Goal: Information Seeking & Learning: Compare options

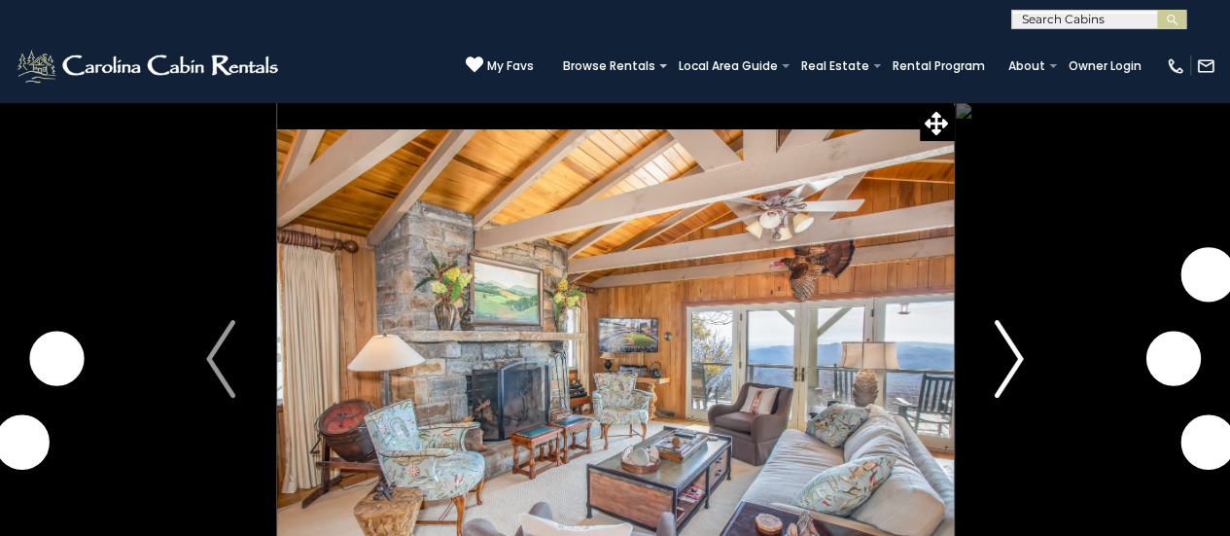
click at [1010, 364] on img "Next" at bounding box center [1009, 359] width 29 height 78
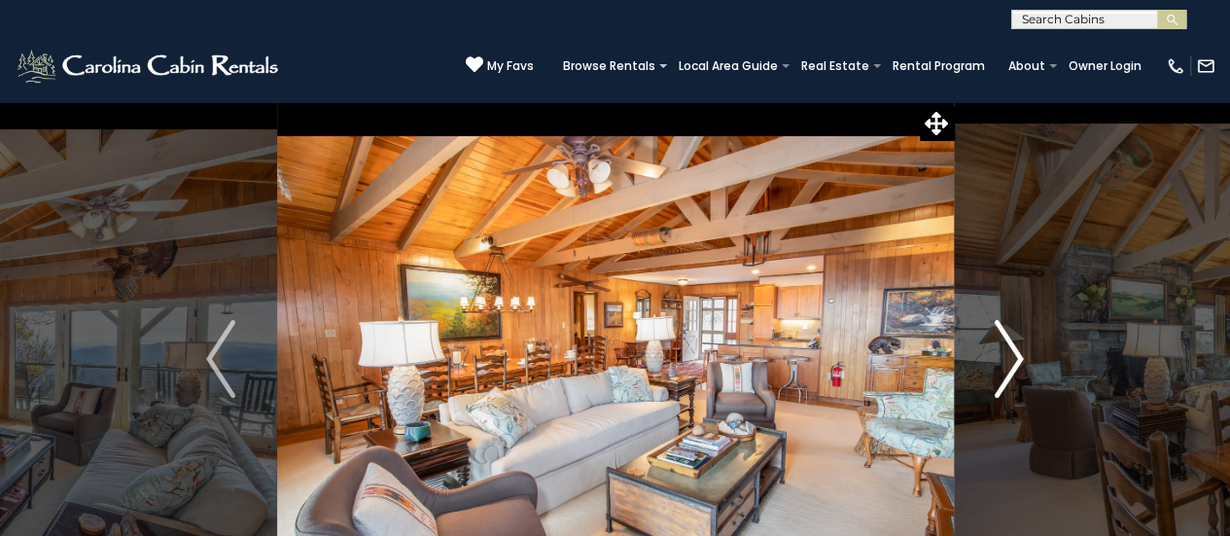
click at [1010, 364] on img "Next" at bounding box center [1009, 359] width 29 height 78
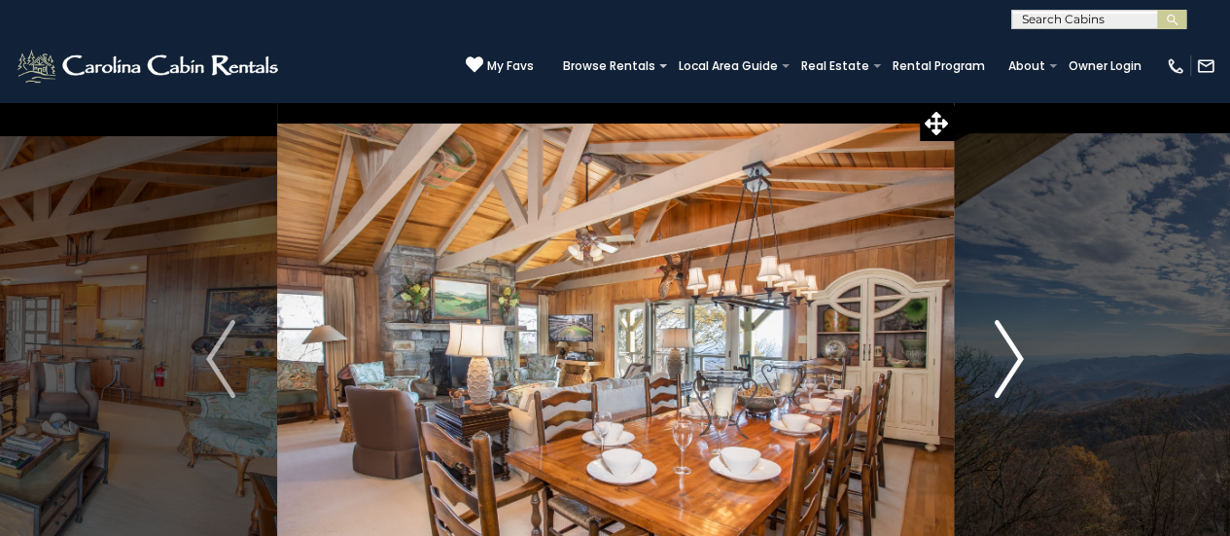
click at [1010, 364] on img "Next" at bounding box center [1009, 359] width 29 height 78
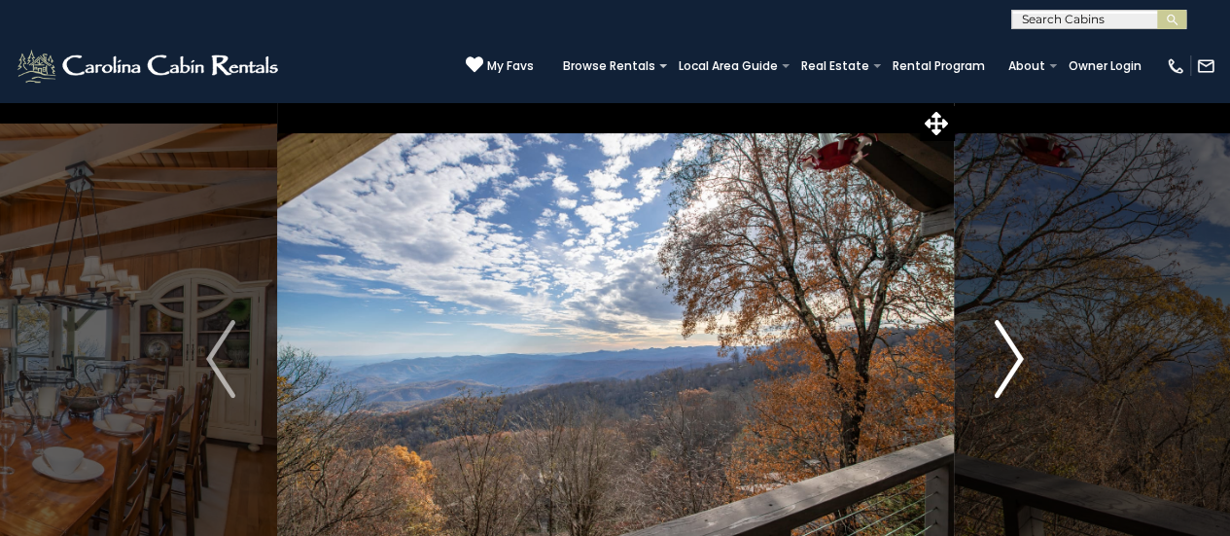
click at [1010, 364] on img "Next" at bounding box center [1009, 359] width 29 height 78
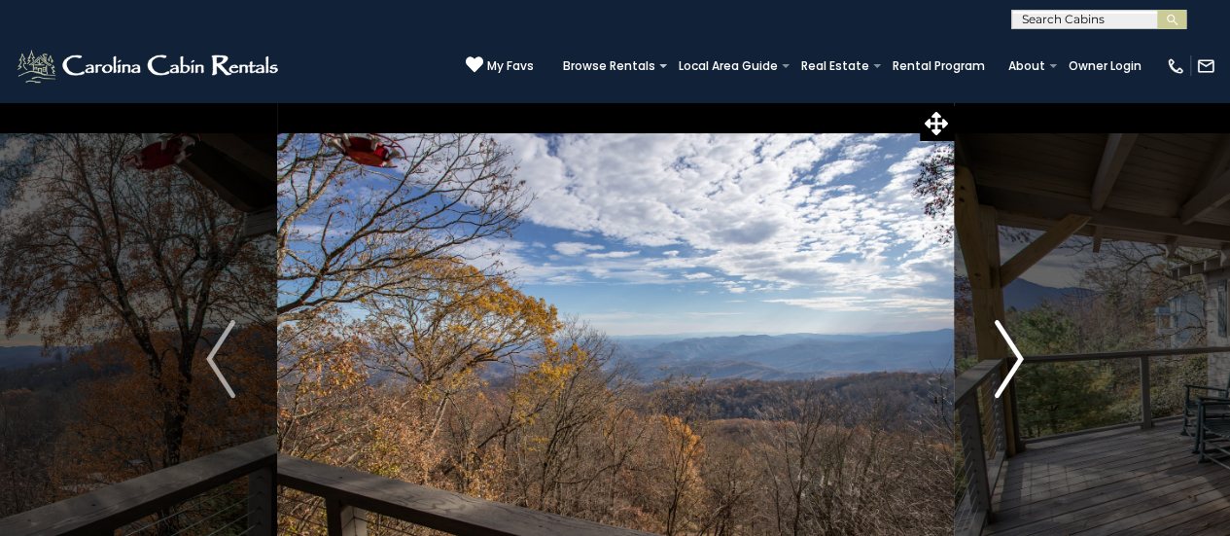
click at [1010, 364] on img "Next" at bounding box center [1009, 359] width 29 height 78
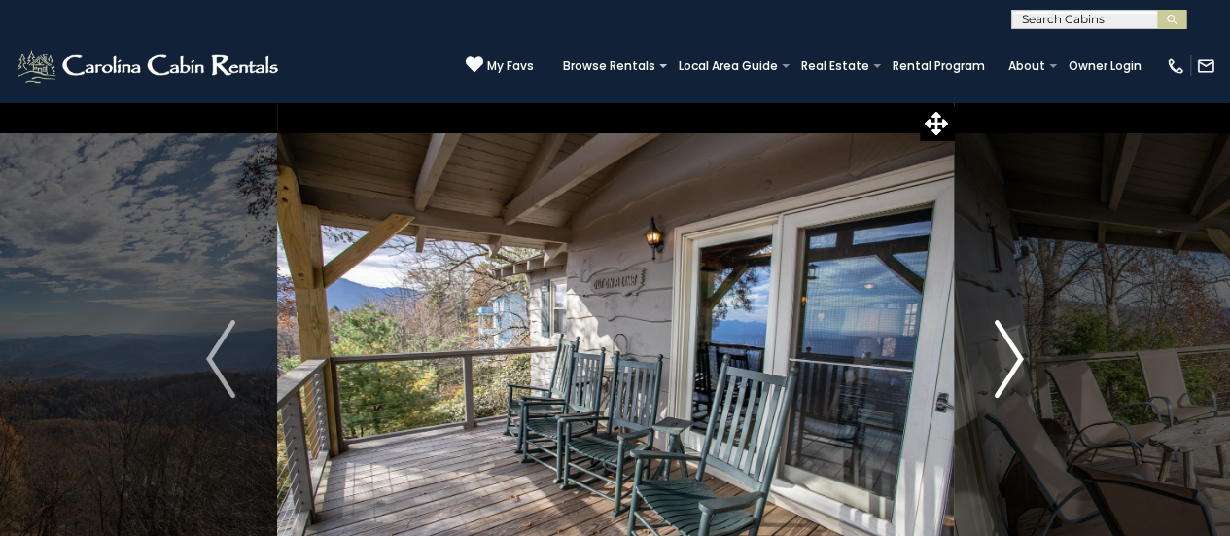
click at [1010, 364] on img "Next" at bounding box center [1009, 359] width 29 height 78
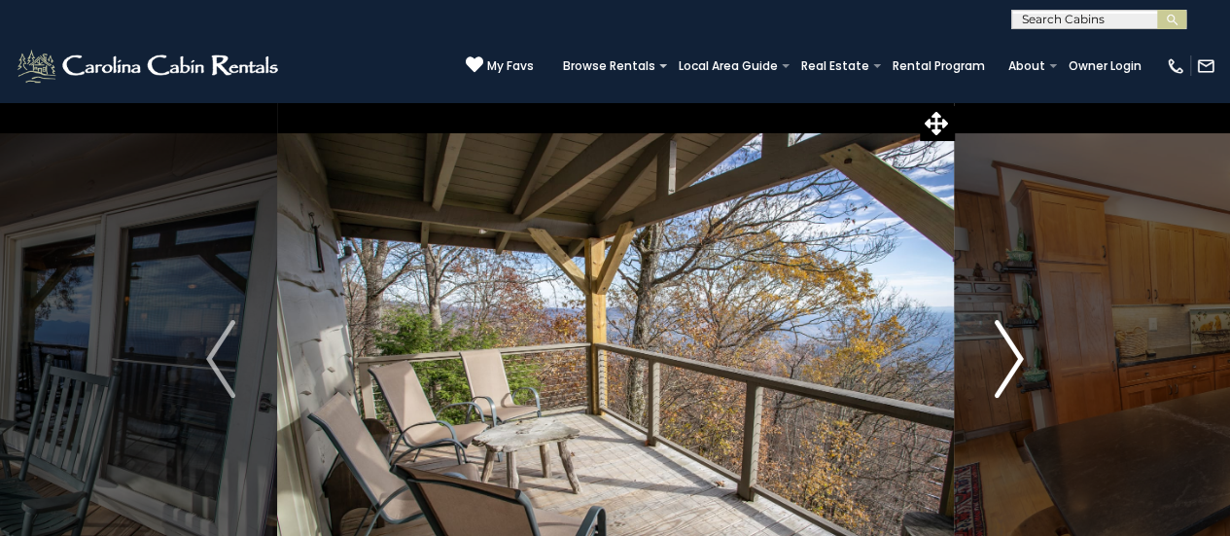
click at [1010, 364] on img "Next" at bounding box center [1009, 359] width 29 height 78
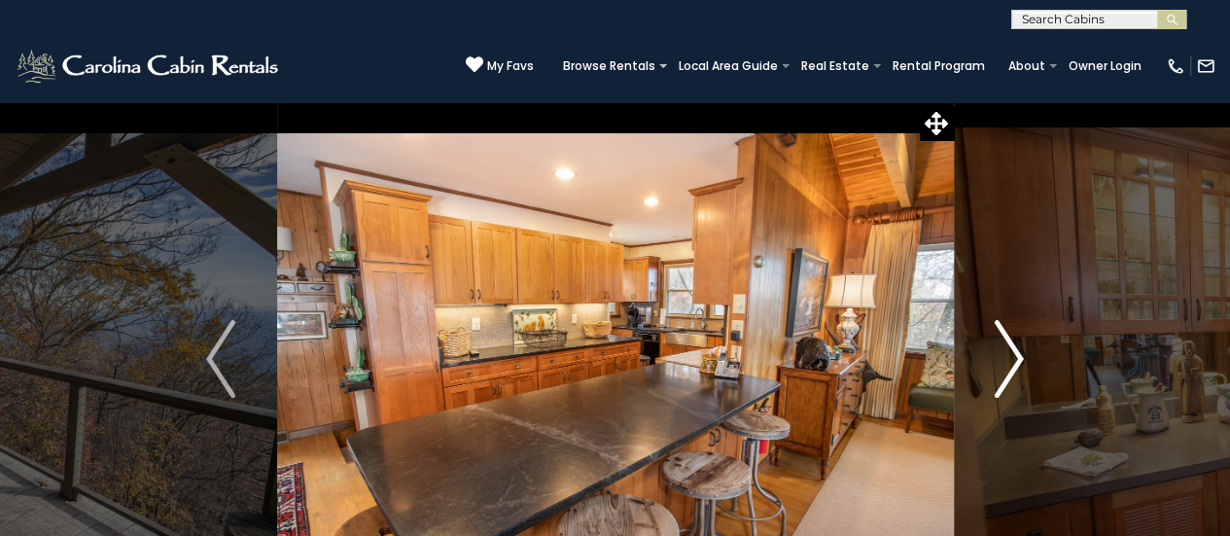
click at [1010, 364] on img "Next" at bounding box center [1009, 359] width 29 height 78
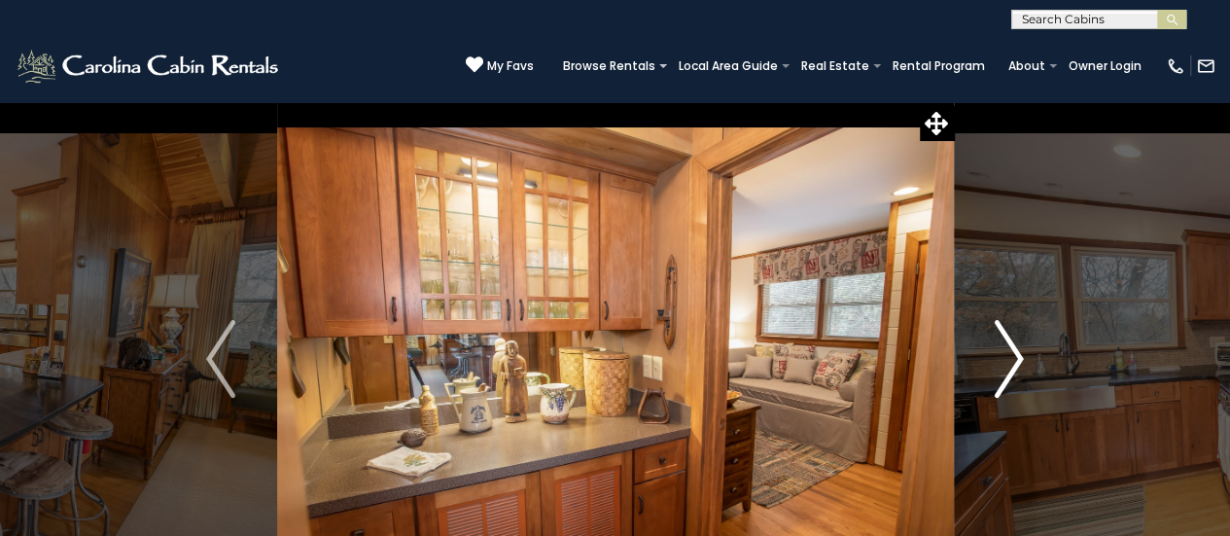
click at [1010, 364] on img "Next" at bounding box center [1009, 359] width 29 height 78
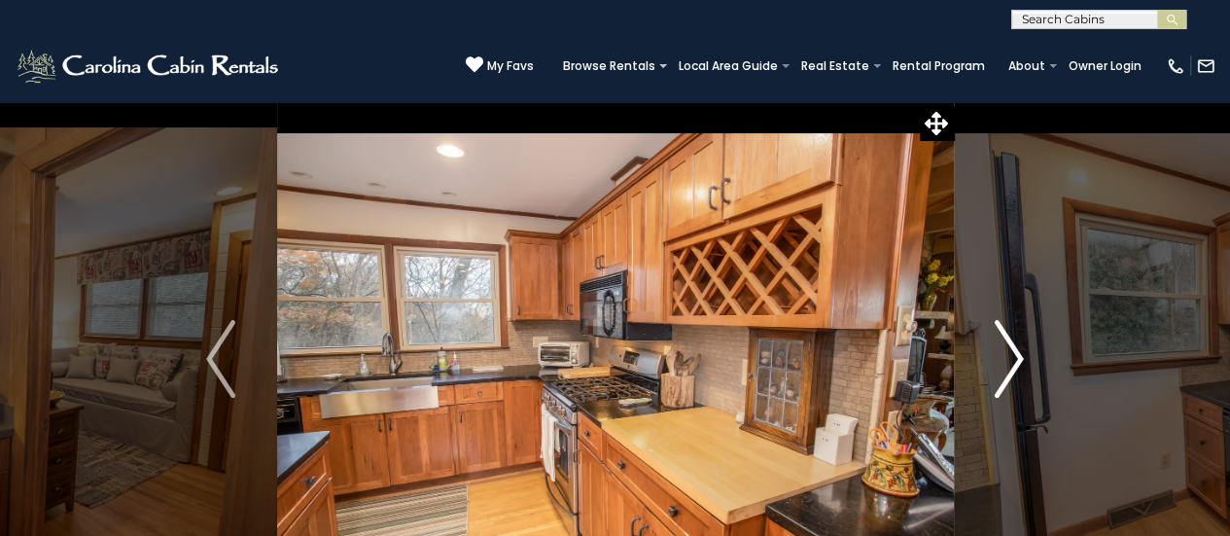
click at [1010, 364] on img "Next" at bounding box center [1009, 359] width 29 height 78
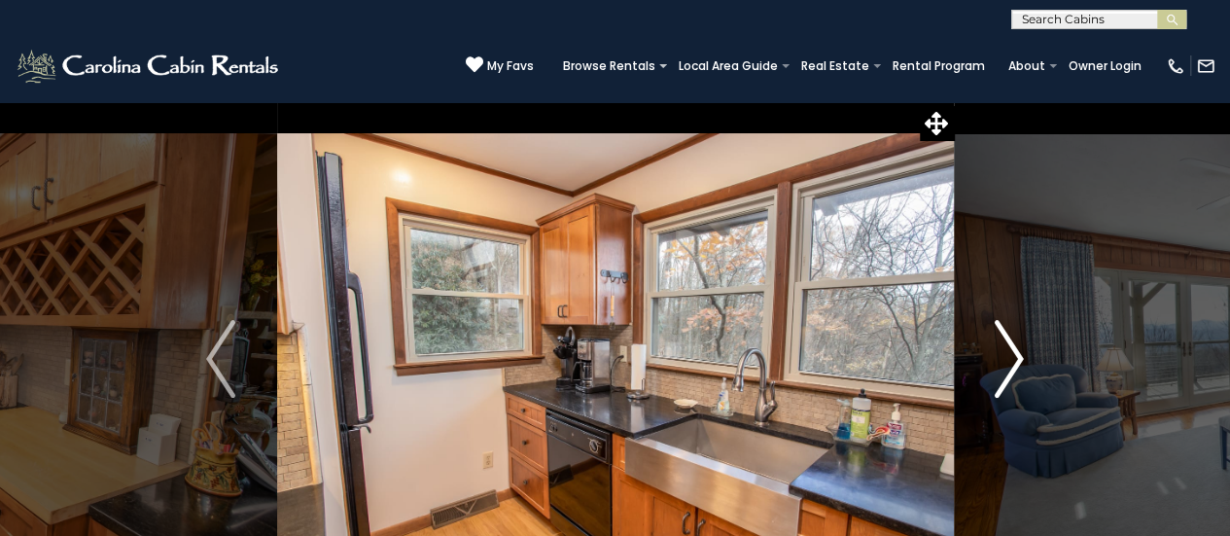
click at [1010, 364] on img "Next" at bounding box center [1009, 359] width 29 height 78
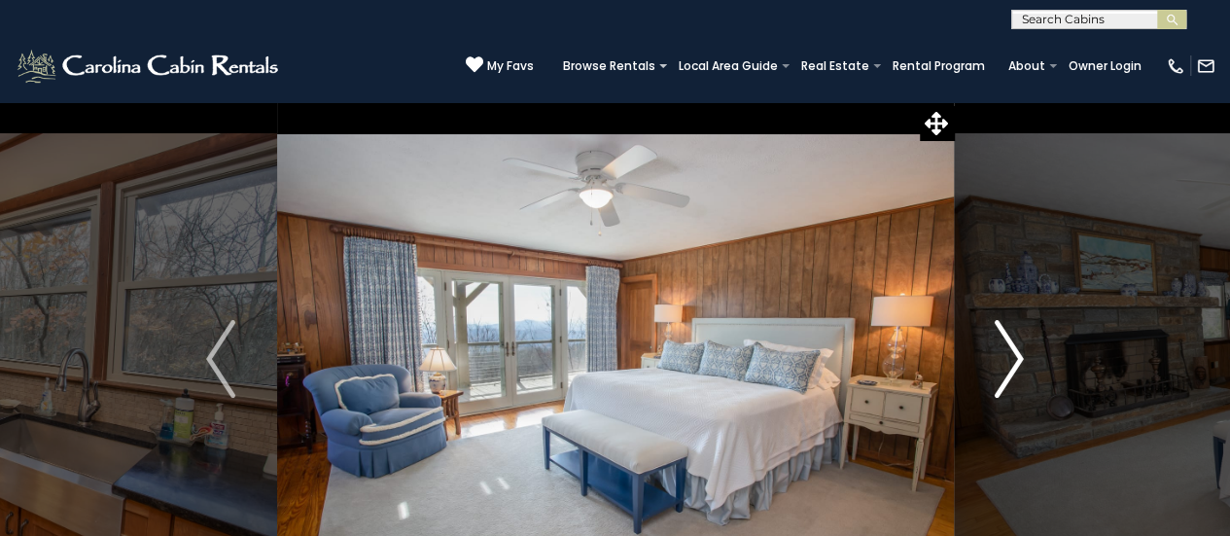
click at [1010, 364] on img "Next" at bounding box center [1009, 359] width 29 height 78
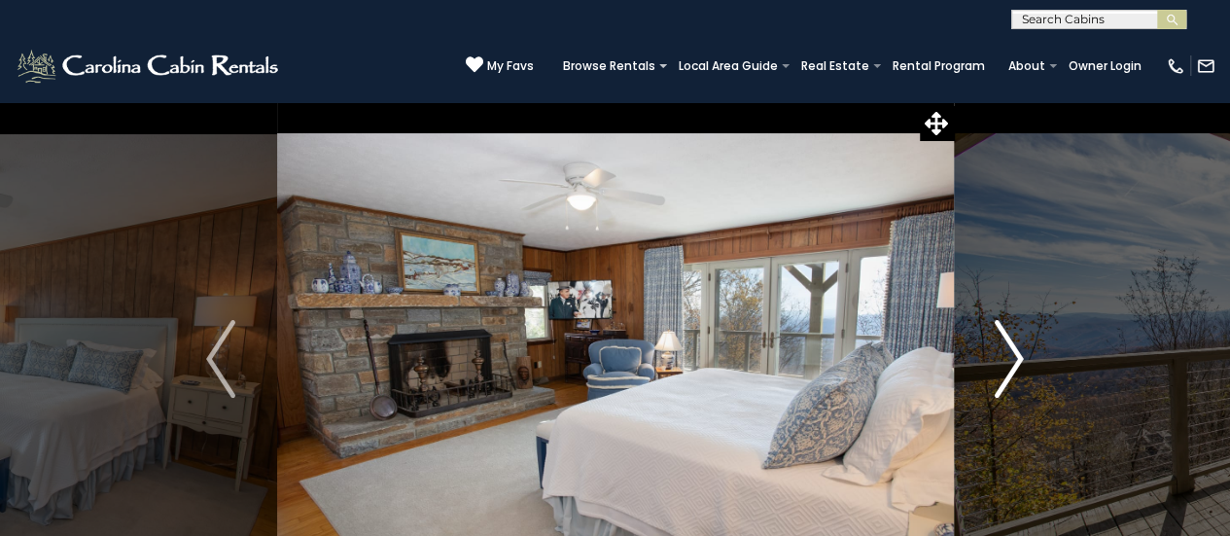
click at [1010, 364] on img "Next" at bounding box center [1009, 359] width 29 height 78
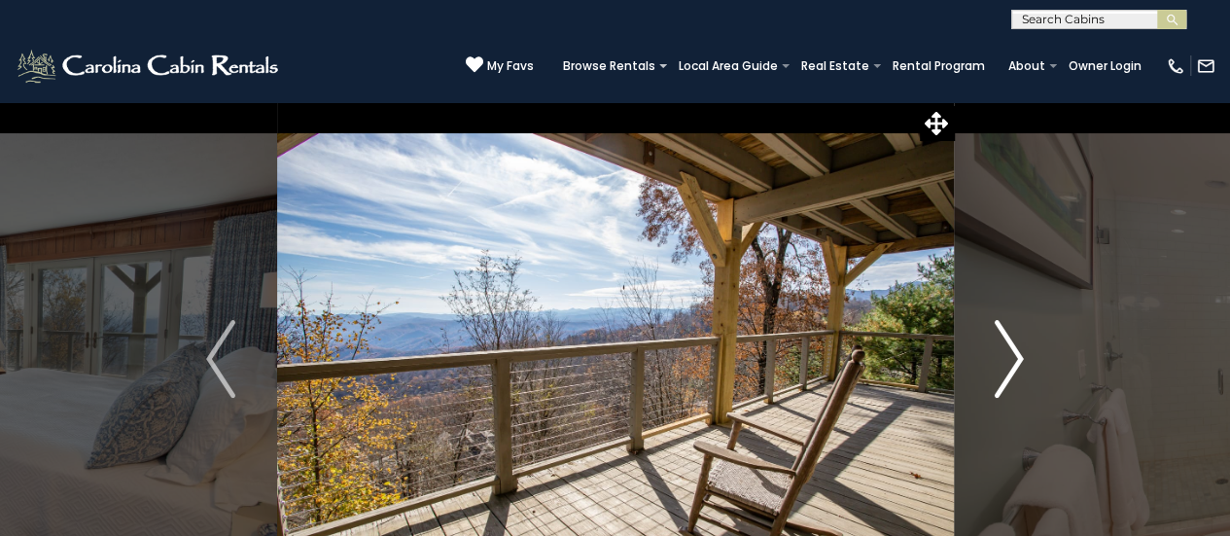
click at [1010, 364] on img "Next" at bounding box center [1009, 359] width 29 height 78
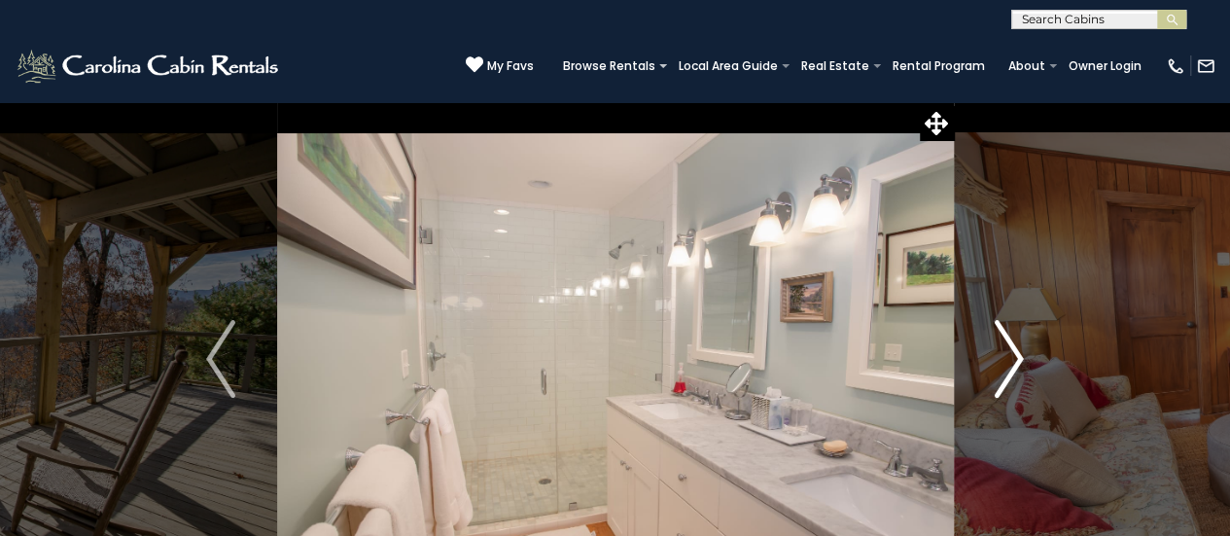
click at [1010, 364] on img "Next" at bounding box center [1009, 359] width 29 height 78
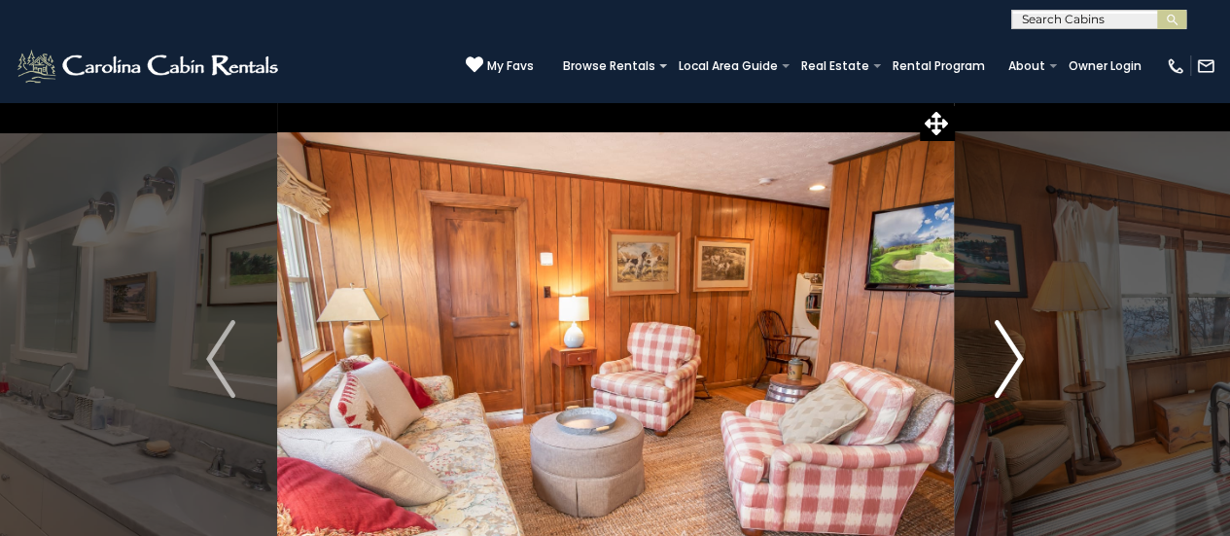
click at [1010, 364] on img "Next" at bounding box center [1009, 359] width 29 height 78
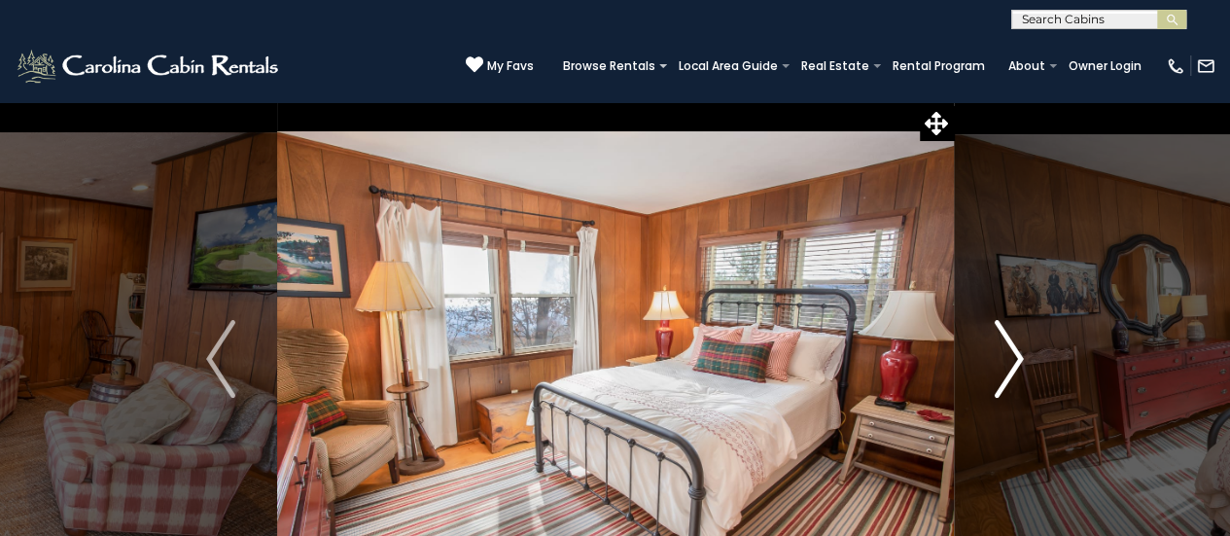
click at [1010, 364] on img "Next" at bounding box center [1009, 359] width 29 height 78
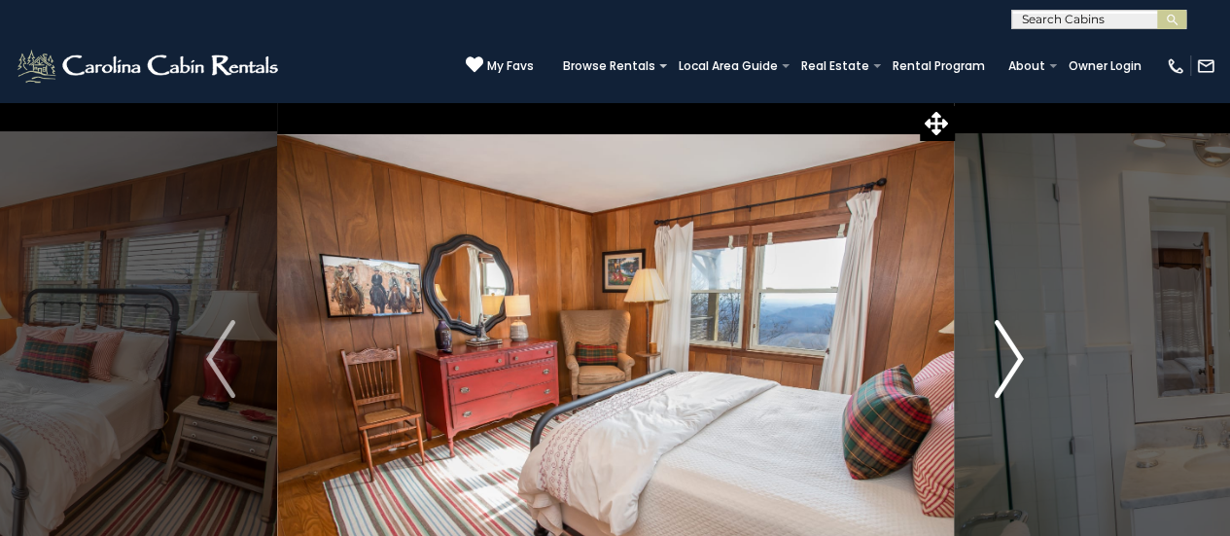
click at [1010, 364] on img "Next" at bounding box center [1009, 359] width 29 height 78
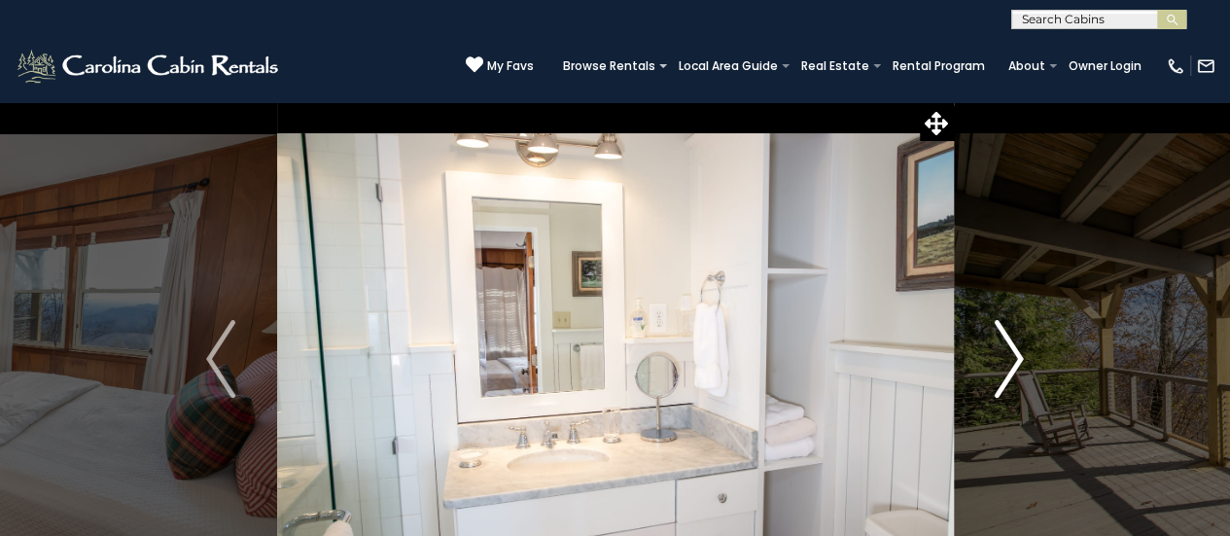
click at [1010, 364] on img "Next" at bounding box center [1009, 359] width 29 height 78
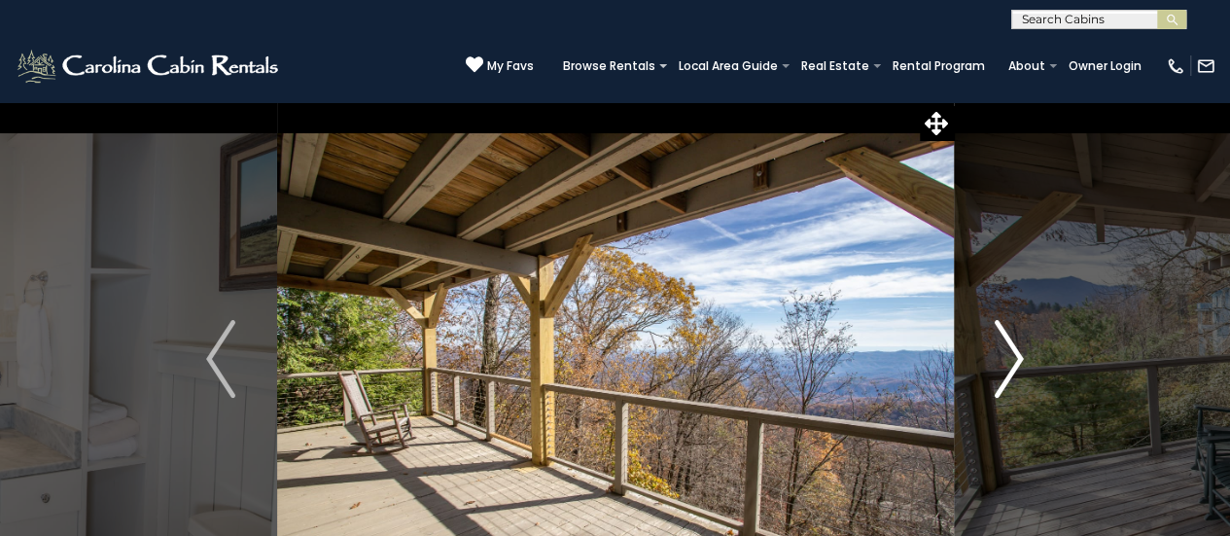
click at [1010, 364] on img "Next" at bounding box center [1009, 359] width 29 height 78
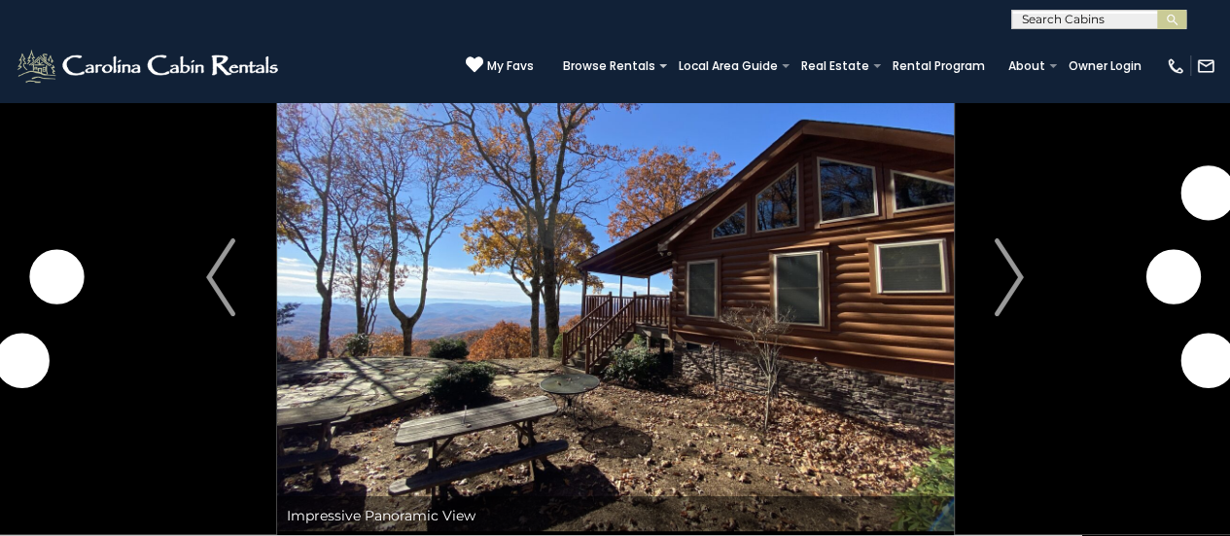
scroll to position [51, 0]
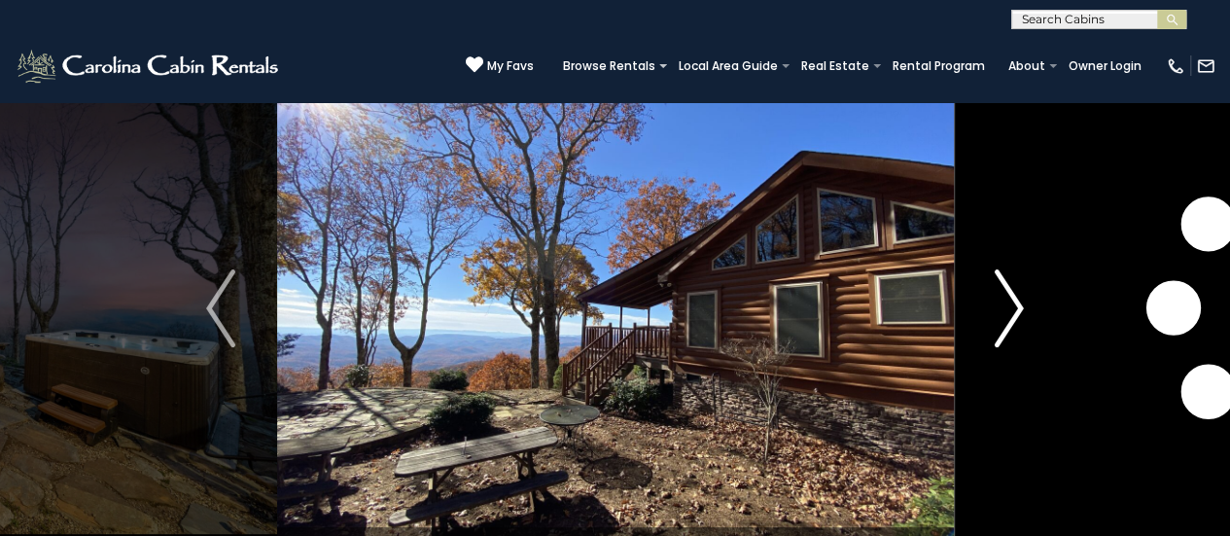
click at [1004, 322] on img "Next" at bounding box center [1009, 308] width 29 height 78
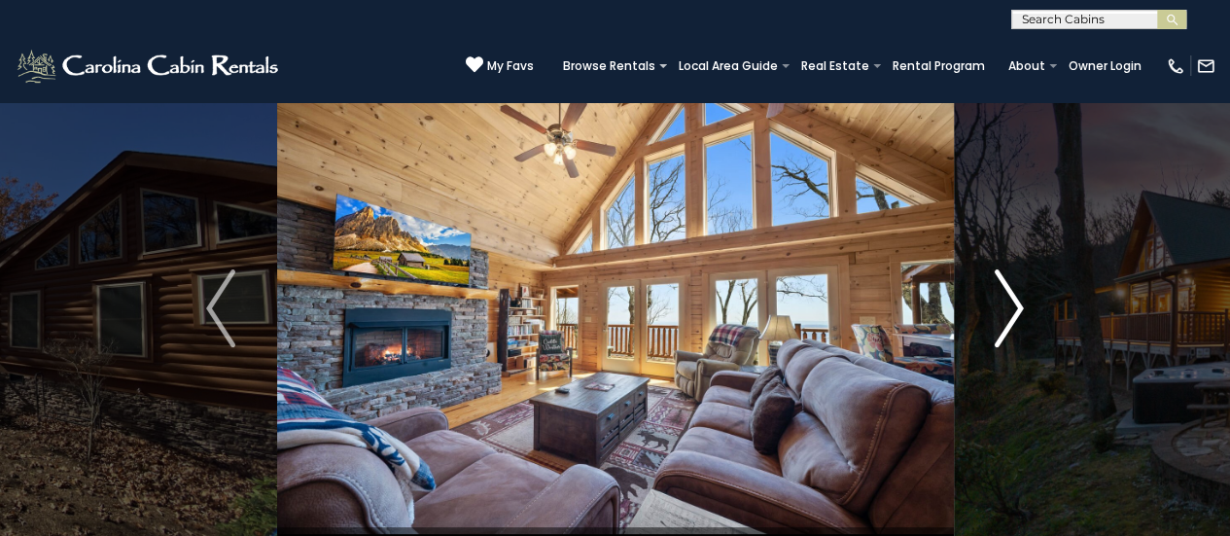
click at [1008, 321] on img "Next" at bounding box center [1009, 308] width 29 height 78
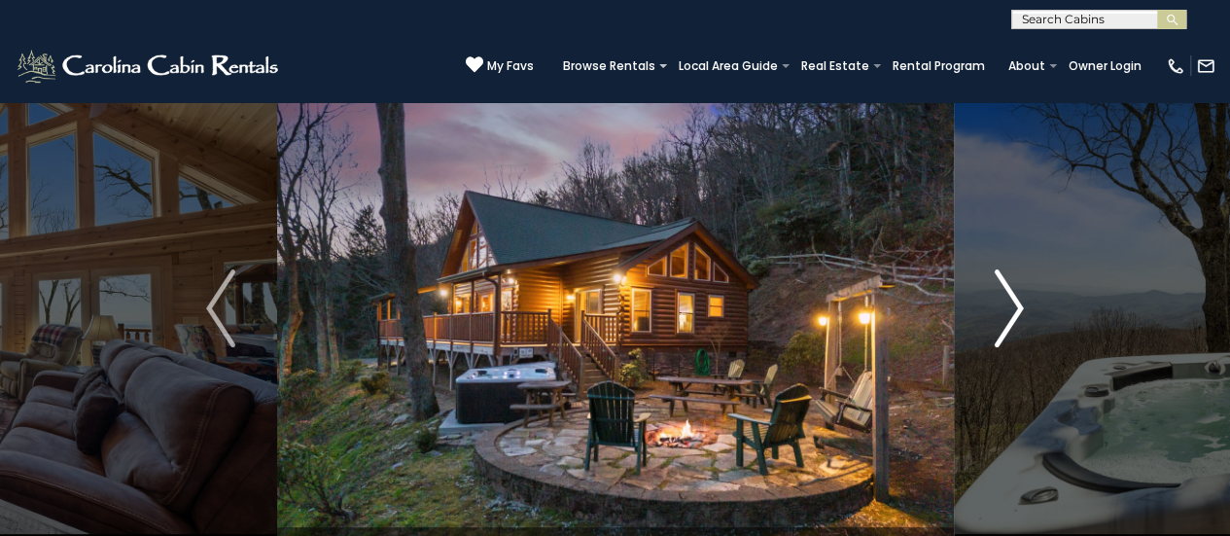
click at [1008, 321] on img "Next" at bounding box center [1009, 308] width 29 height 78
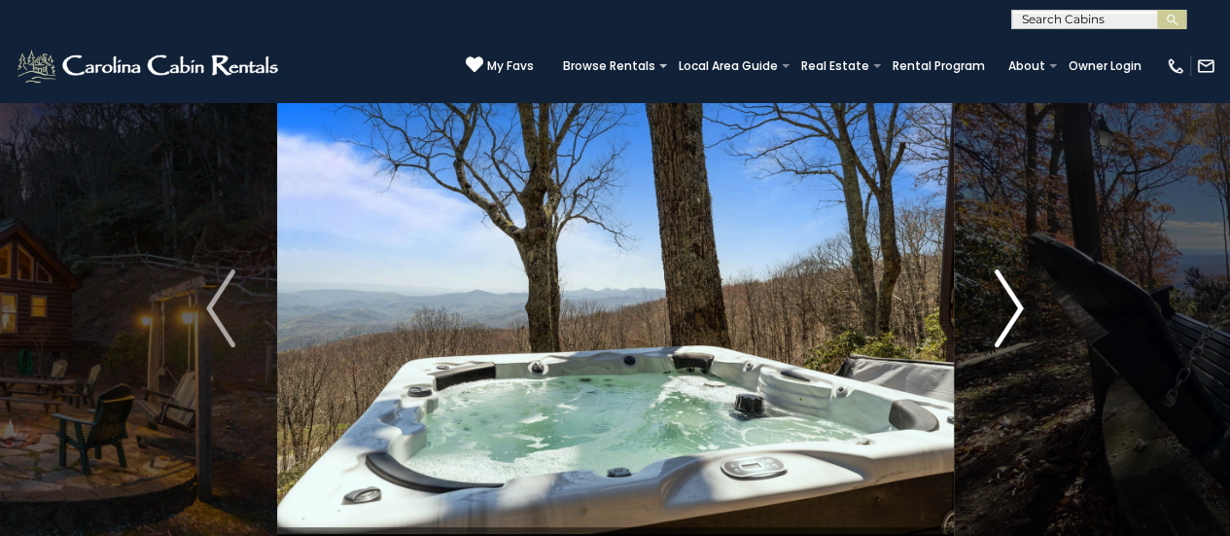
click at [1004, 322] on img "Next" at bounding box center [1009, 308] width 29 height 78
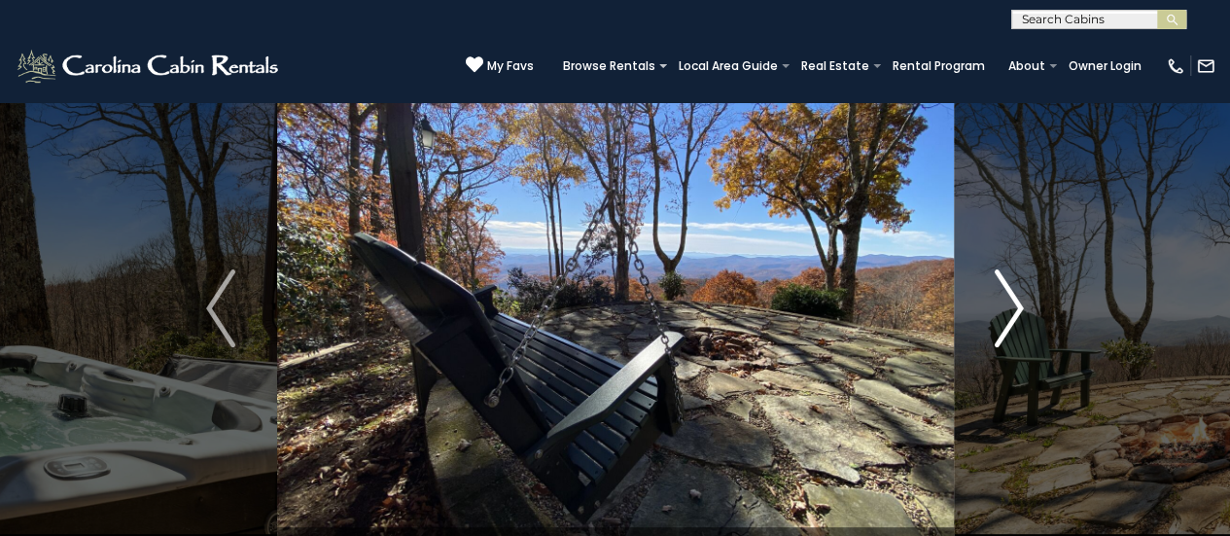
click at [1007, 324] on img "Next" at bounding box center [1009, 308] width 29 height 78
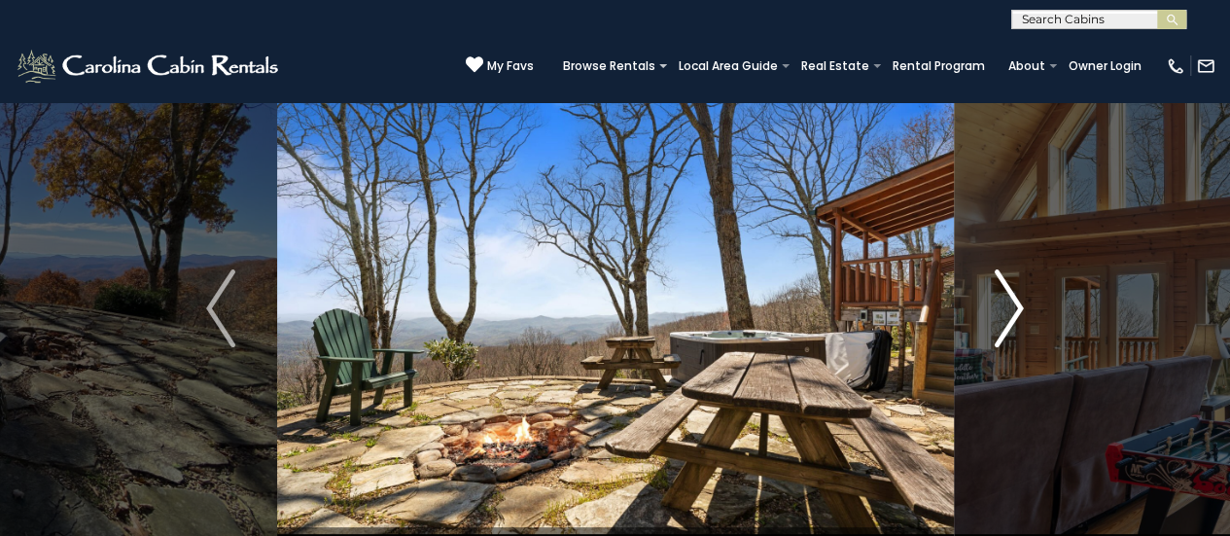
click at [1008, 324] on img "Next" at bounding box center [1009, 308] width 29 height 78
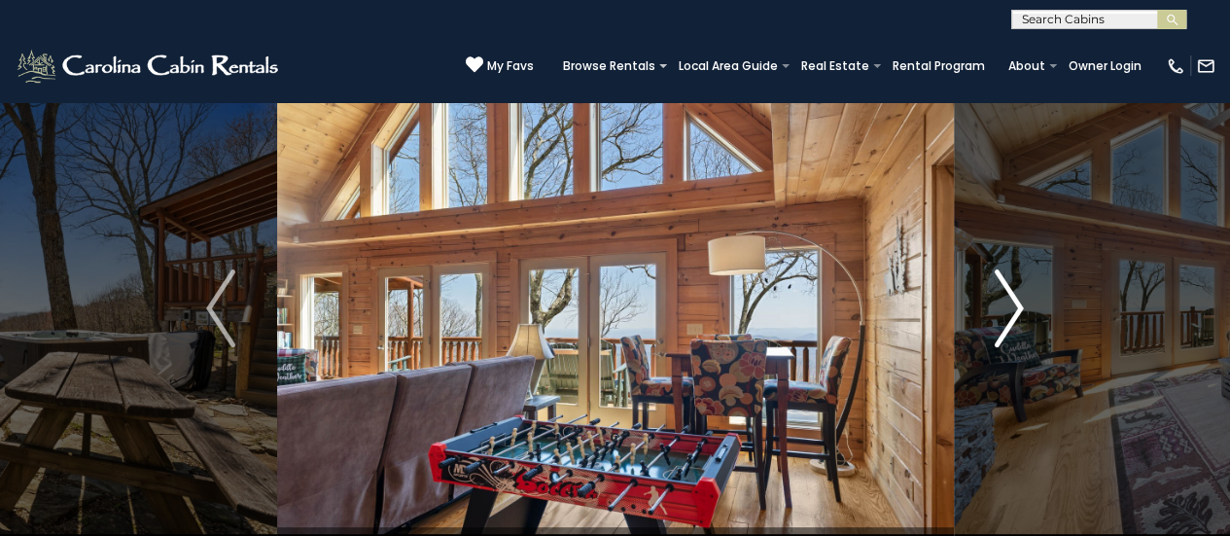
click at [1010, 324] on img "Next" at bounding box center [1009, 308] width 29 height 78
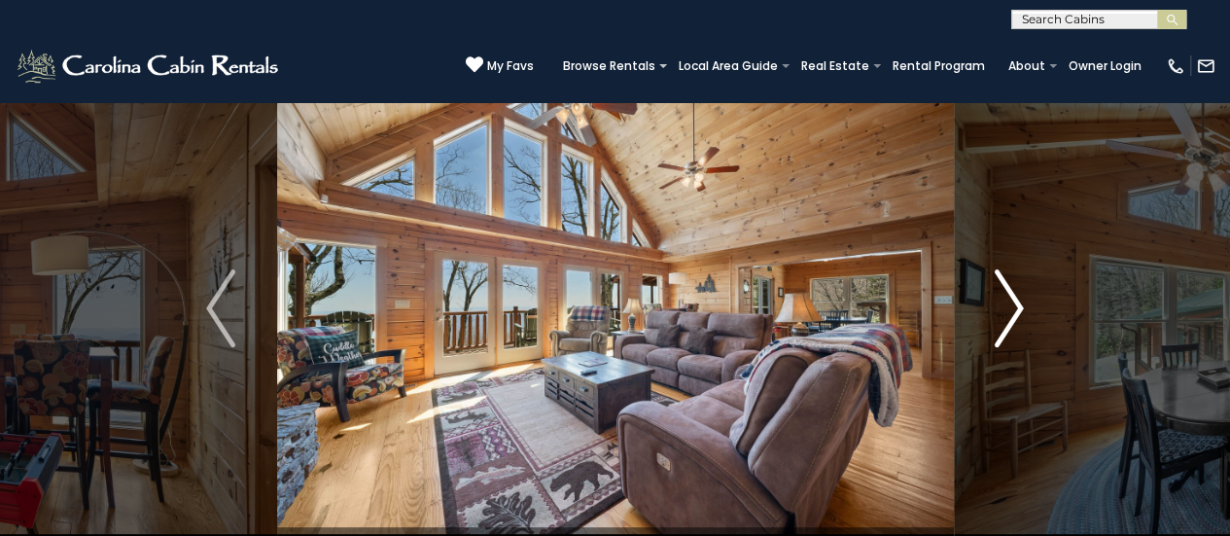
click at [1011, 324] on img "Next" at bounding box center [1009, 308] width 29 height 78
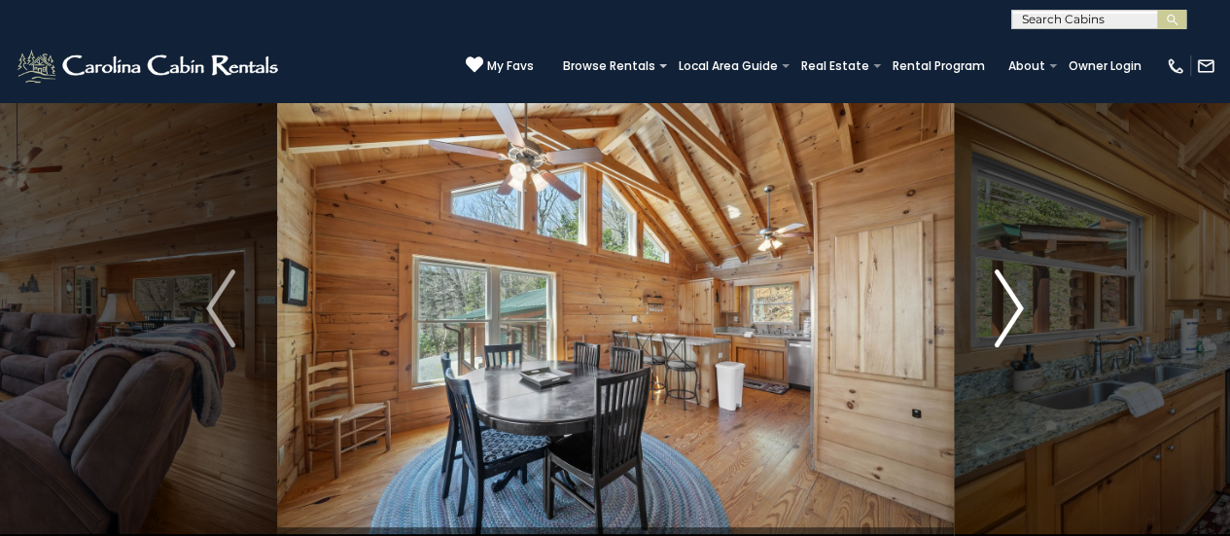
click at [1011, 324] on img "Next" at bounding box center [1009, 308] width 29 height 78
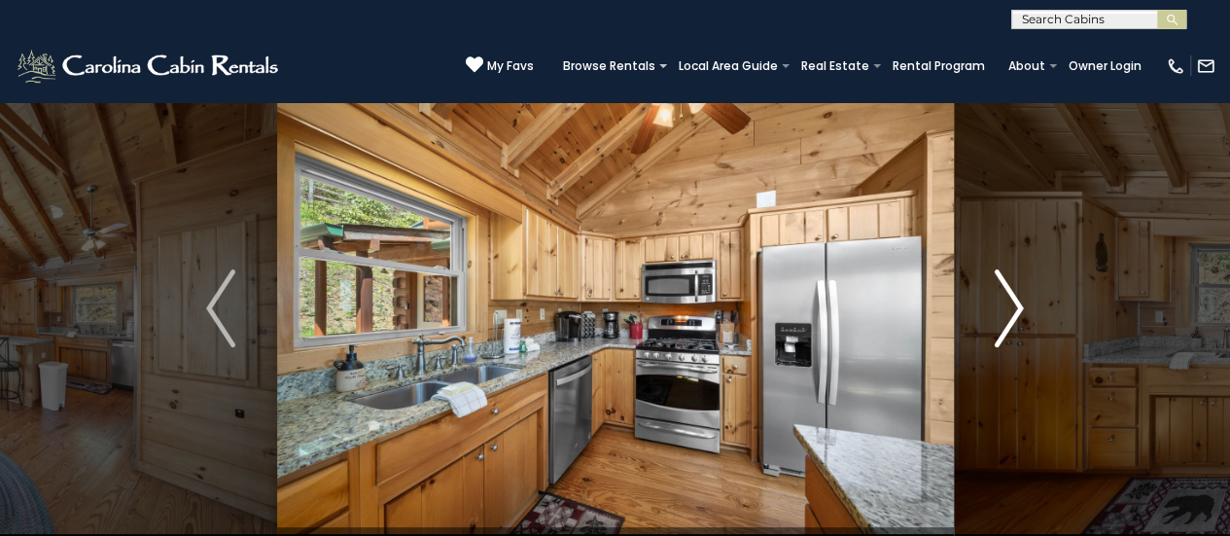
click at [1011, 324] on img "Next" at bounding box center [1009, 308] width 29 height 78
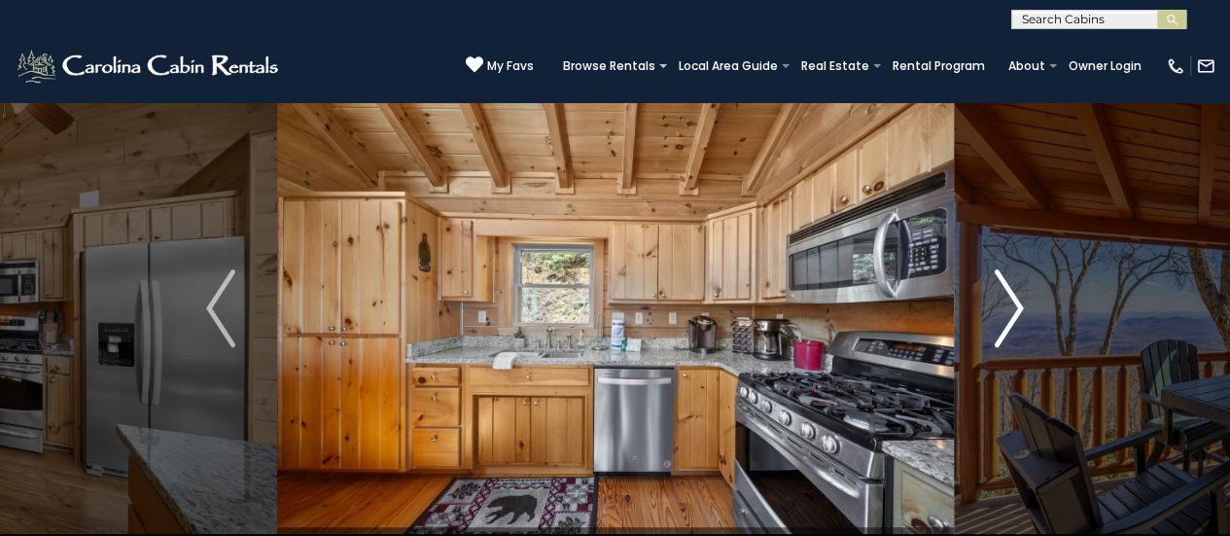
click at [1011, 324] on img "Next" at bounding box center [1009, 308] width 29 height 78
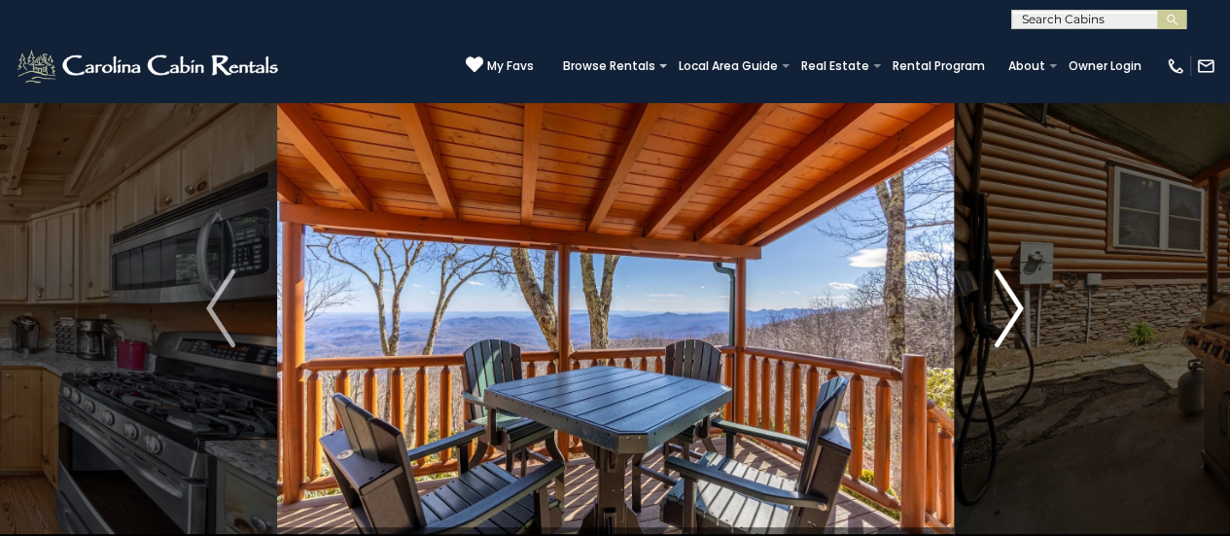
click at [1011, 324] on img "Next" at bounding box center [1009, 308] width 29 height 78
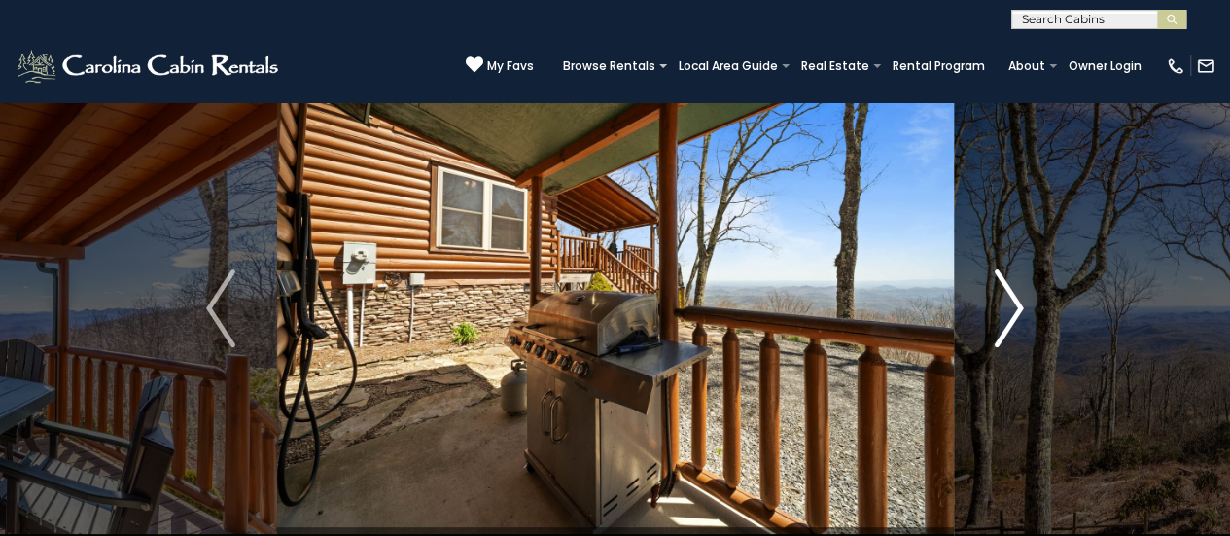
click at [1011, 324] on img "Next" at bounding box center [1009, 308] width 29 height 78
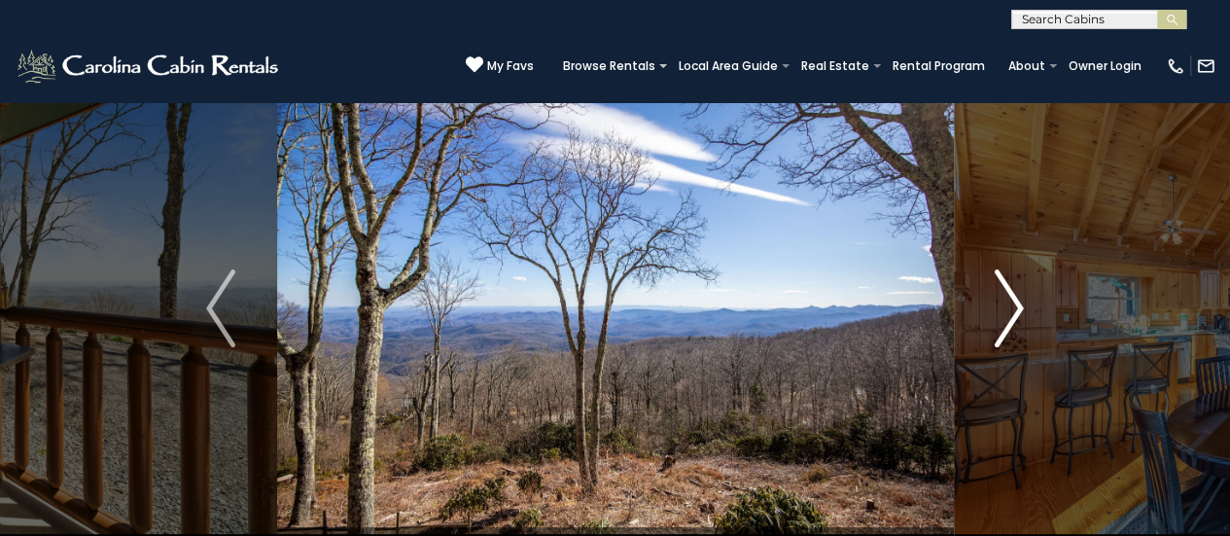
click at [1011, 324] on img "Next" at bounding box center [1009, 308] width 29 height 78
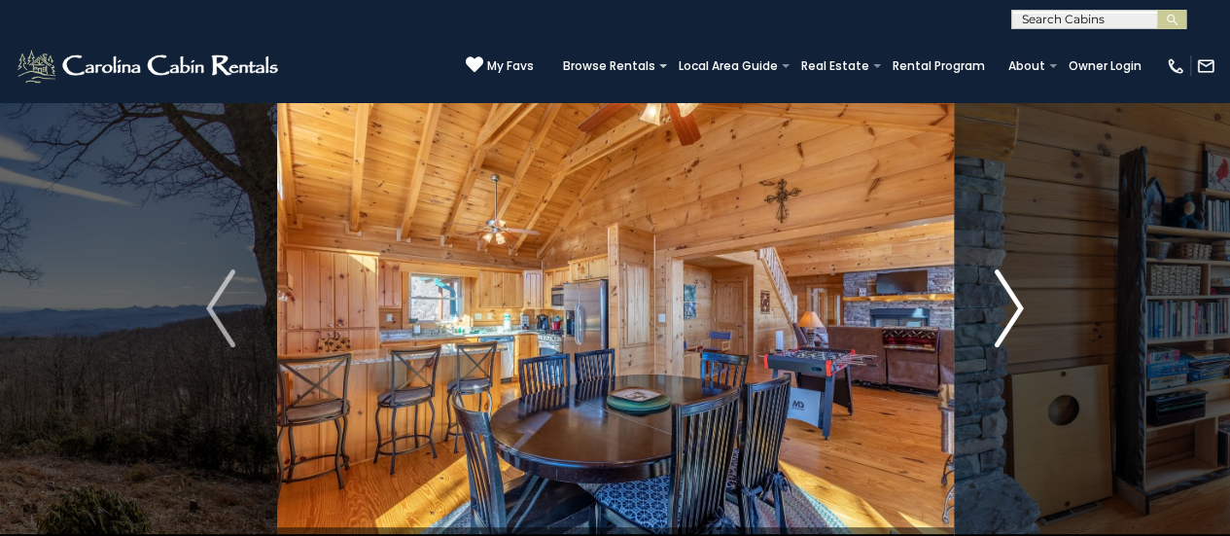
click at [1011, 324] on img "Next" at bounding box center [1009, 308] width 29 height 78
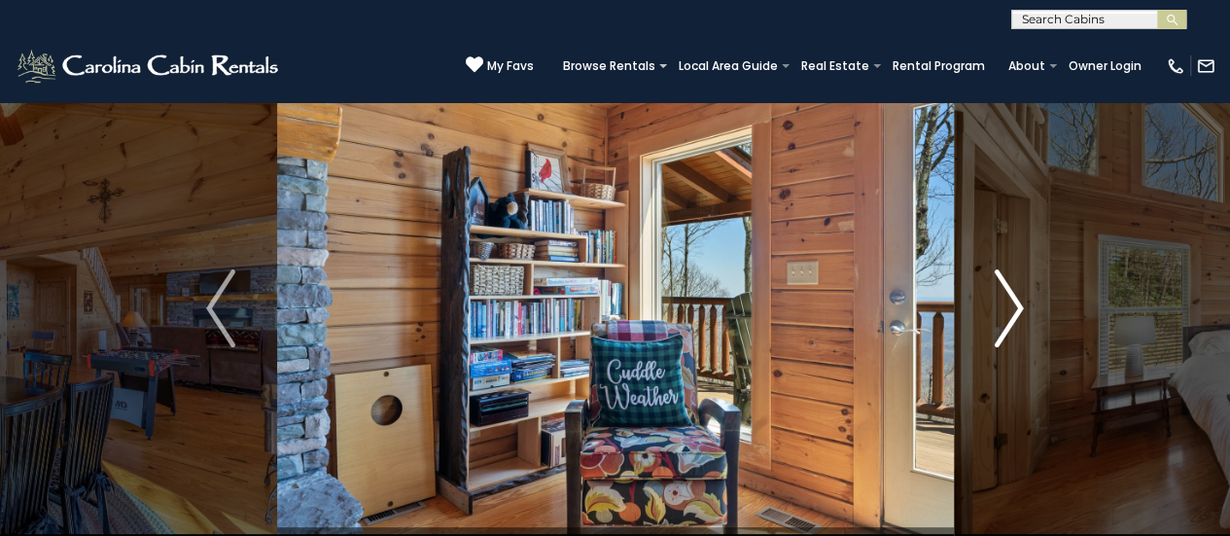
click at [1011, 324] on img "Next" at bounding box center [1009, 308] width 29 height 78
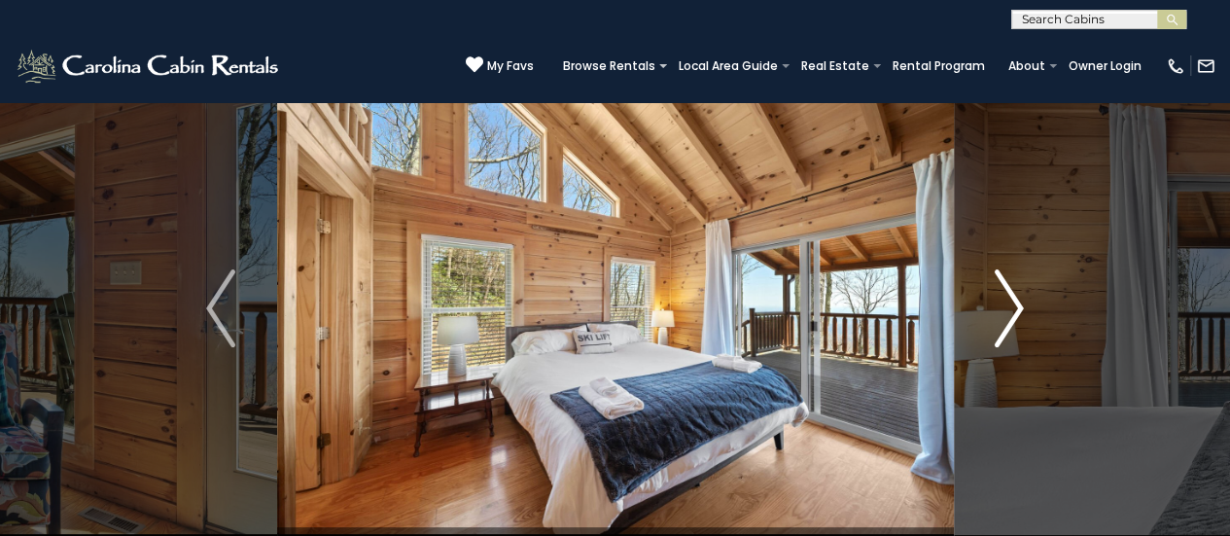
click at [1011, 324] on img "Next" at bounding box center [1009, 308] width 29 height 78
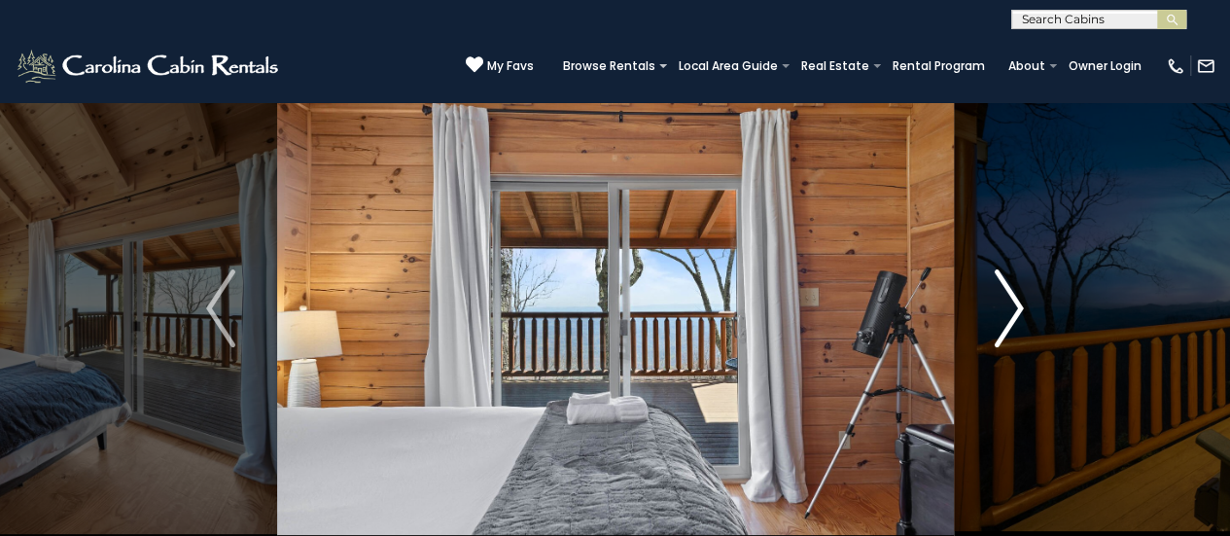
click at [1011, 324] on img "Next" at bounding box center [1009, 308] width 29 height 78
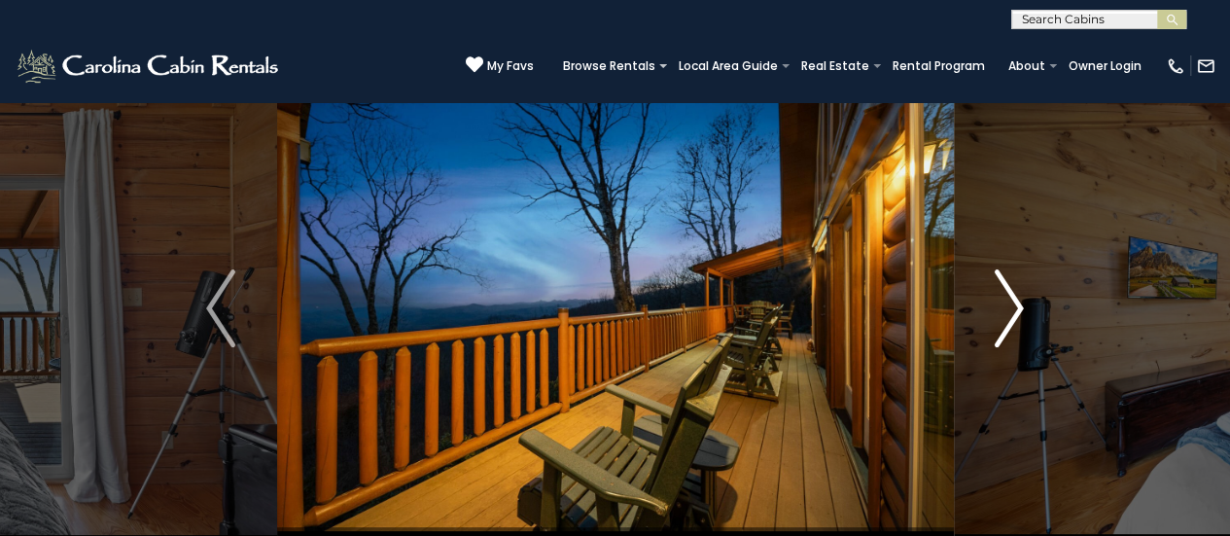
click at [1011, 324] on img "Next" at bounding box center [1009, 308] width 29 height 78
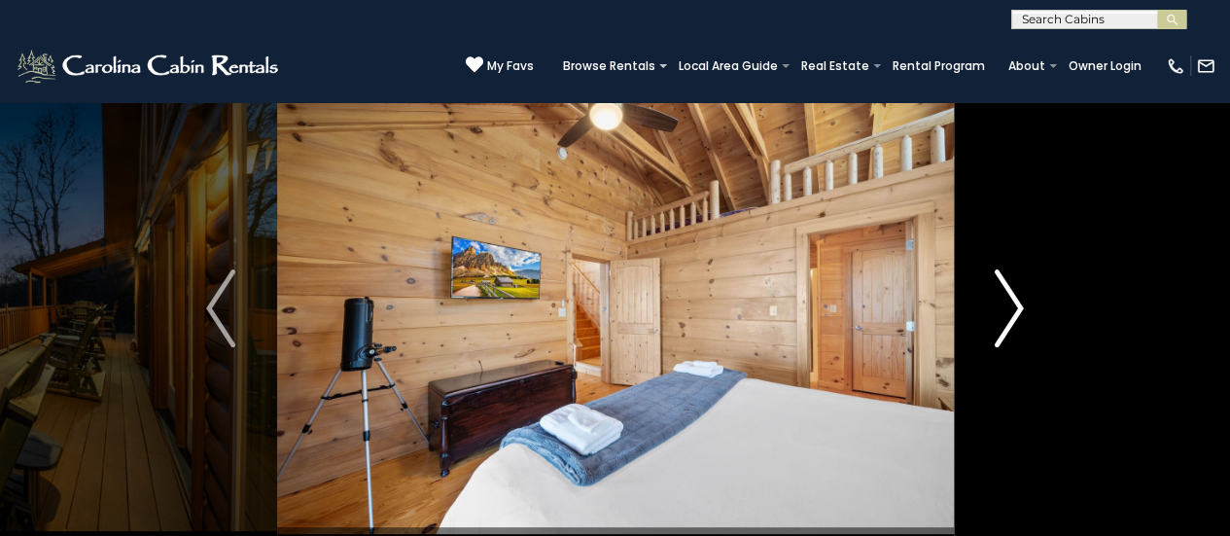
click at [1011, 324] on img "Next" at bounding box center [1009, 308] width 29 height 78
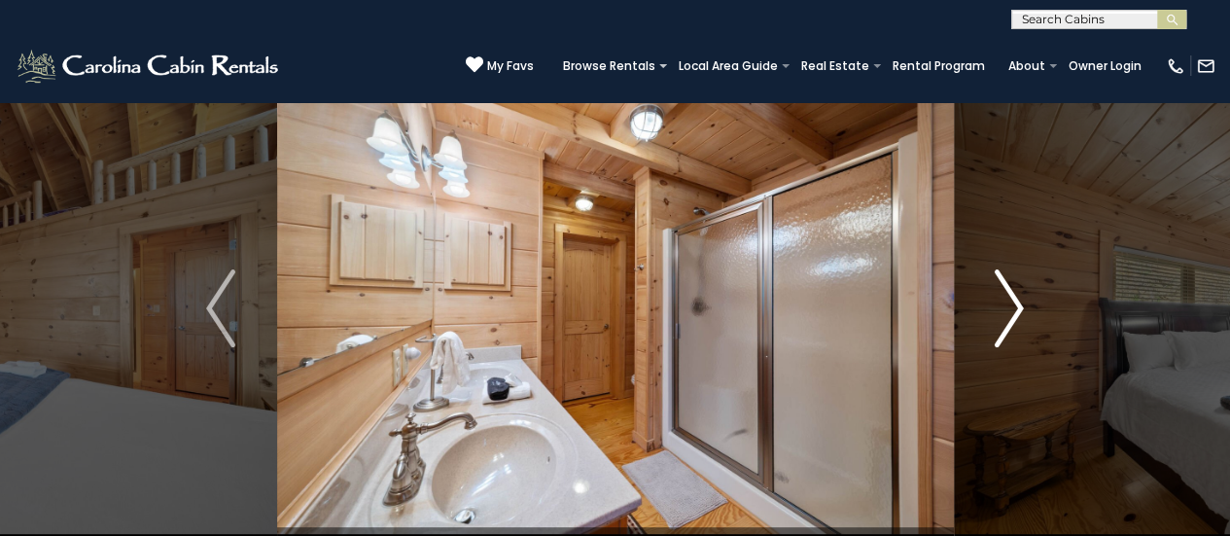
click at [1011, 324] on img "Next" at bounding box center [1009, 308] width 29 height 78
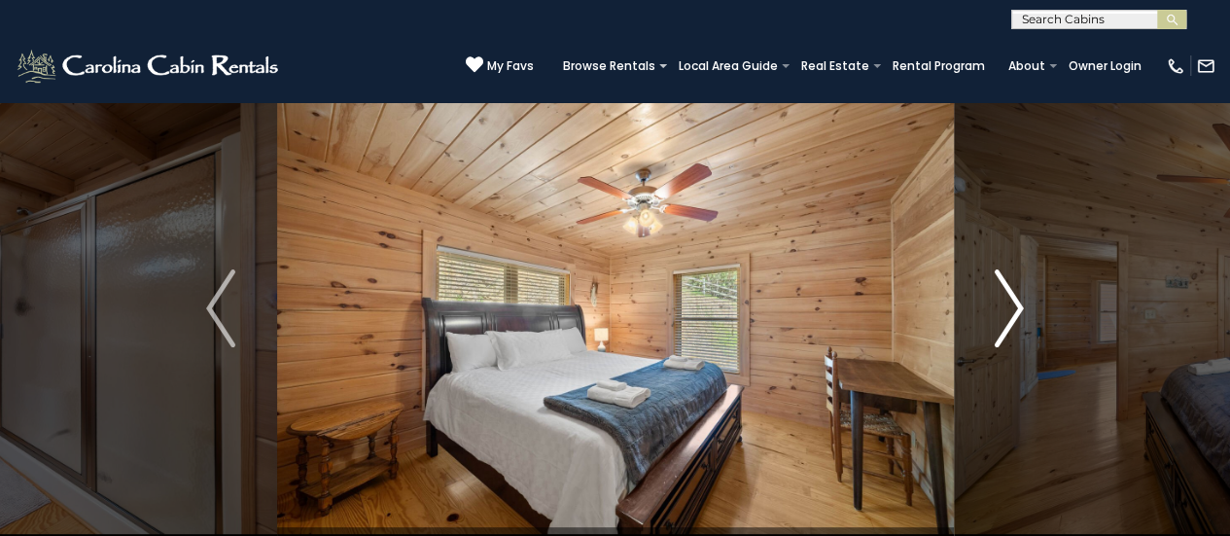
click at [1011, 324] on img "Next" at bounding box center [1009, 308] width 29 height 78
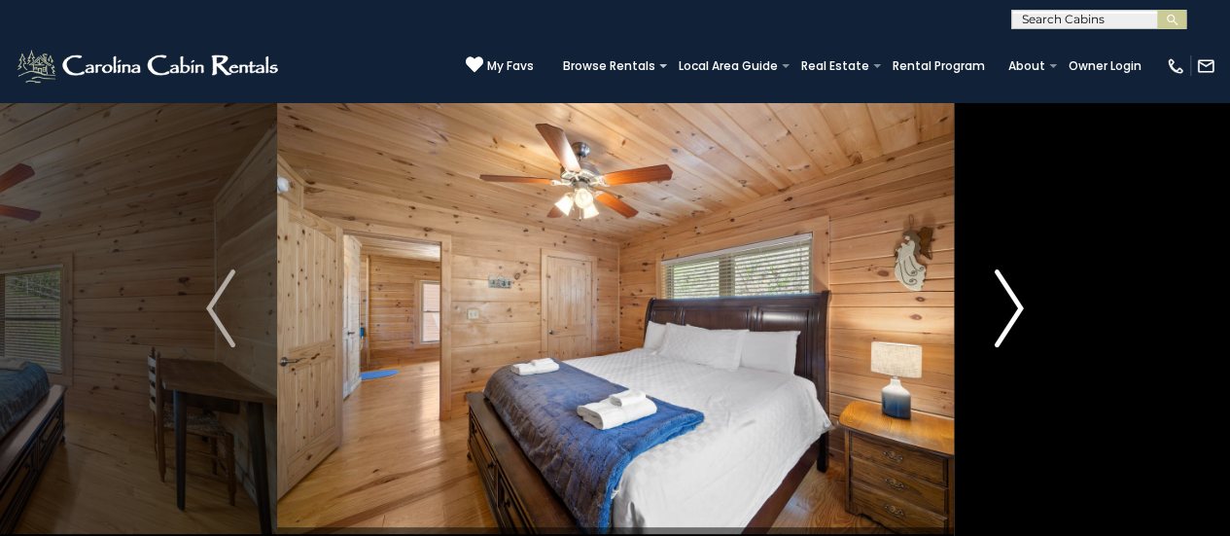
click at [1011, 324] on img "Next" at bounding box center [1009, 308] width 29 height 78
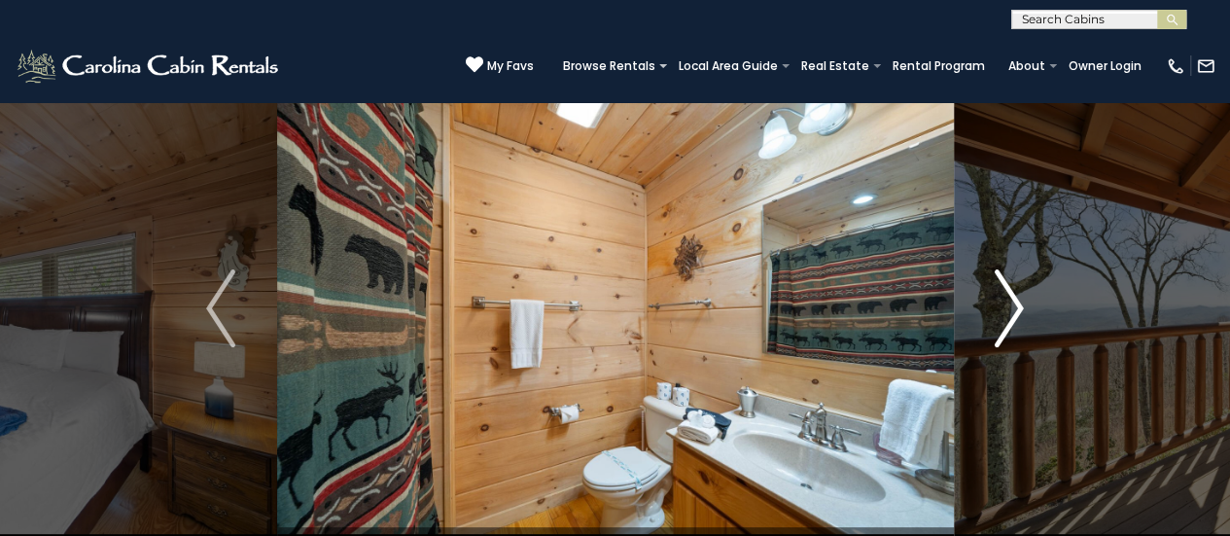
click at [1011, 324] on img "Next" at bounding box center [1009, 308] width 29 height 78
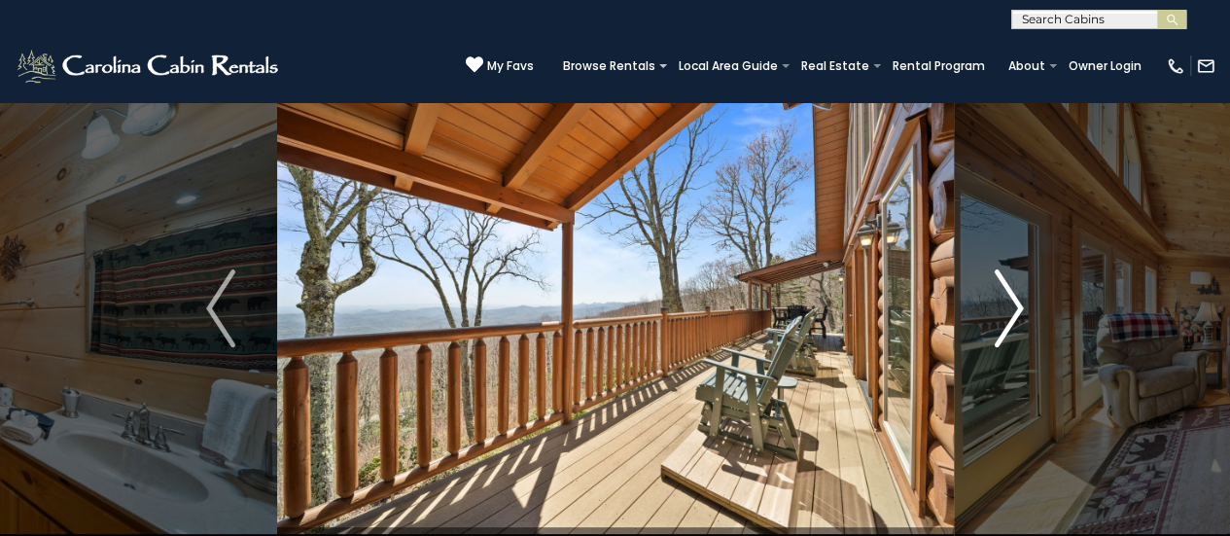
click at [1011, 324] on img "Next" at bounding box center [1009, 308] width 29 height 78
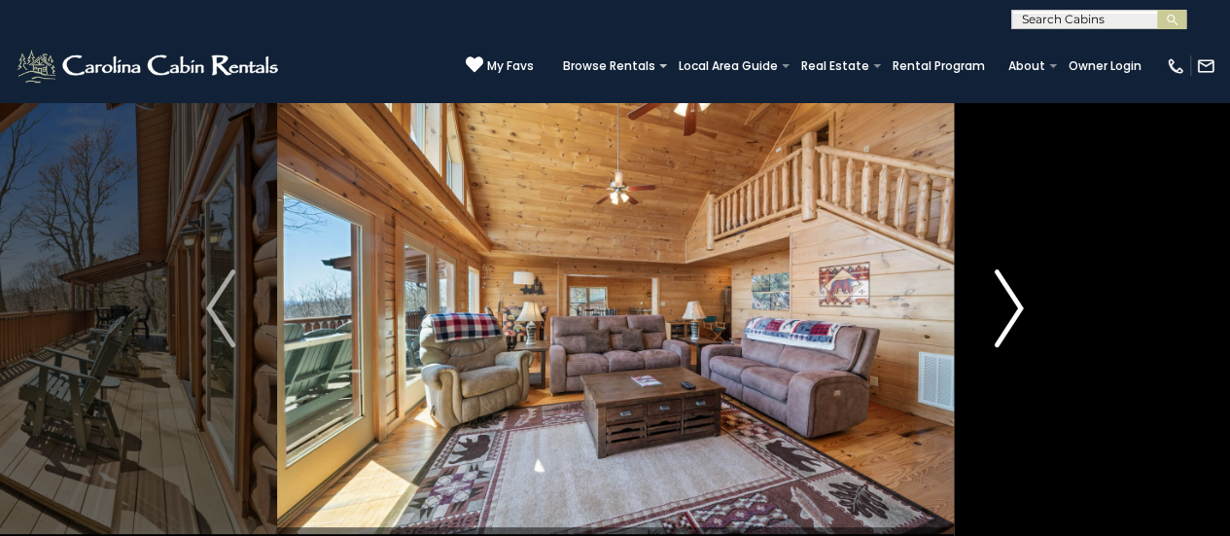
click at [1011, 324] on img "Next" at bounding box center [1009, 308] width 29 height 78
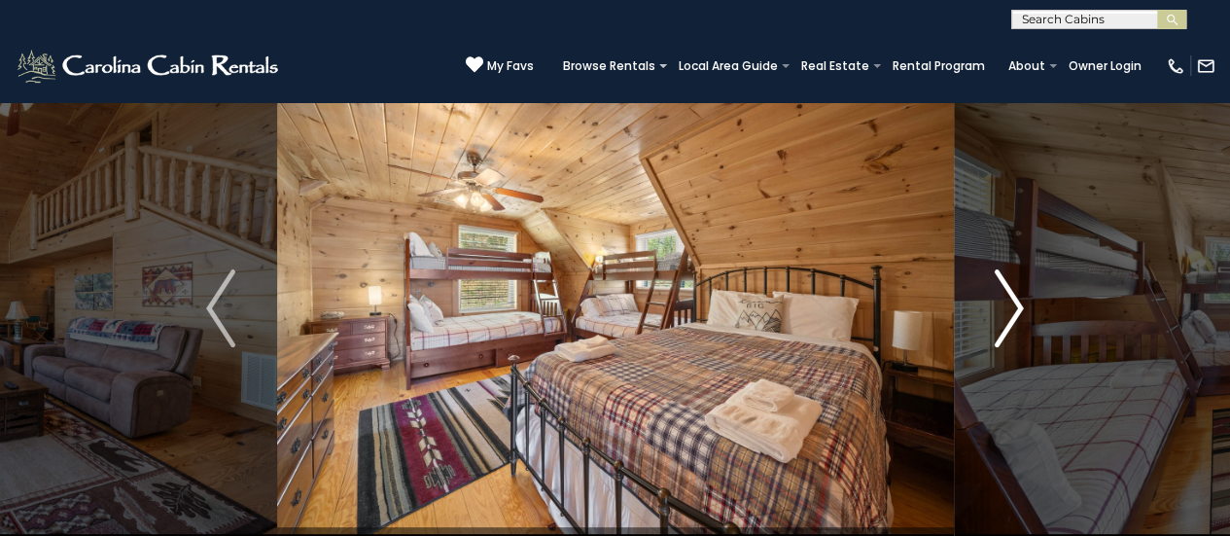
click at [1011, 324] on img "Next" at bounding box center [1009, 308] width 29 height 78
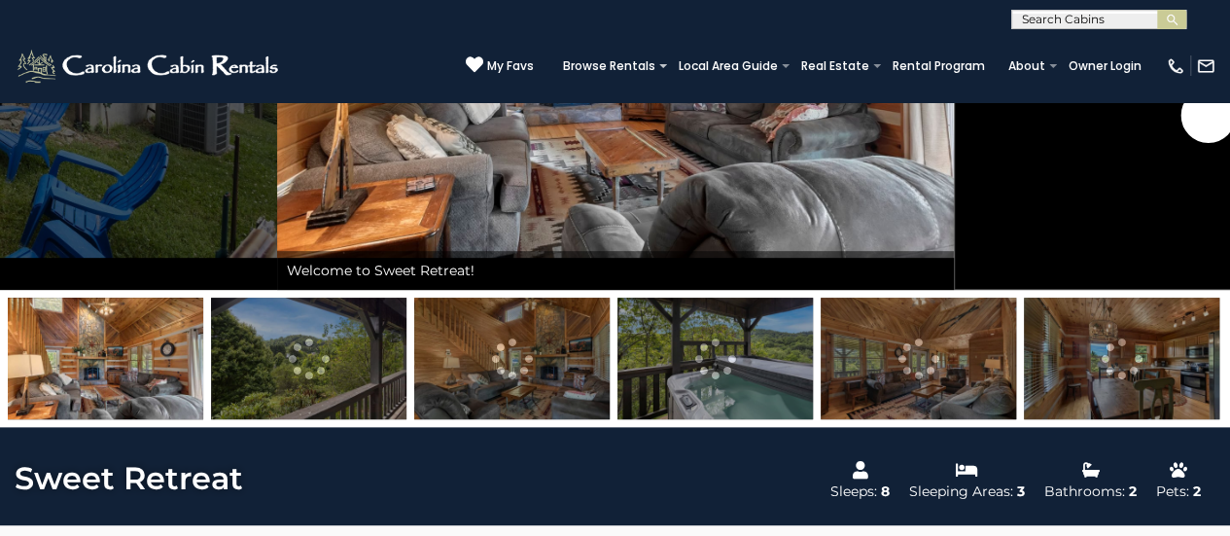
scroll to position [324, 0]
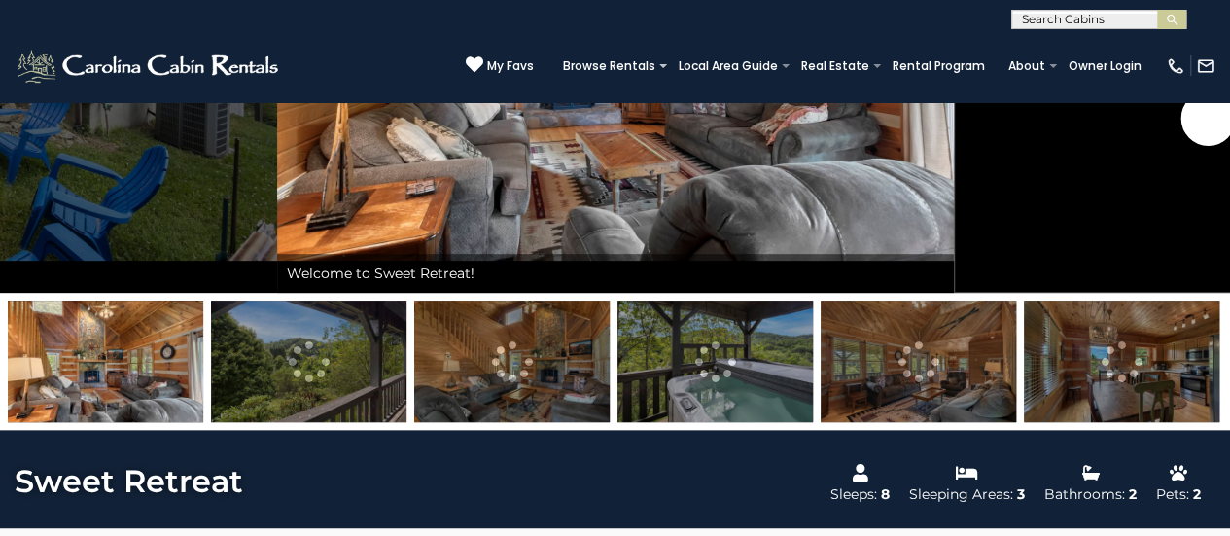
click at [723, 401] on img at bounding box center [716, 362] width 196 height 122
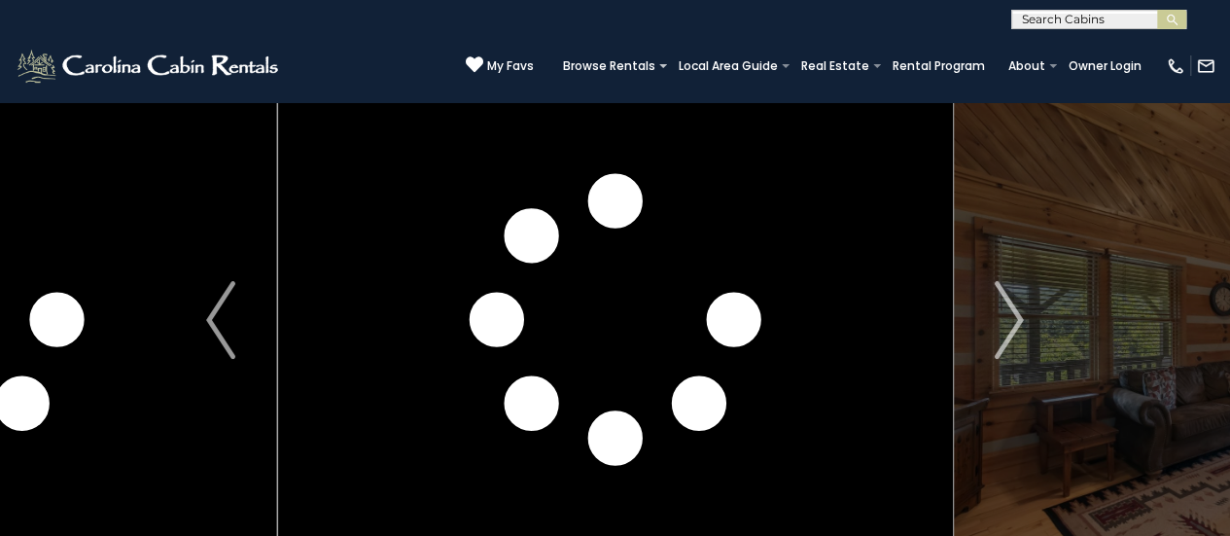
scroll to position [38, 0]
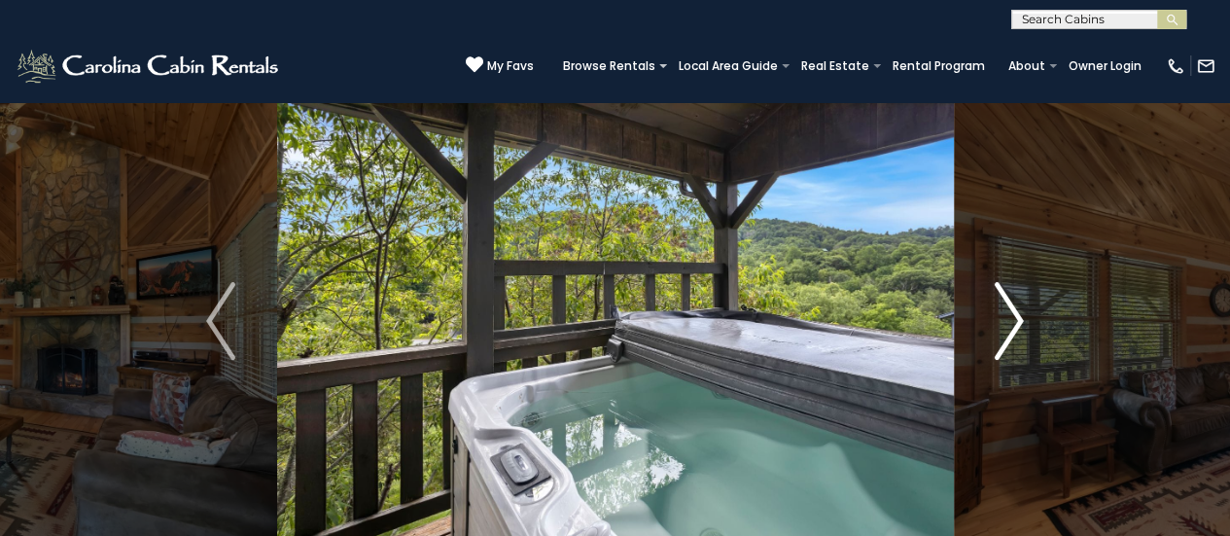
click at [999, 332] on img "Next" at bounding box center [1009, 321] width 29 height 78
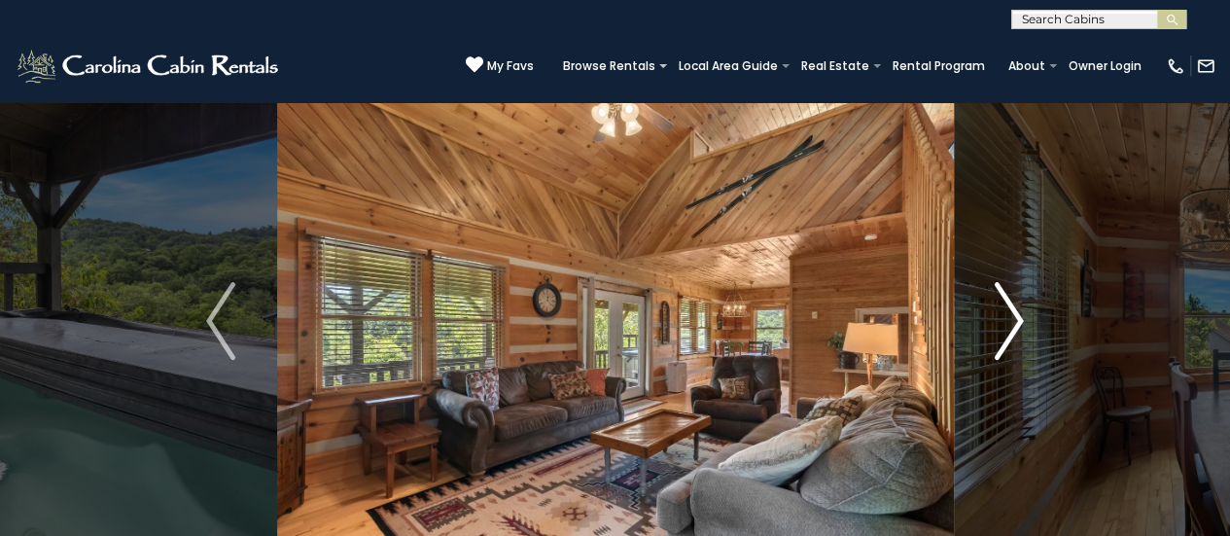
click at [999, 328] on img "Next" at bounding box center [1009, 321] width 29 height 78
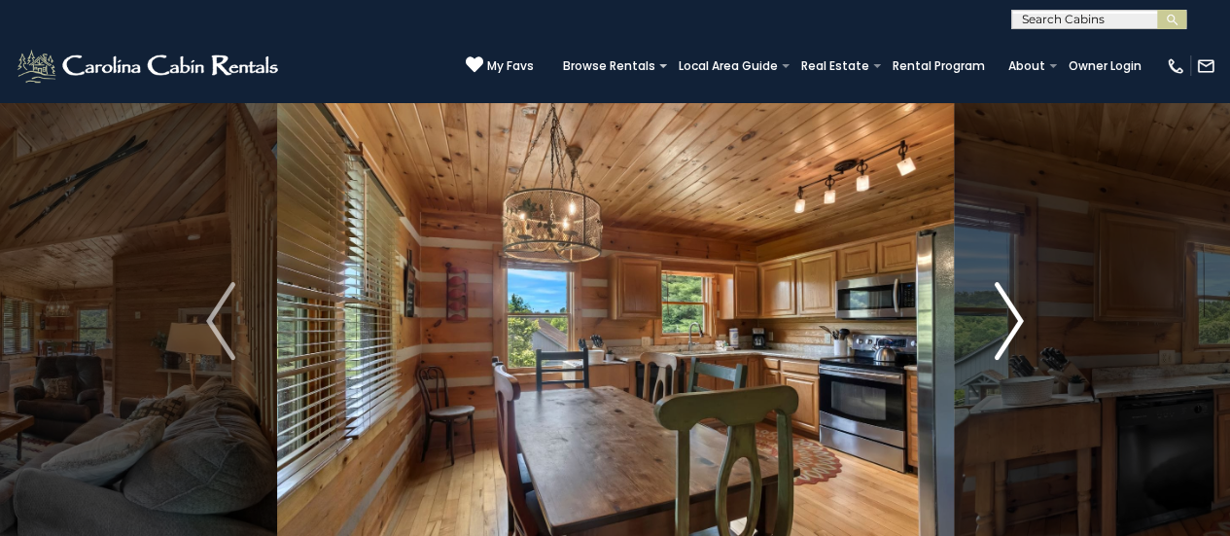
click at [999, 328] on img "Next" at bounding box center [1009, 321] width 29 height 78
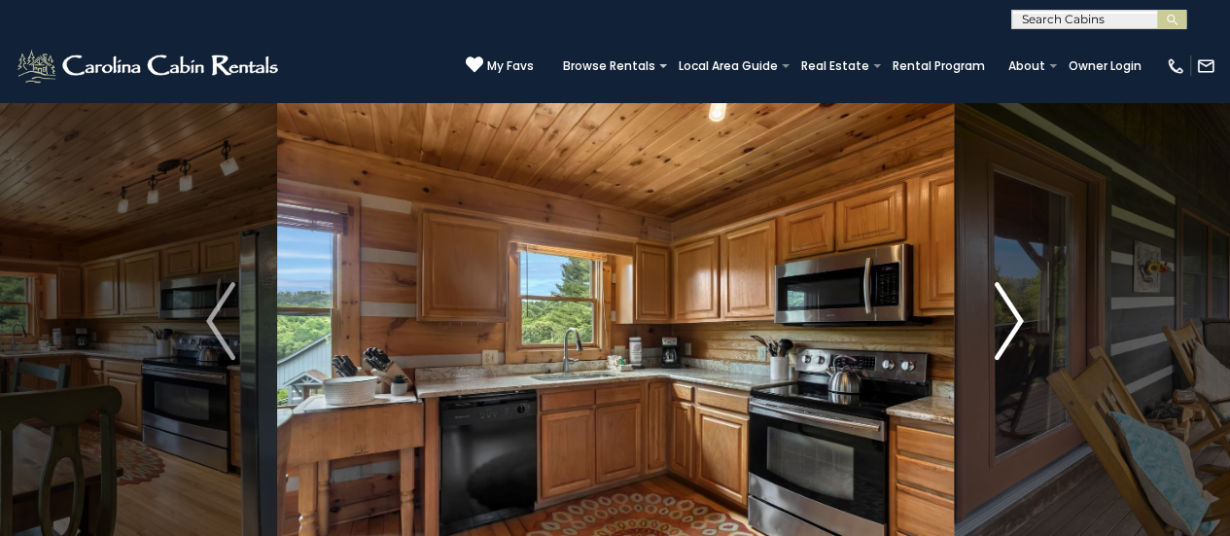
click at [999, 328] on img "Next" at bounding box center [1009, 321] width 29 height 78
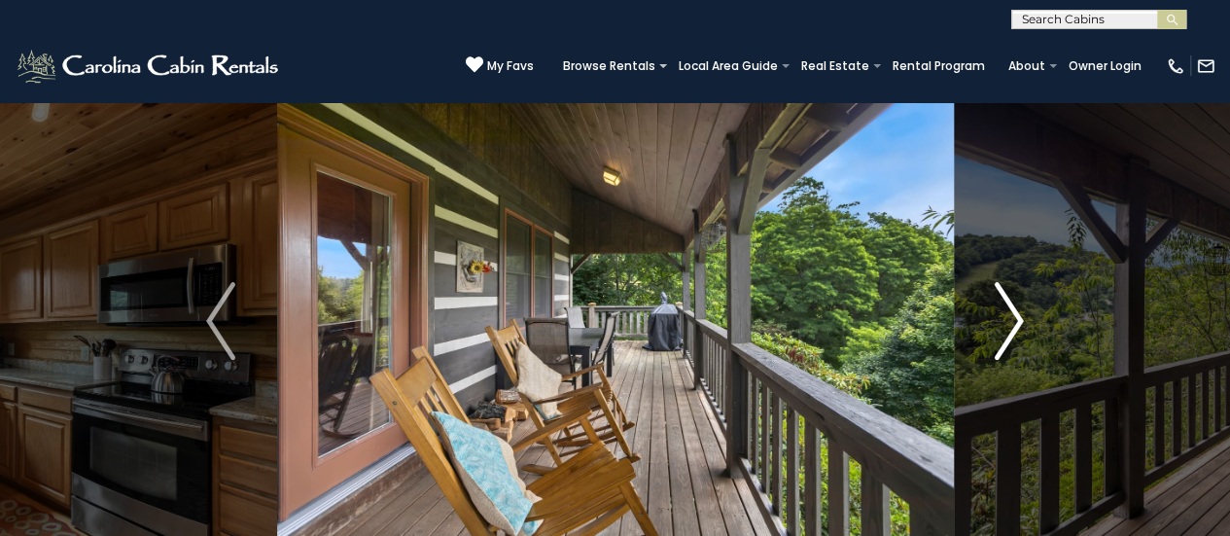
click at [999, 328] on img "Next" at bounding box center [1009, 321] width 29 height 78
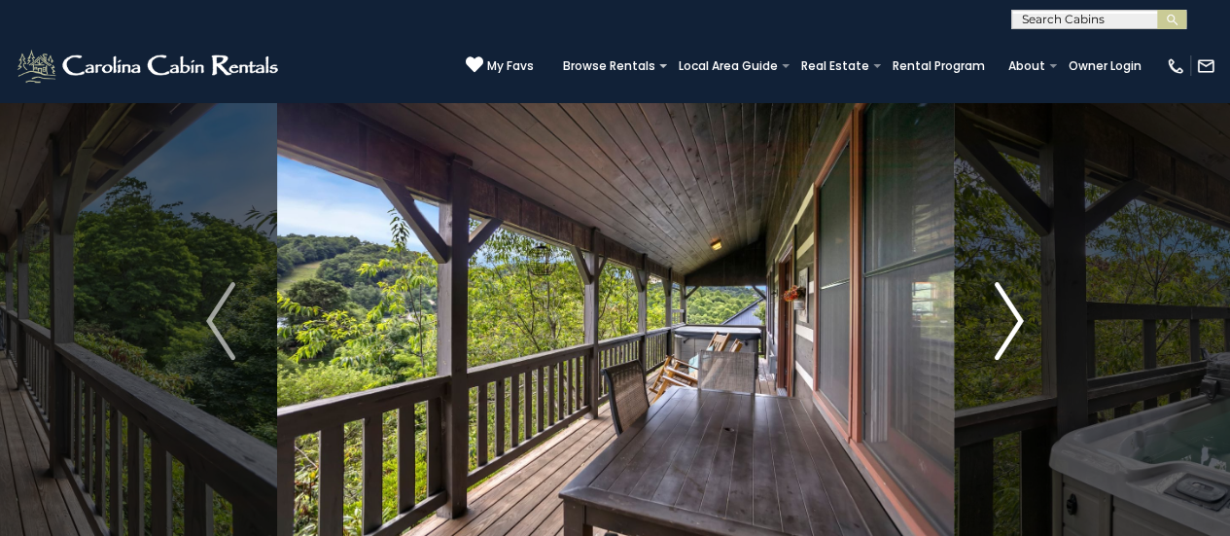
click at [996, 332] on img "Next" at bounding box center [1009, 321] width 29 height 78
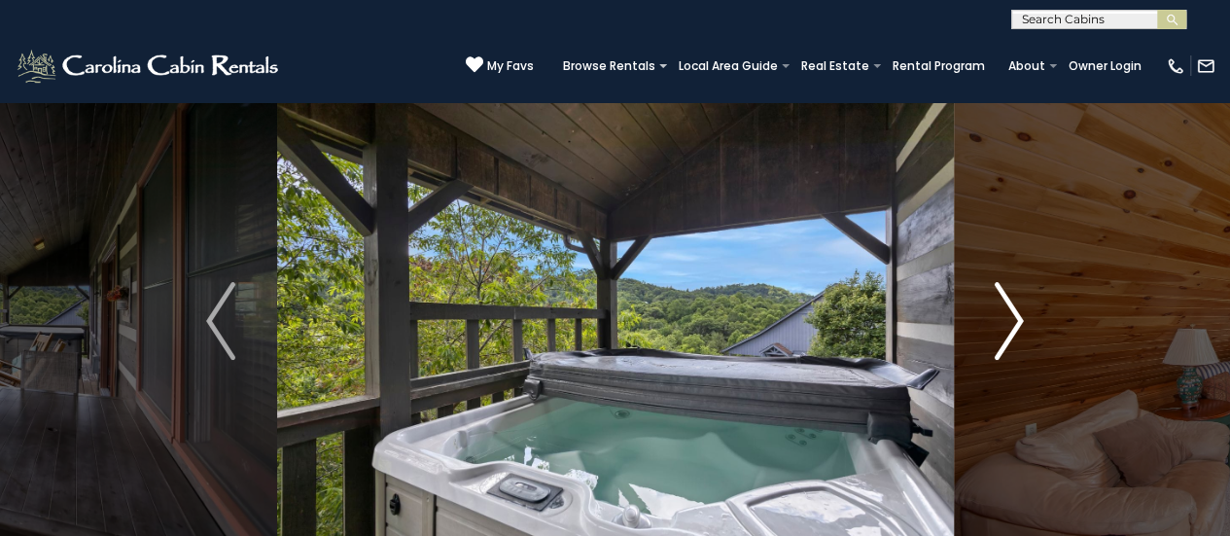
click at [996, 331] on img "Next" at bounding box center [1009, 321] width 29 height 78
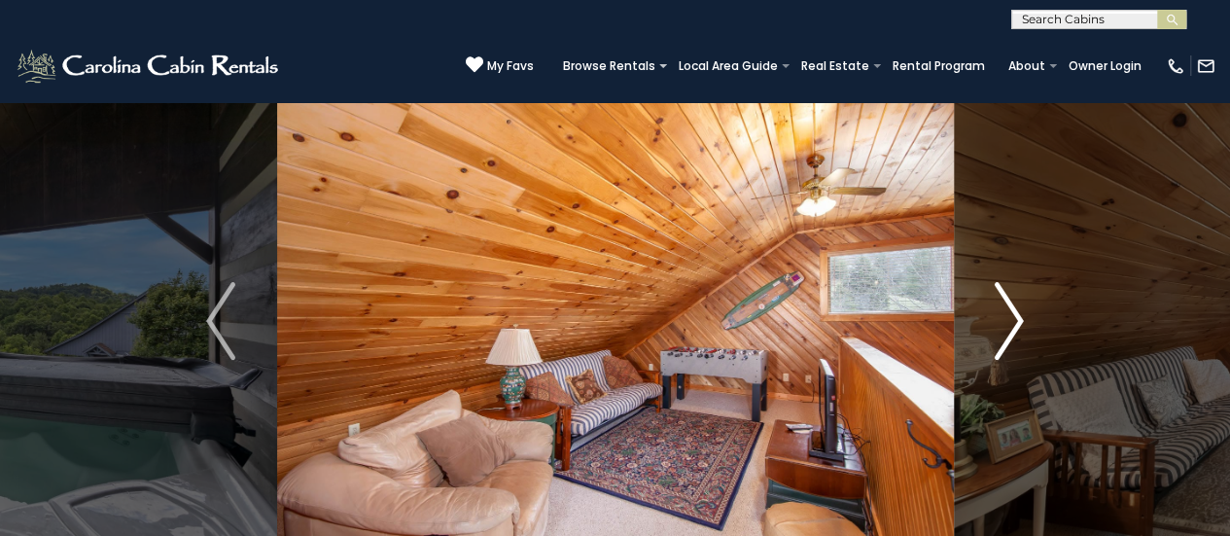
click at [997, 330] on img "Next" at bounding box center [1009, 321] width 29 height 78
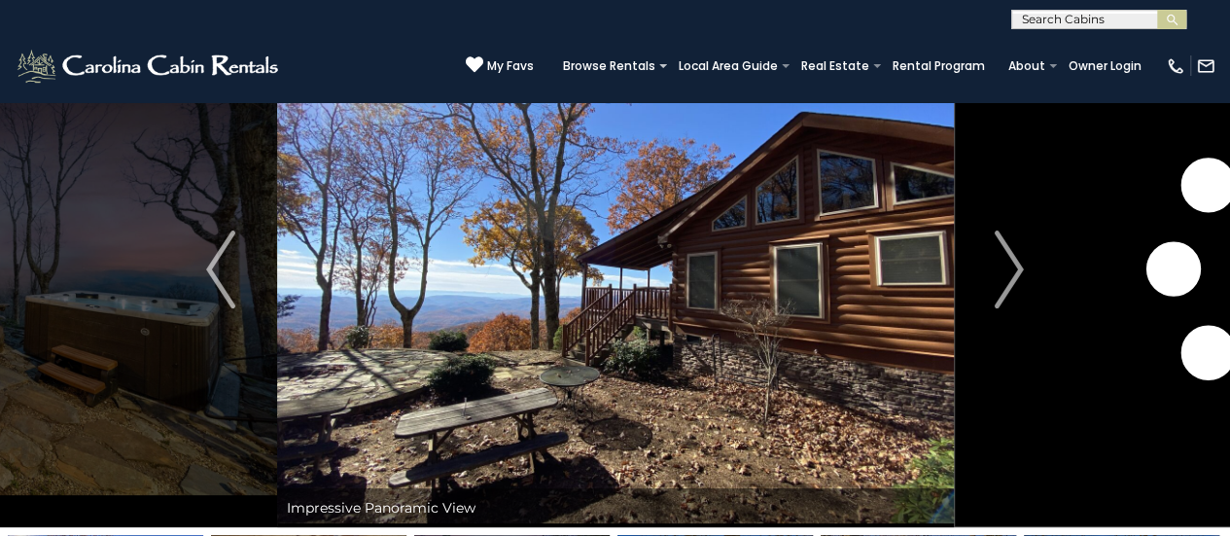
scroll to position [88, 0]
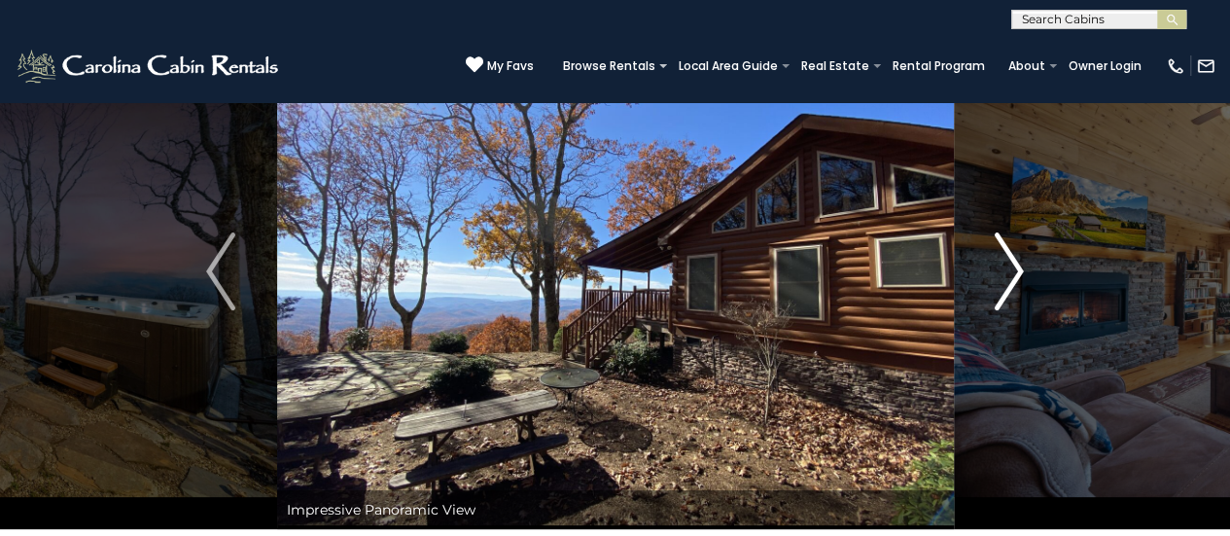
click at [1004, 303] on img "Next" at bounding box center [1009, 271] width 29 height 78
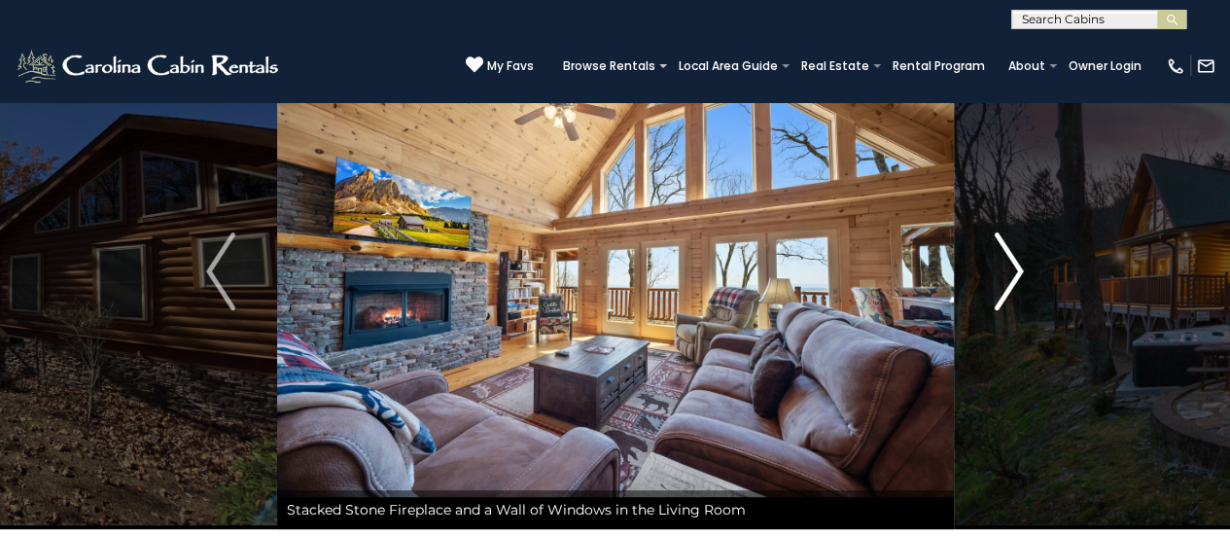
click at [1004, 303] on img "Next" at bounding box center [1009, 271] width 29 height 78
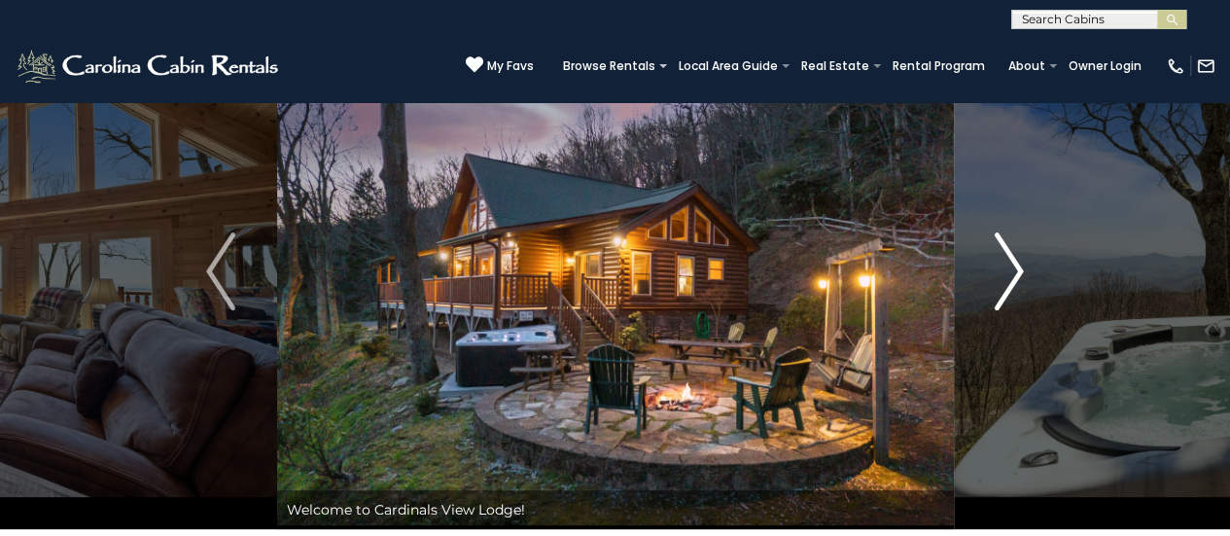
click at [1009, 289] on img "Next" at bounding box center [1009, 271] width 29 height 78
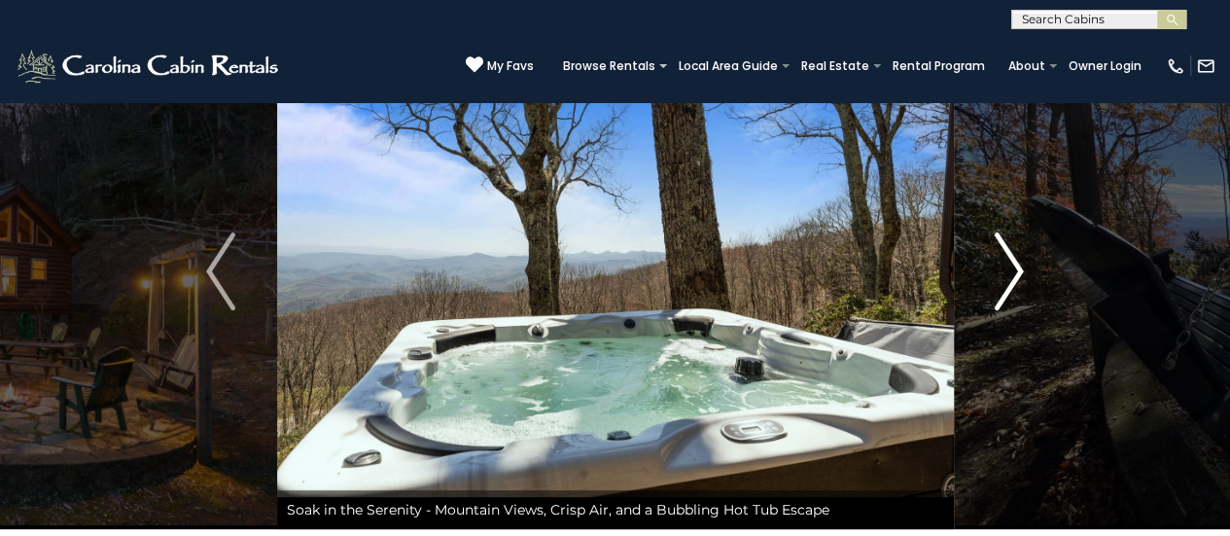
click at [1009, 289] on img "Next" at bounding box center [1009, 271] width 29 height 78
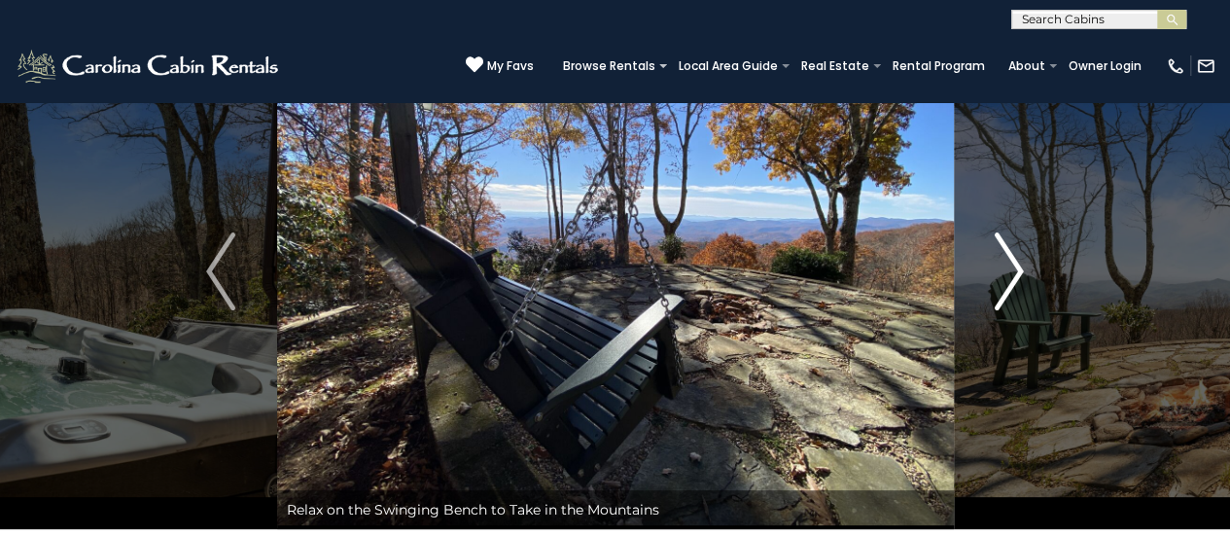
click at [1009, 289] on img "Next" at bounding box center [1009, 271] width 29 height 78
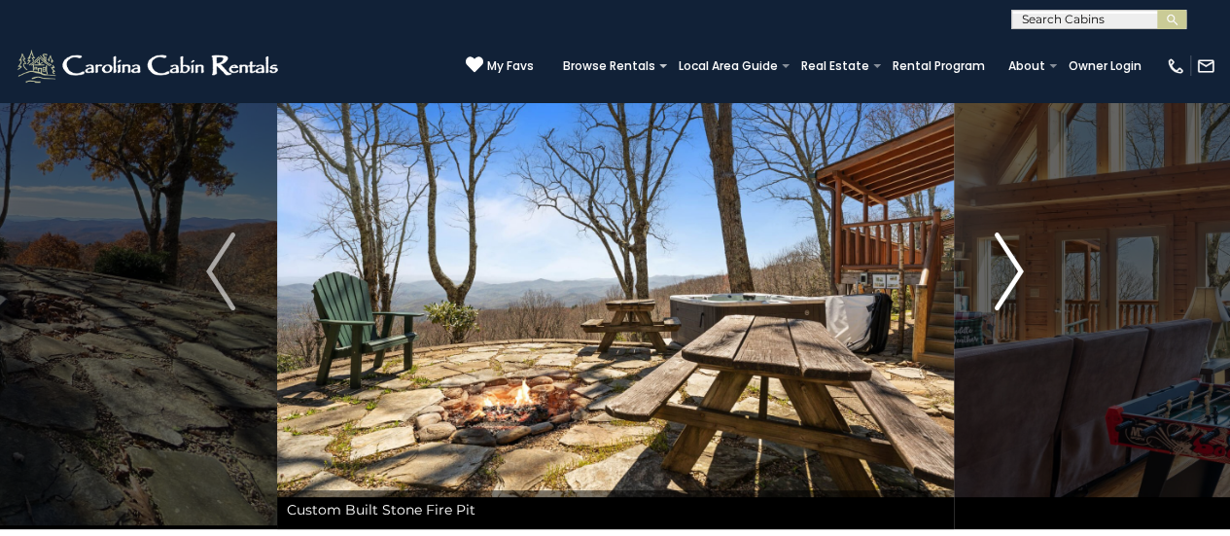
click at [1009, 289] on img "Next" at bounding box center [1009, 271] width 29 height 78
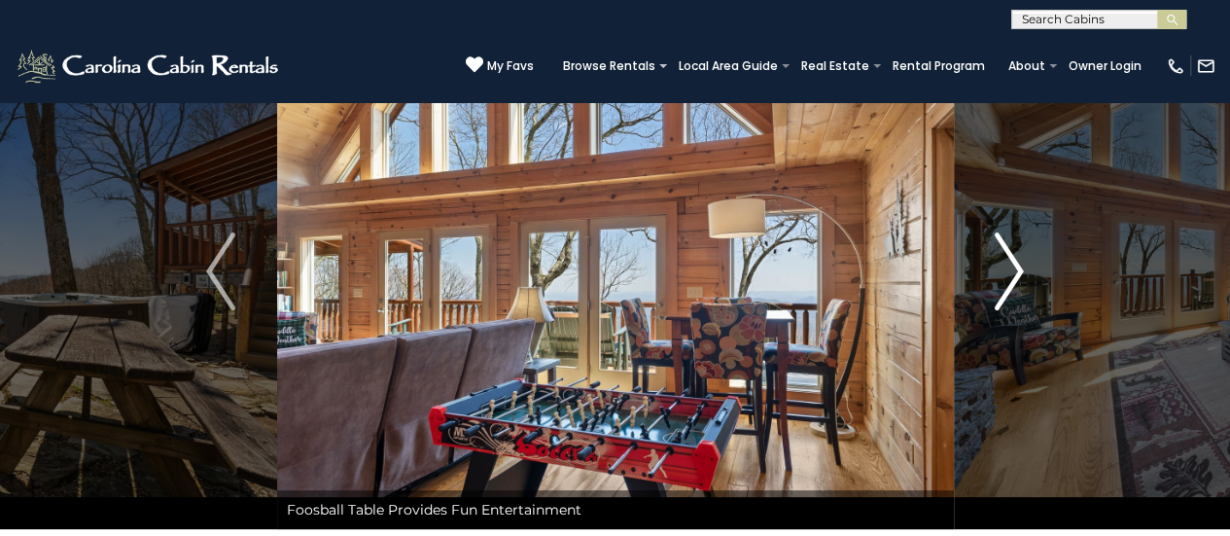
click at [1009, 289] on img "Next" at bounding box center [1009, 271] width 29 height 78
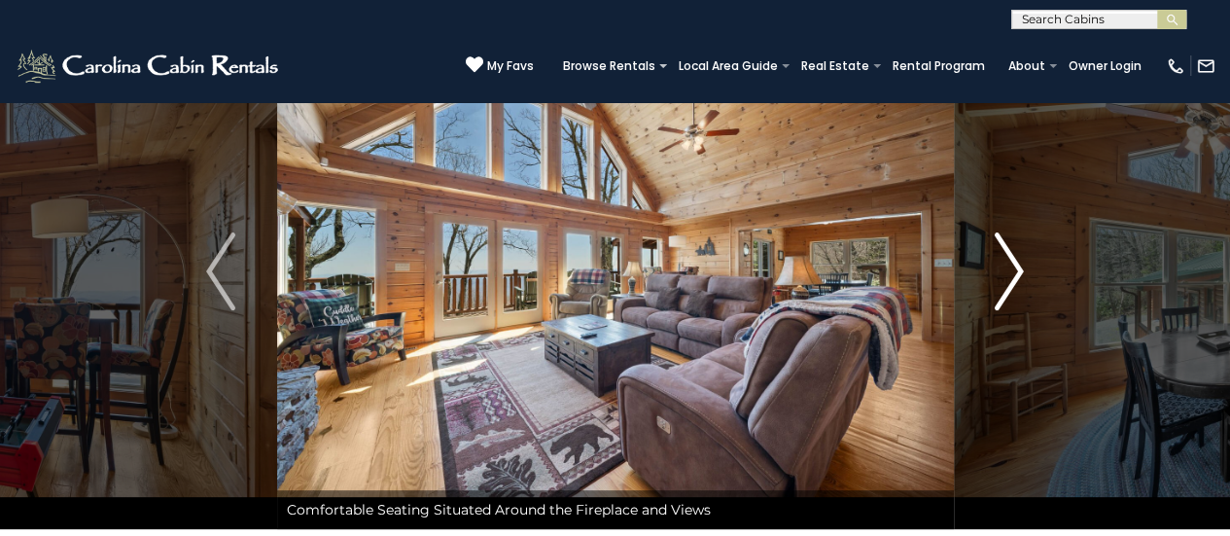
click at [1009, 289] on img "Next" at bounding box center [1009, 271] width 29 height 78
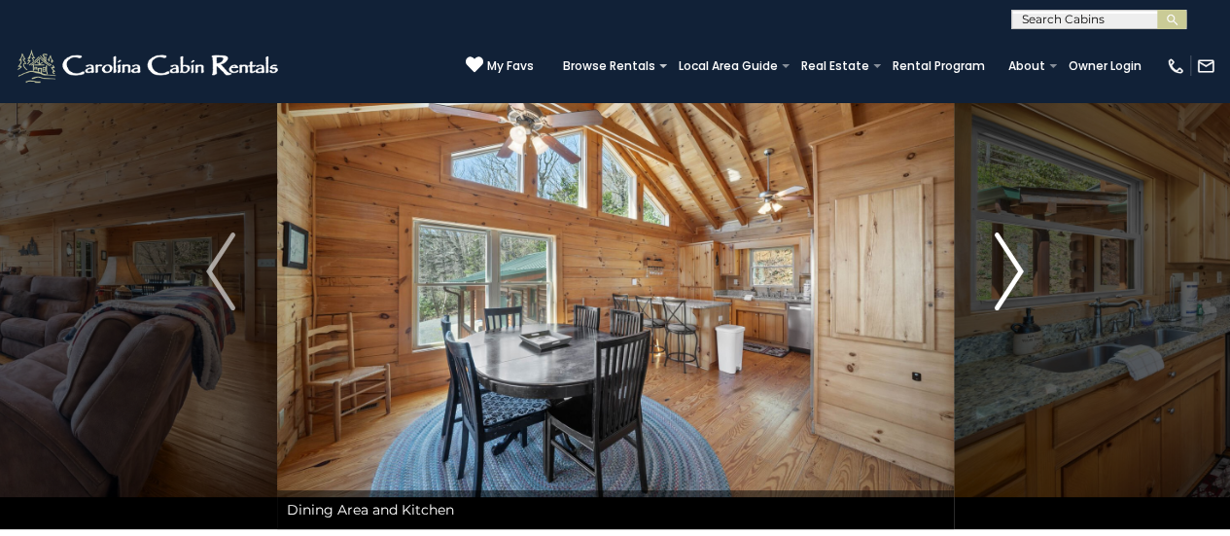
click at [1009, 289] on img "Next" at bounding box center [1009, 271] width 29 height 78
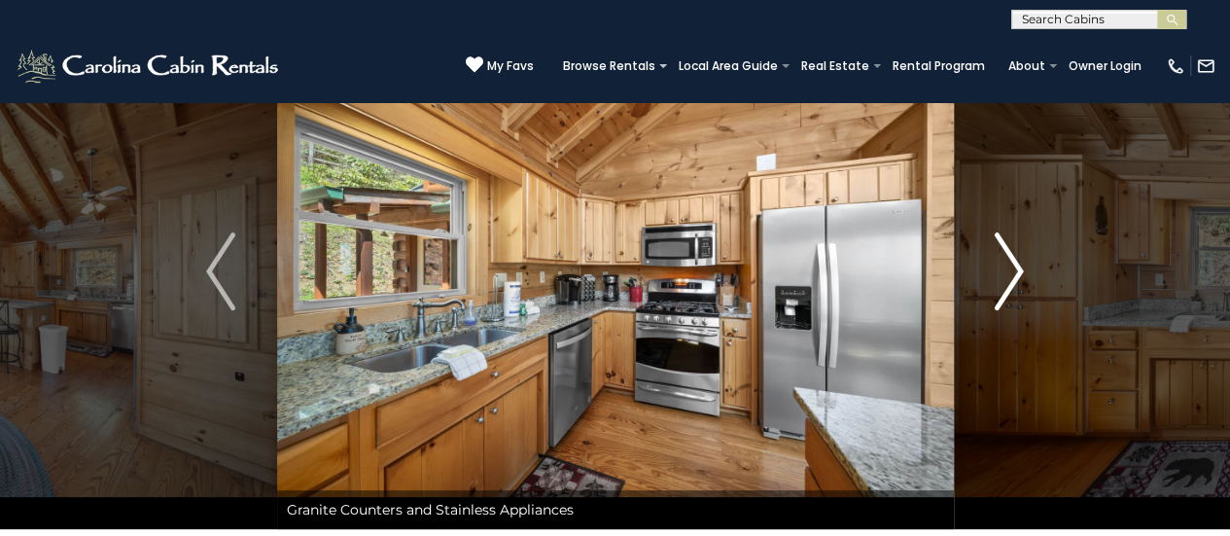
click at [1009, 289] on img "Next" at bounding box center [1009, 271] width 29 height 78
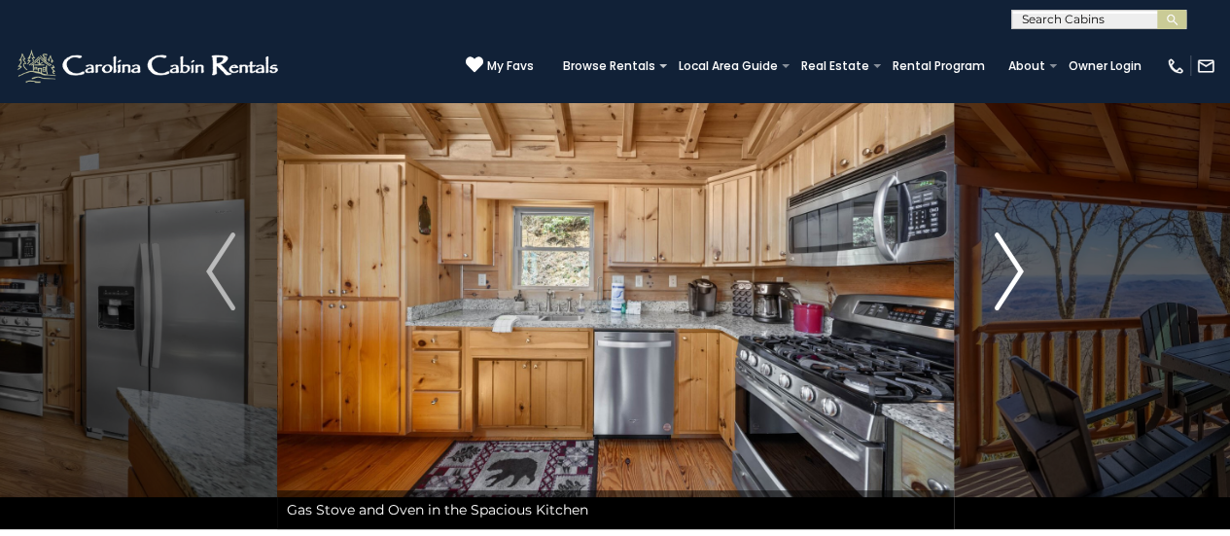
click at [1009, 289] on img "Next" at bounding box center [1009, 271] width 29 height 78
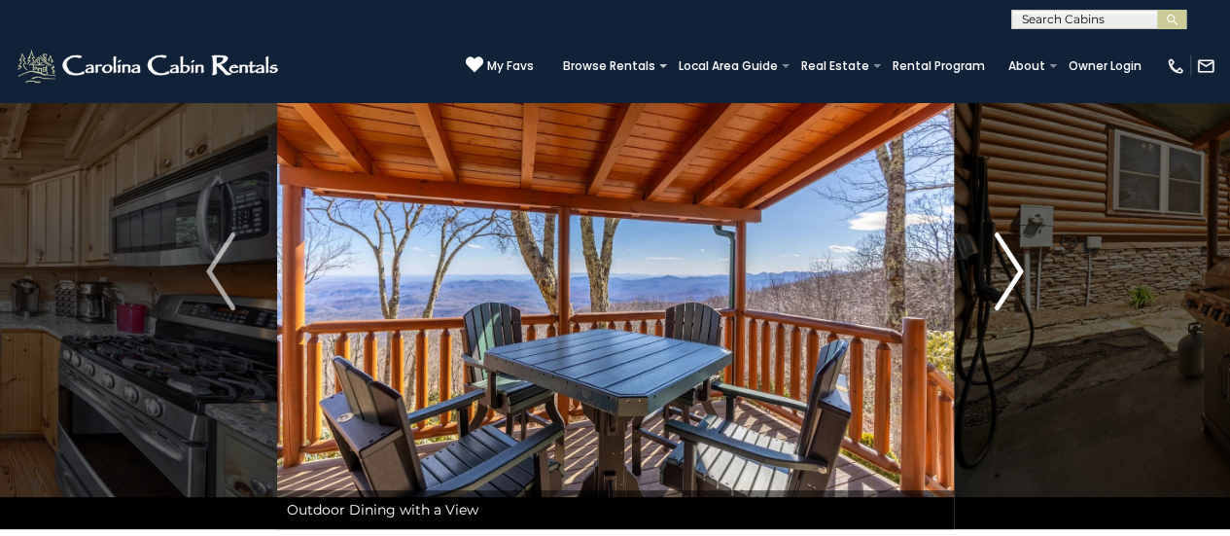
click at [1009, 289] on img "Next" at bounding box center [1009, 271] width 29 height 78
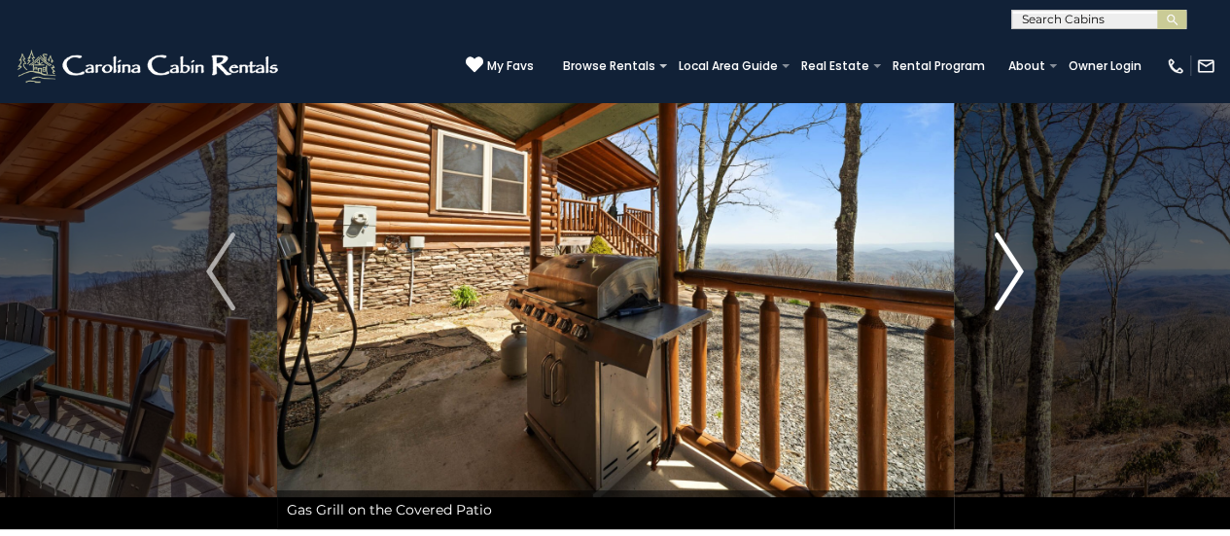
click at [1009, 289] on img "Next" at bounding box center [1009, 271] width 29 height 78
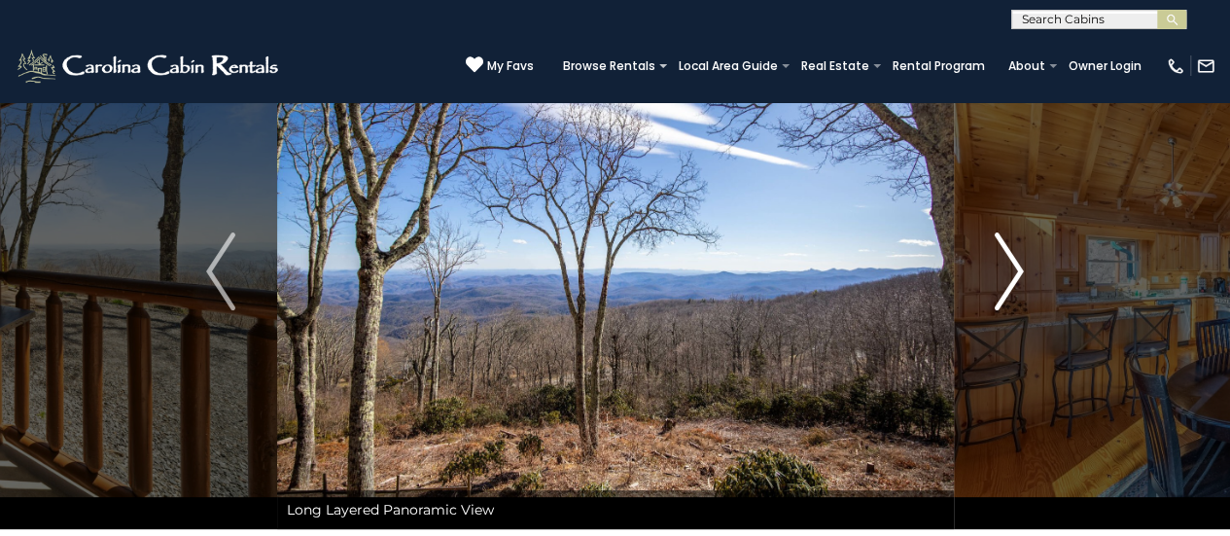
click at [1009, 289] on img "Next" at bounding box center [1009, 271] width 29 height 78
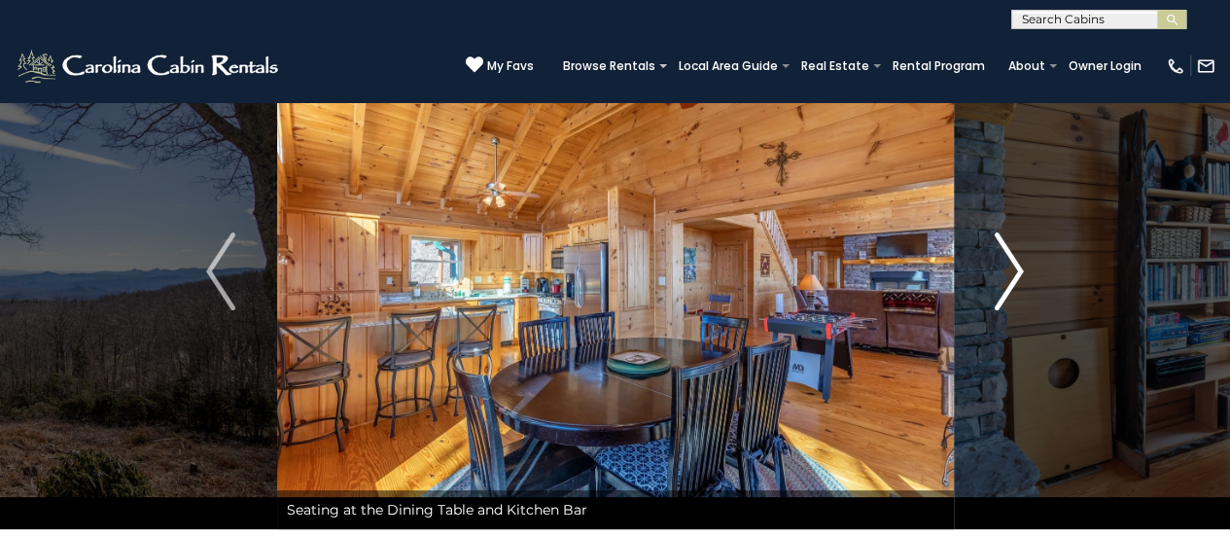
click at [1009, 289] on img "Next" at bounding box center [1009, 271] width 29 height 78
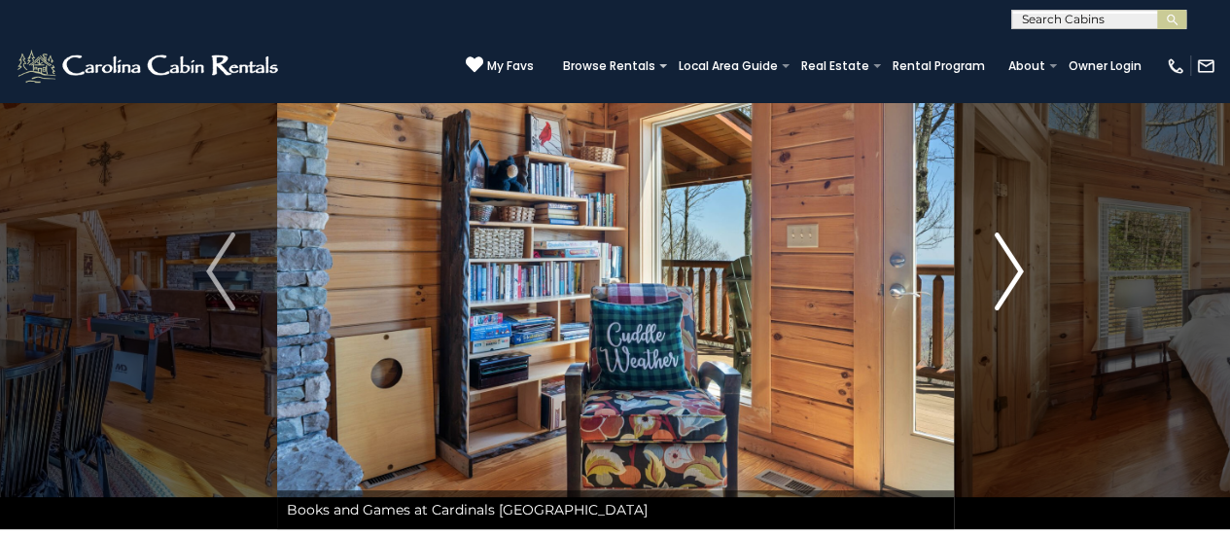
click at [1009, 289] on img "Next" at bounding box center [1009, 271] width 29 height 78
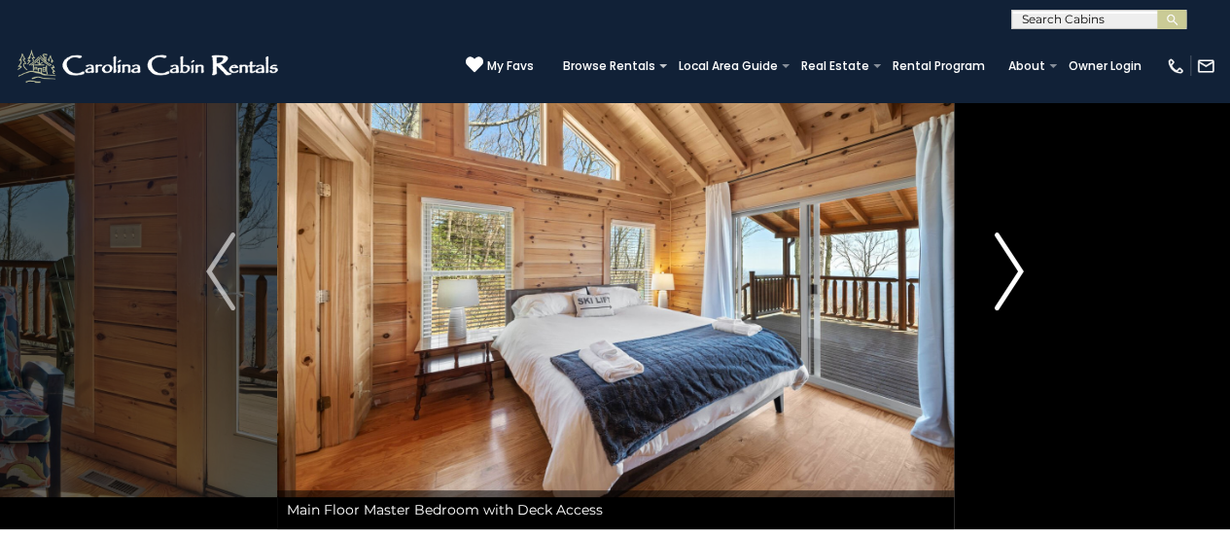
click at [1009, 289] on img "Next" at bounding box center [1009, 271] width 29 height 78
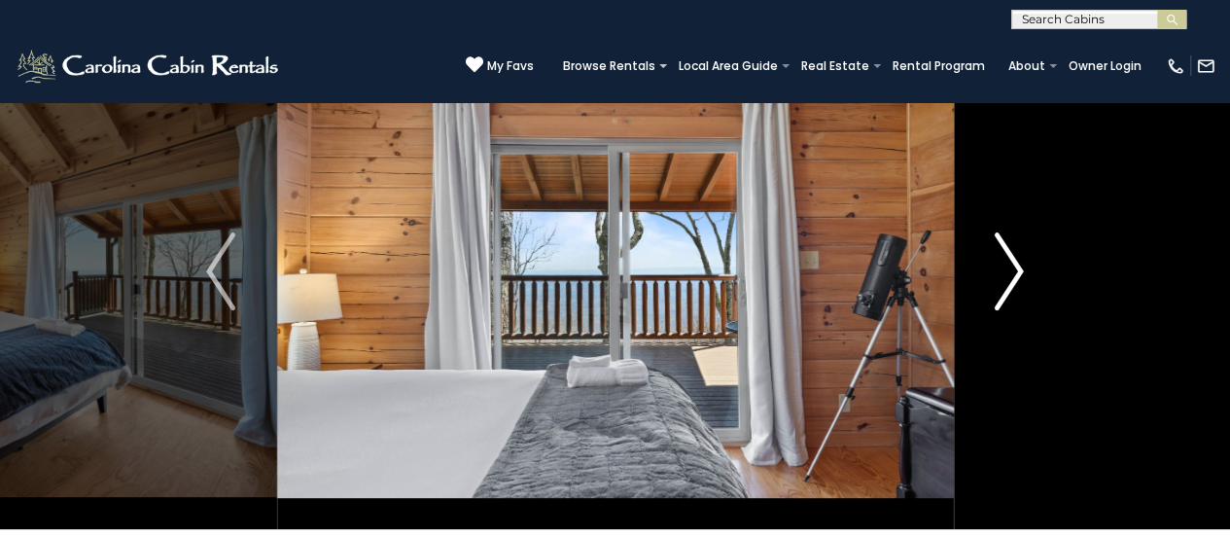
click at [1009, 289] on img "Next" at bounding box center [1009, 271] width 29 height 78
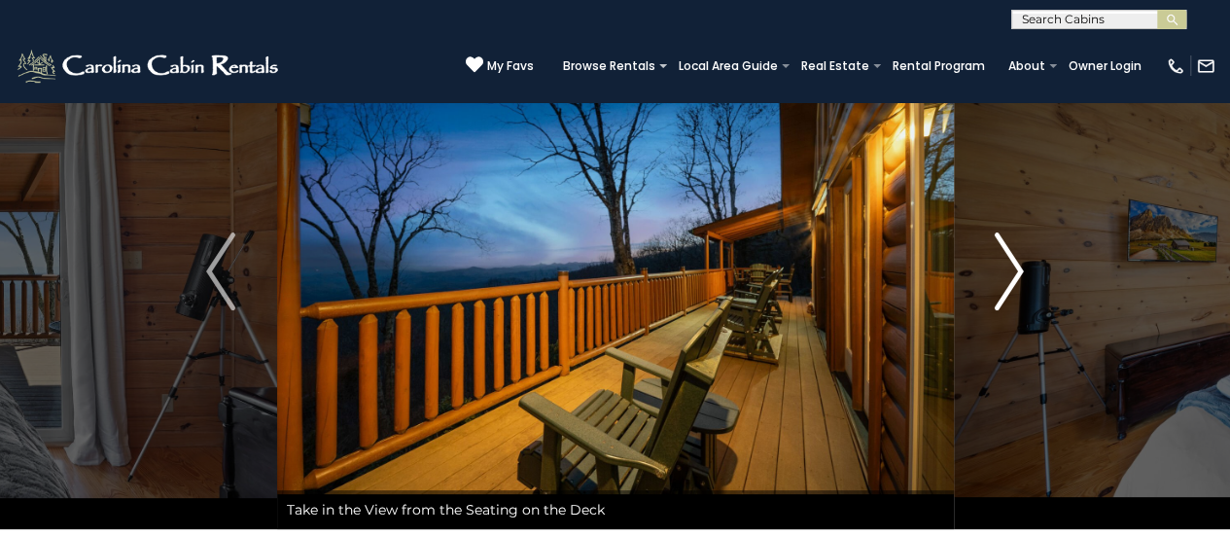
click at [1009, 289] on img "Next" at bounding box center [1009, 271] width 29 height 78
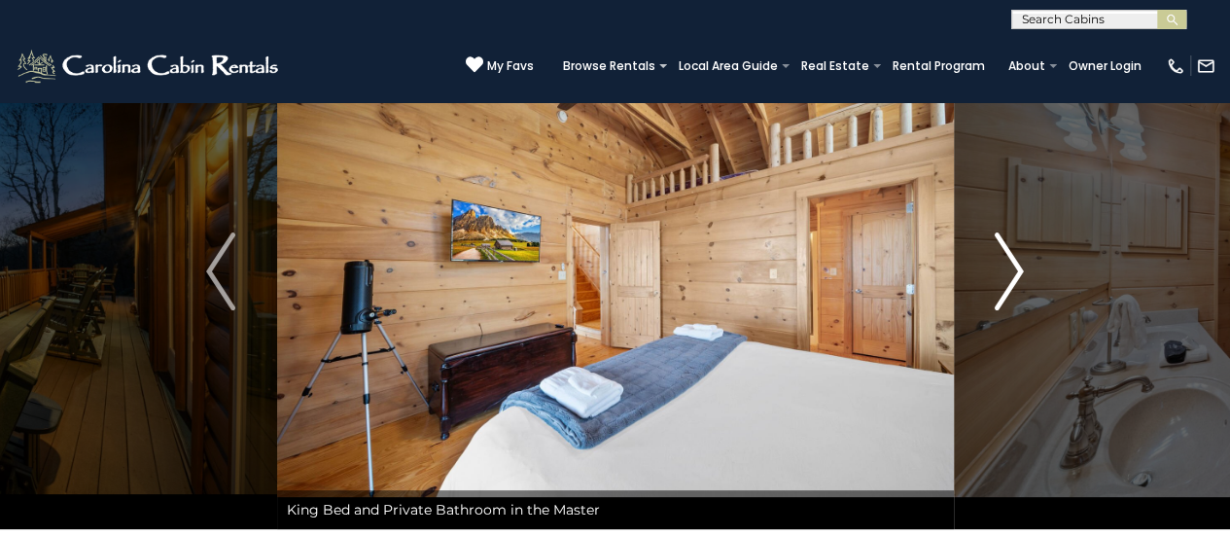
click at [1009, 289] on img "Next" at bounding box center [1009, 271] width 29 height 78
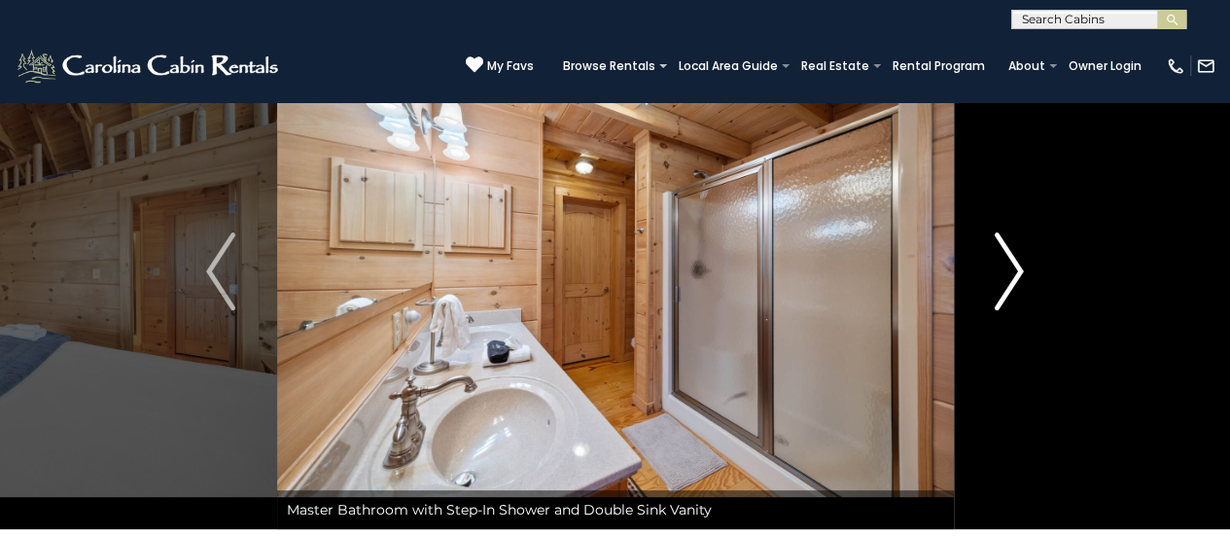
click at [1009, 289] on img "Next" at bounding box center [1009, 271] width 29 height 78
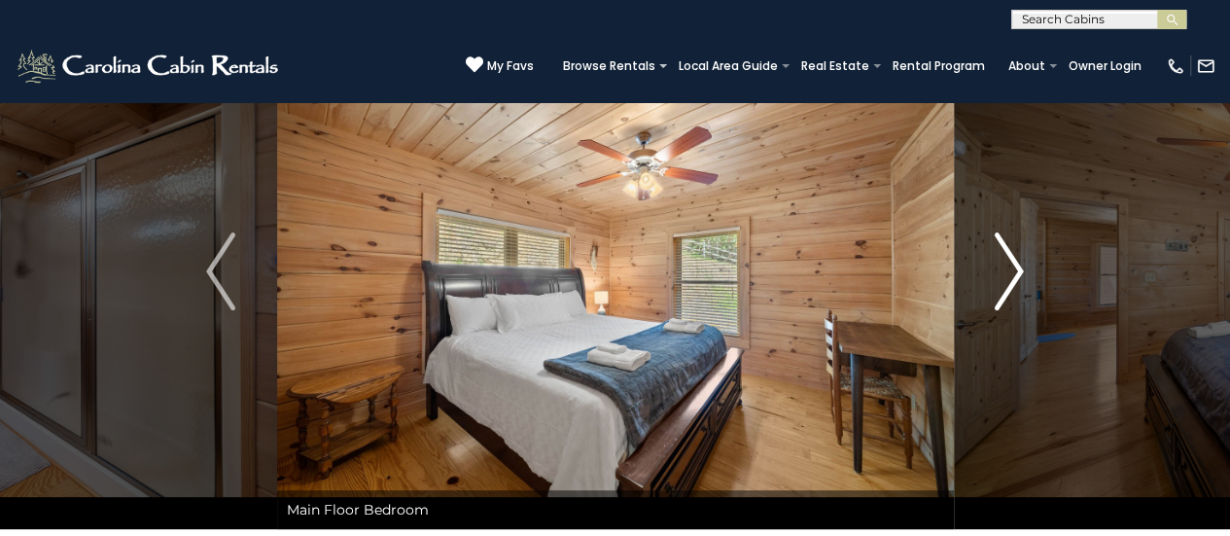
click at [1009, 289] on img "Next" at bounding box center [1009, 271] width 29 height 78
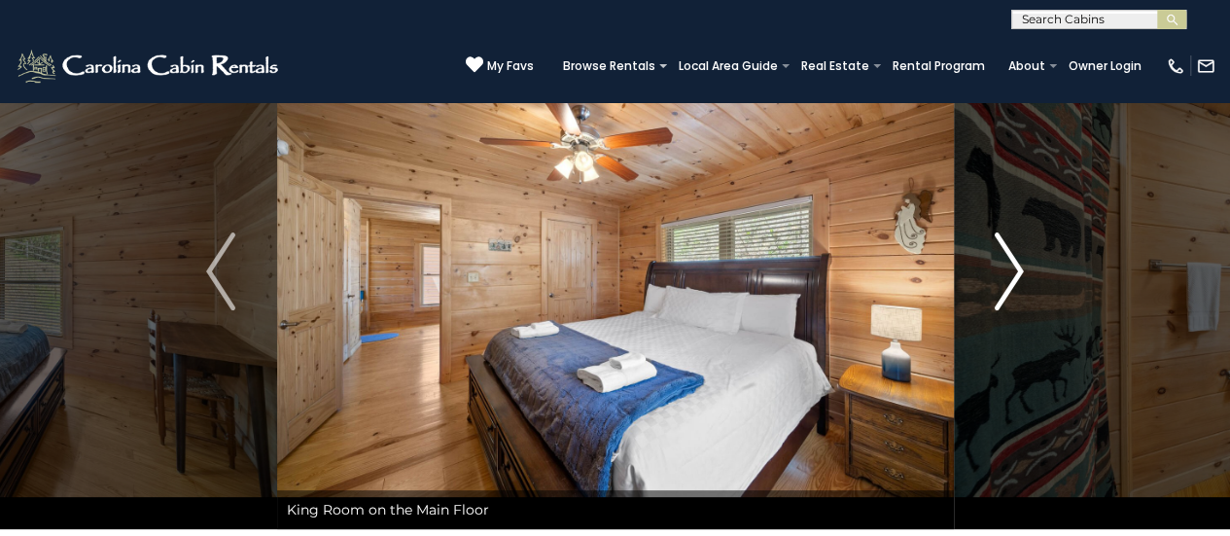
click at [1009, 289] on img "Next" at bounding box center [1009, 271] width 29 height 78
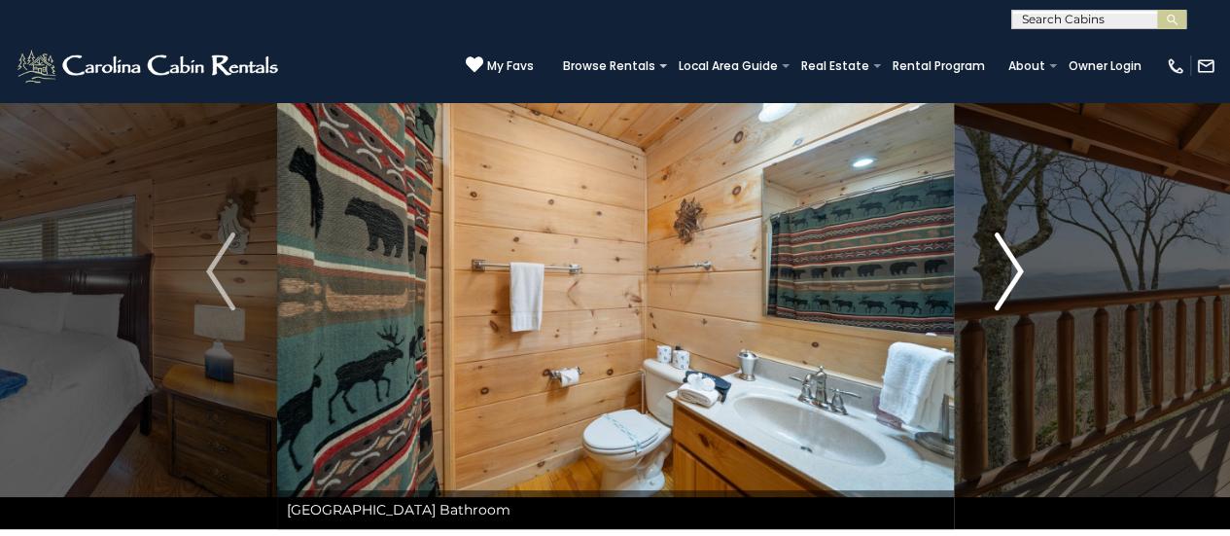
click at [1009, 289] on img "Next" at bounding box center [1009, 271] width 29 height 78
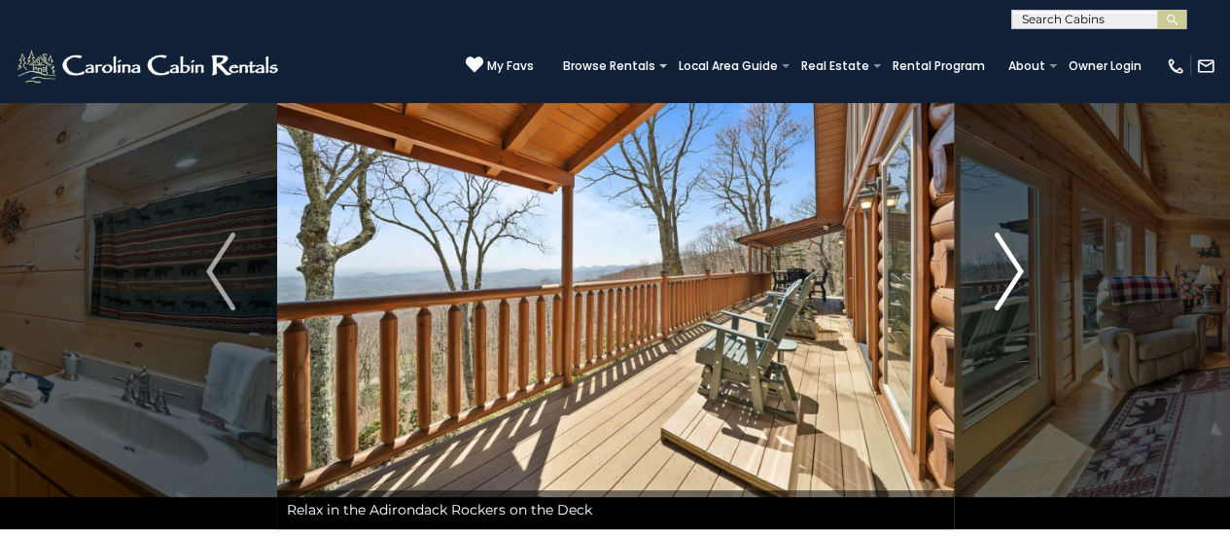
click at [1009, 289] on img "Next" at bounding box center [1009, 271] width 29 height 78
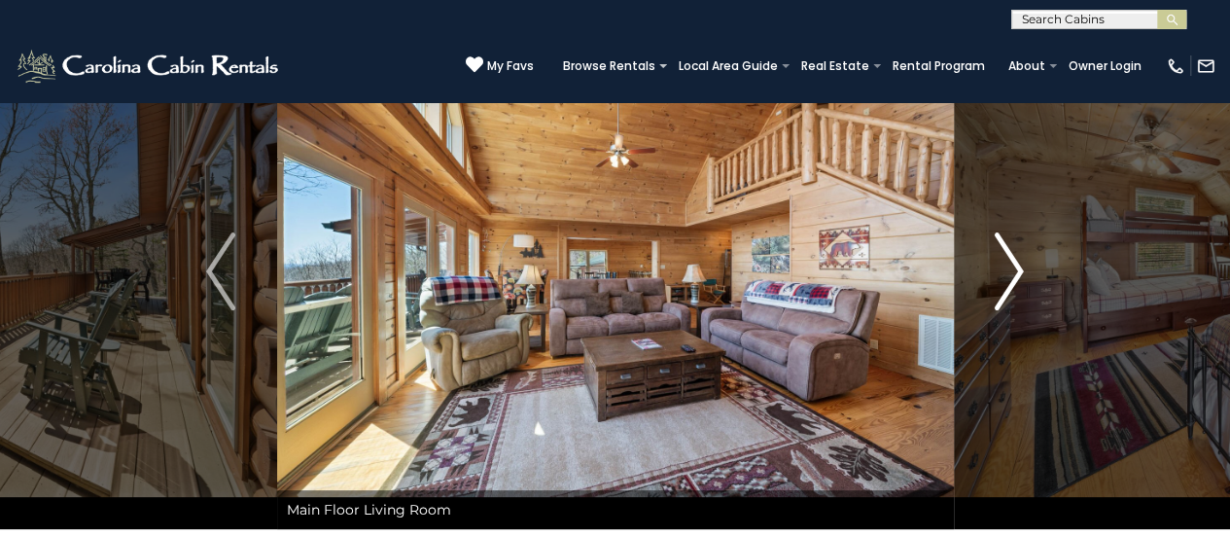
click at [1008, 289] on img "Next" at bounding box center [1009, 271] width 29 height 78
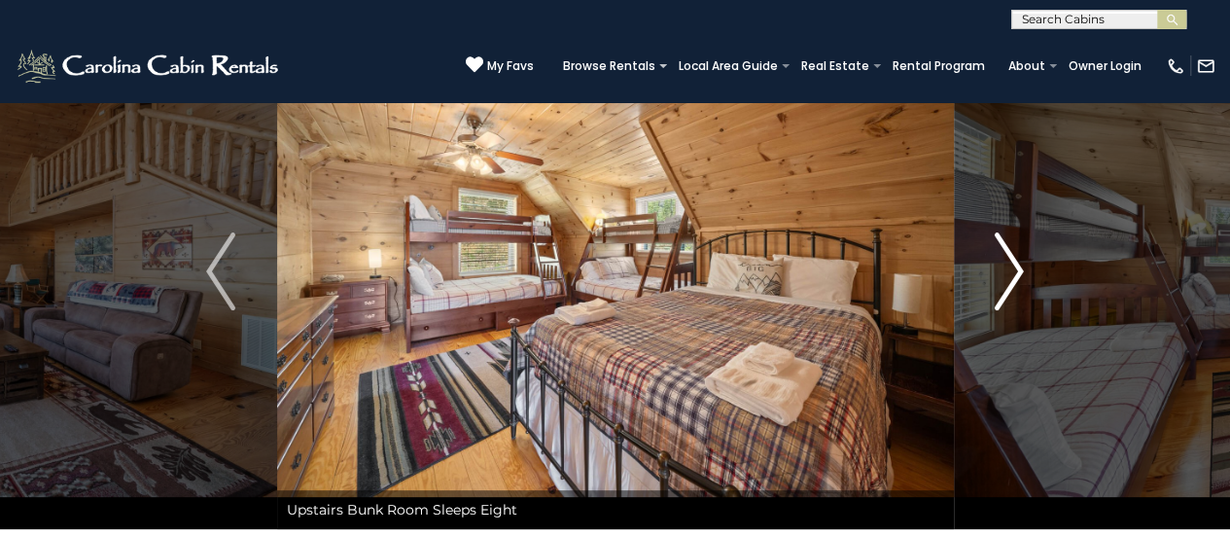
click at [1008, 289] on img "Next" at bounding box center [1009, 271] width 29 height 78
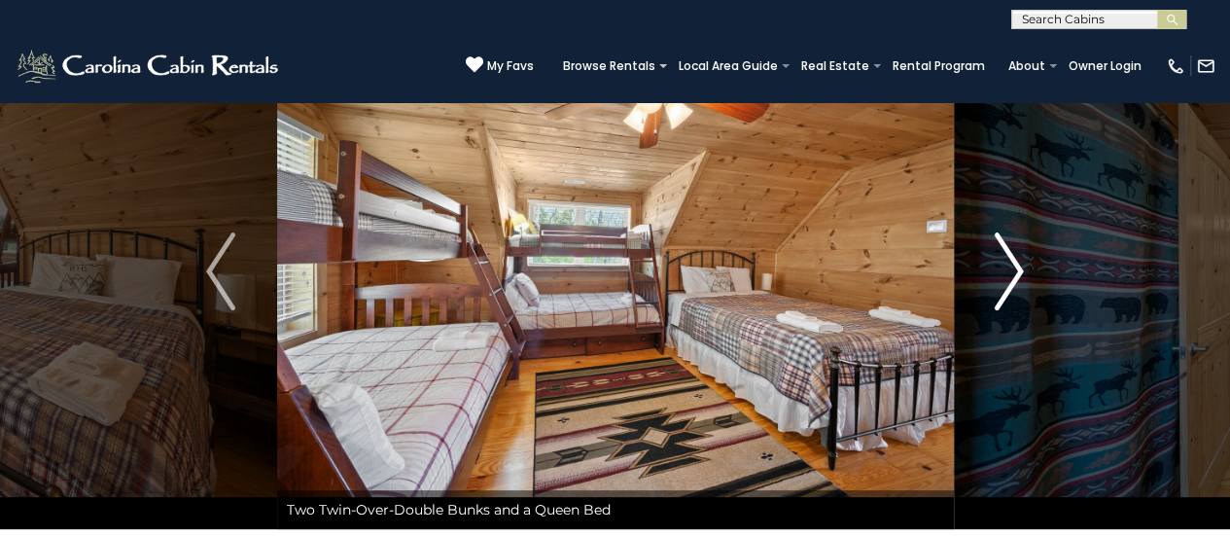
click at [1008, 289] on img "Next" at bounding box center [1009, 271] width 29 height 78
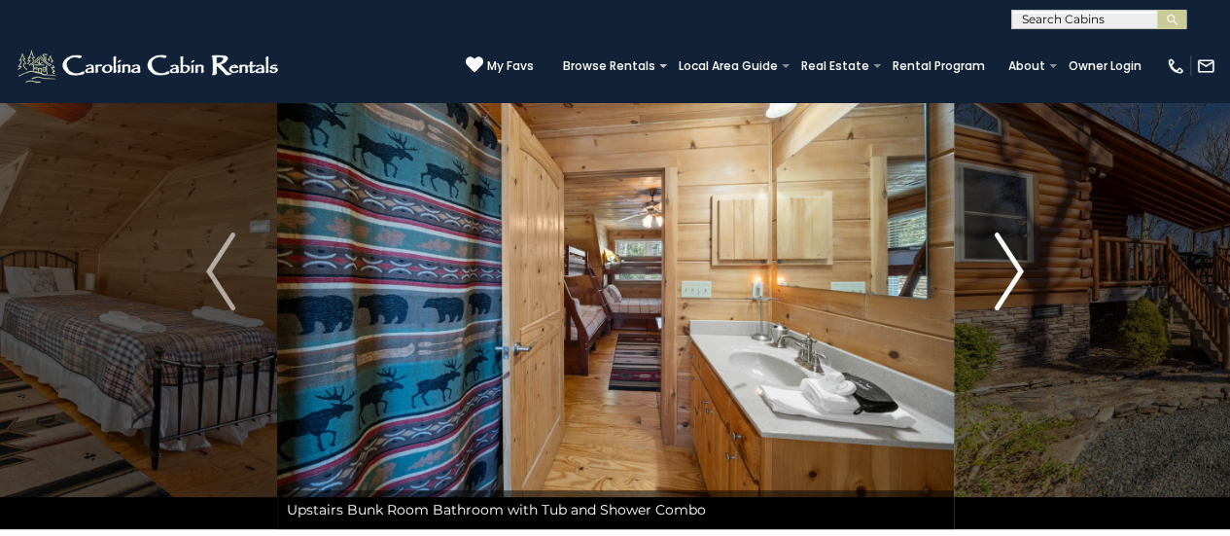
click at [1008, 289] on img "Next" at bounding box center [1009, 271] width 29 height 78
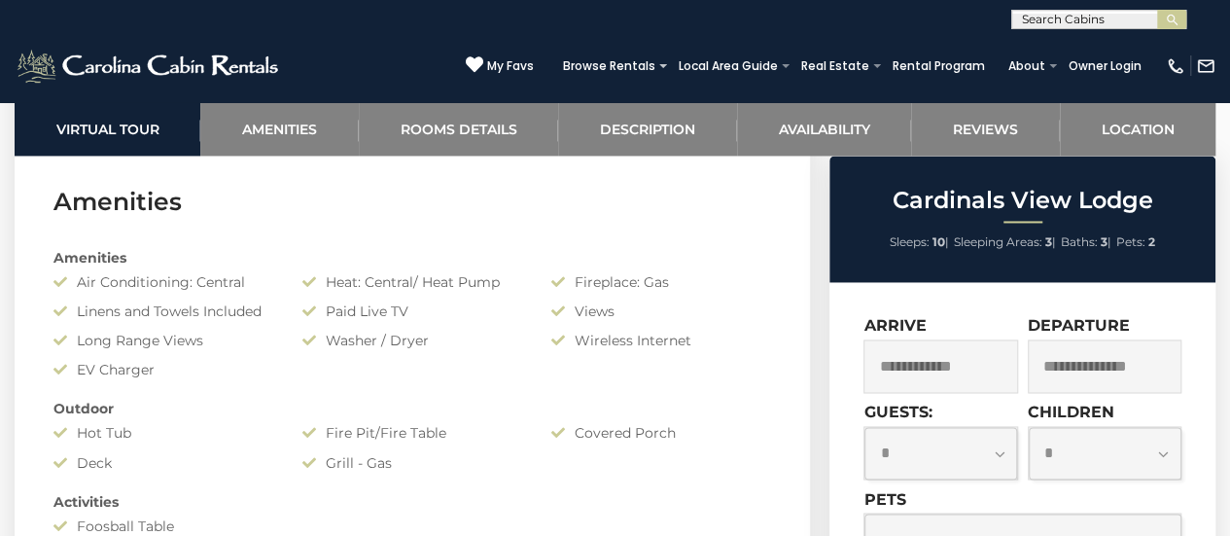
scroll to position [1383, 0]
click at [947, 369] on input "text" at bounding box center [941, 365] width 154 height 53
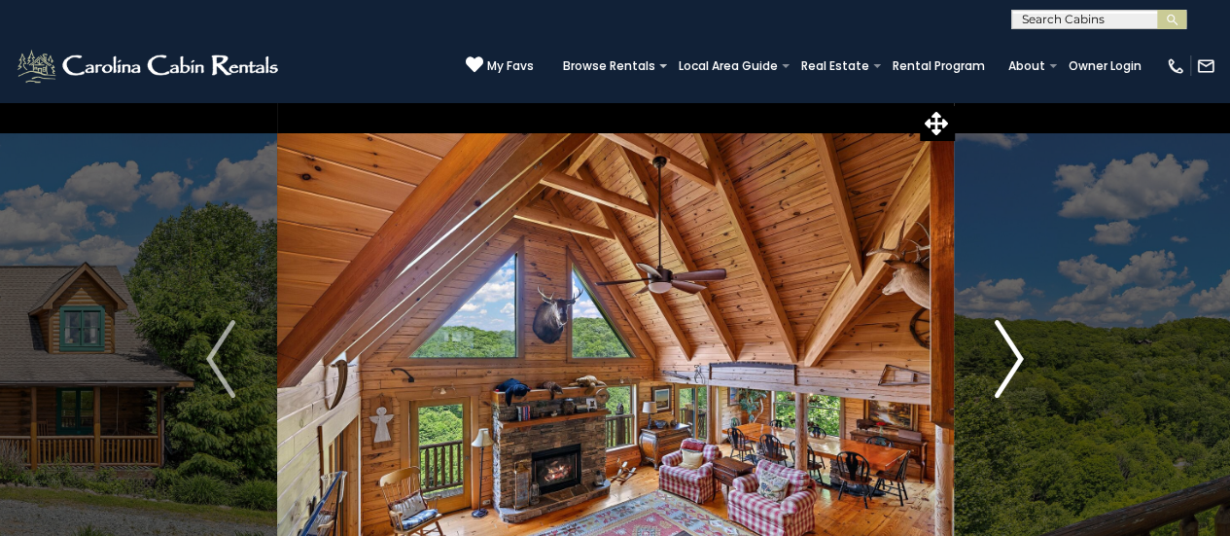
click at [1007, 370] on img "Next" at bounding box center [1009, 359] width 29 height 78
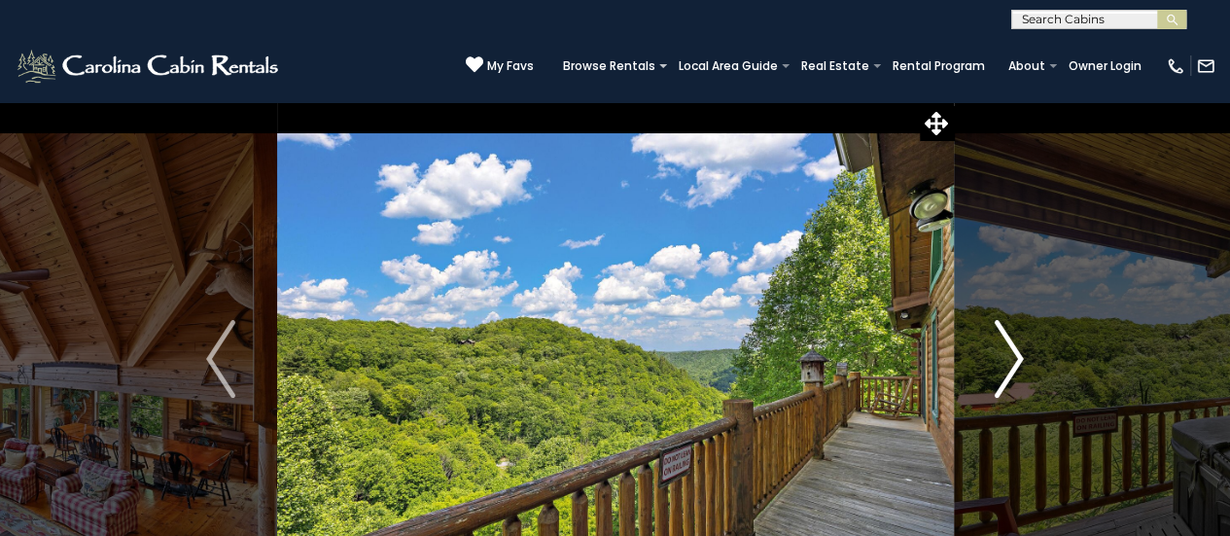
click at [1007, 370] on img "Next" at bounding box center [1009, 359] width 29 height 78
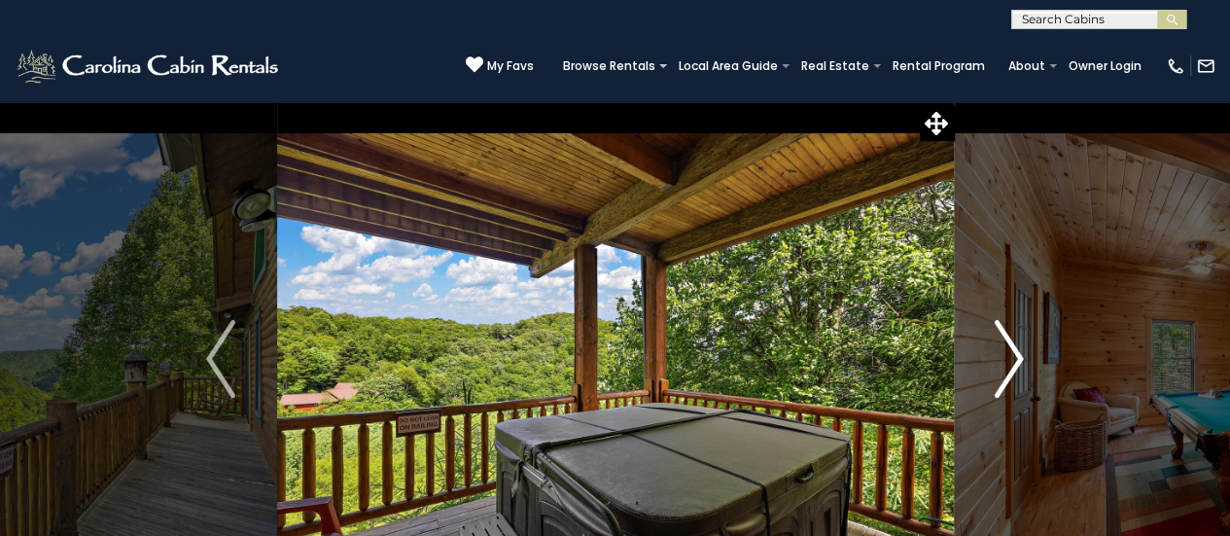
click at [1007, 370] on img "Next" at bounding box center [1009, 359] width 29 height 78
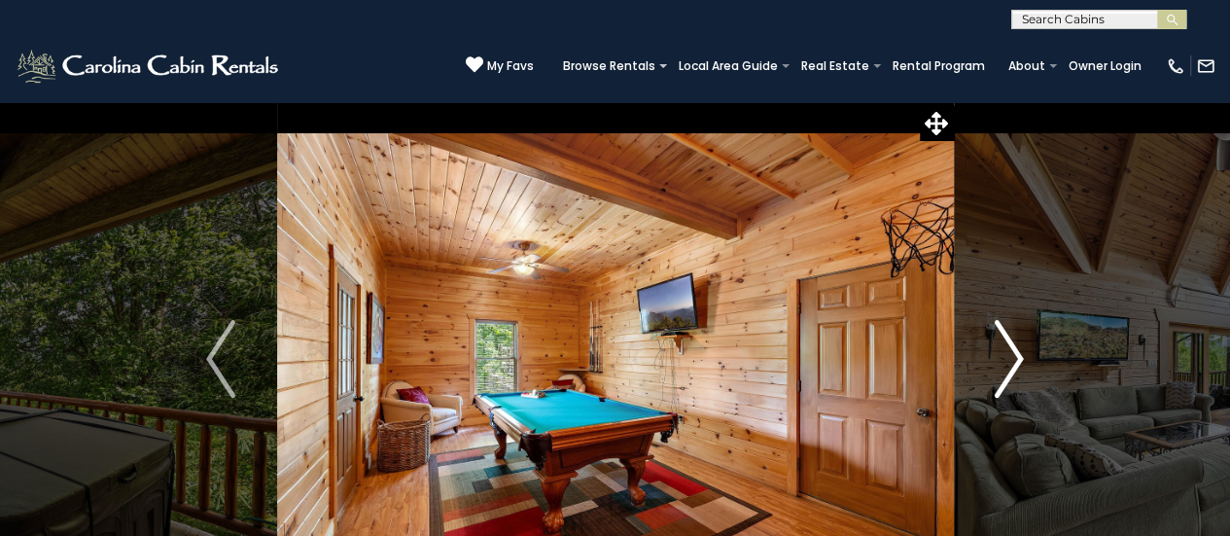
click at [1007, 370] on img "Next" at bounding box center [1009, 359] width 29 height 78
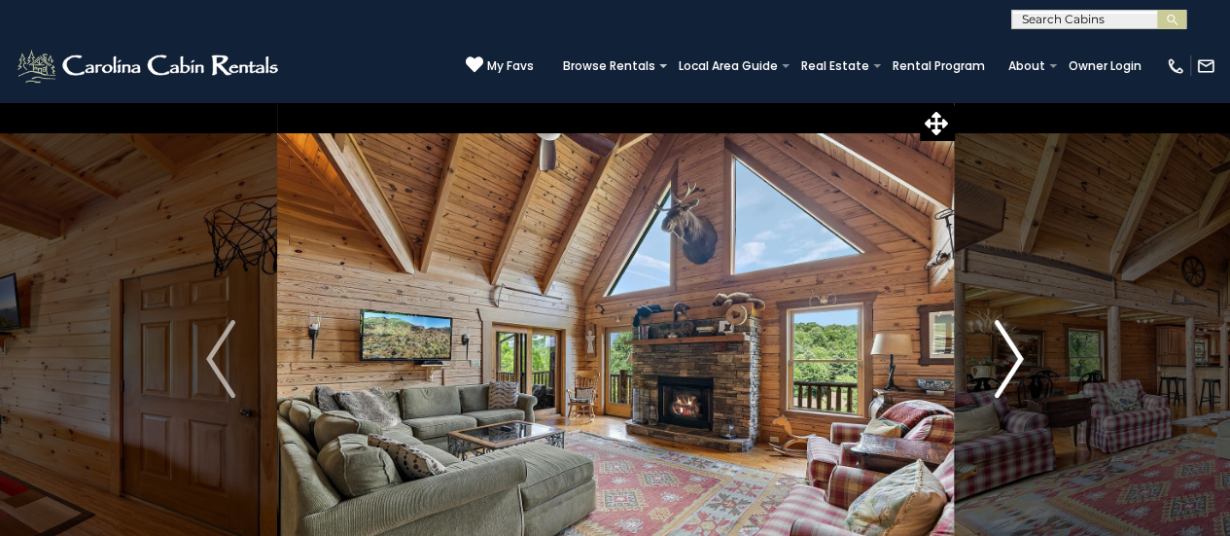
click at [1007, 370] on img "Next" at bounding box center [1009, 359] width 29 height 78
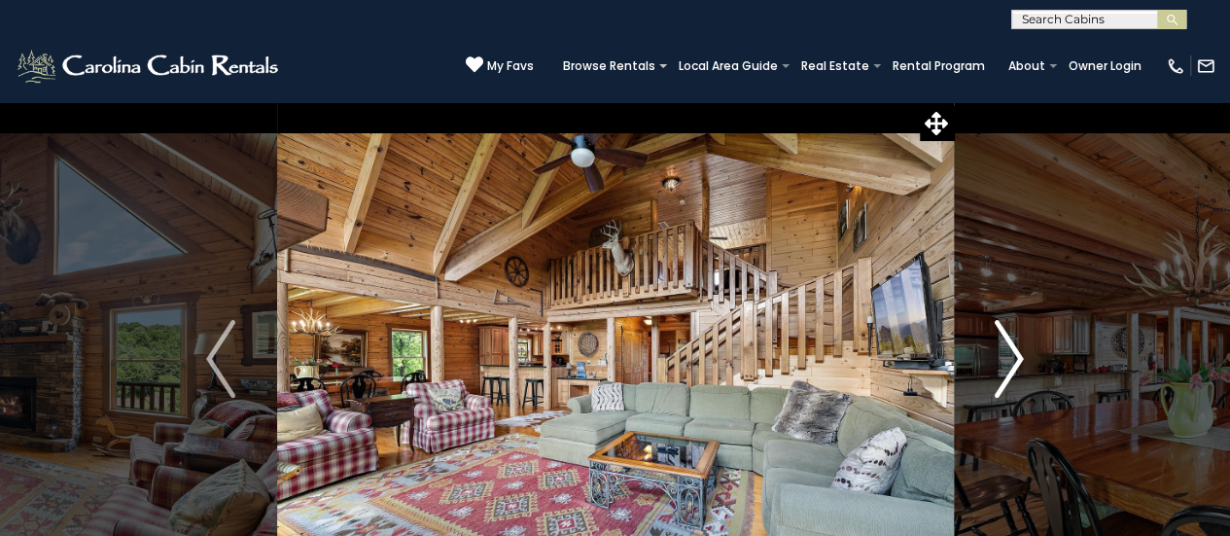
click at [1007, 370] on img "Next" at bounding box center [1009, 359] width 29 height 78
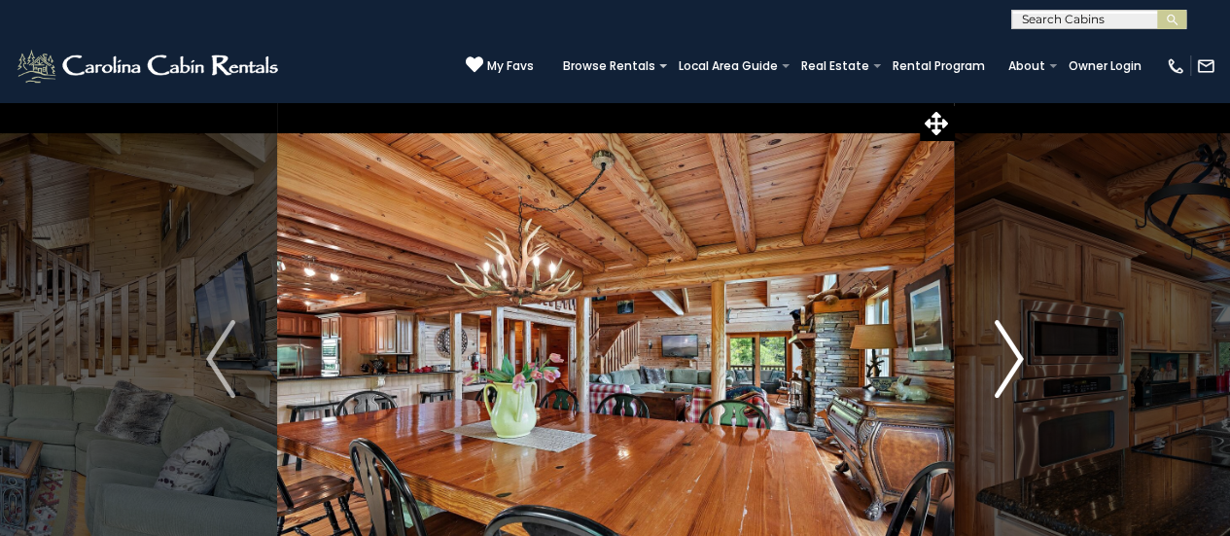
click at [1007, 370] on img "Next" at bounding box center [1009, 359] width 29 height 78
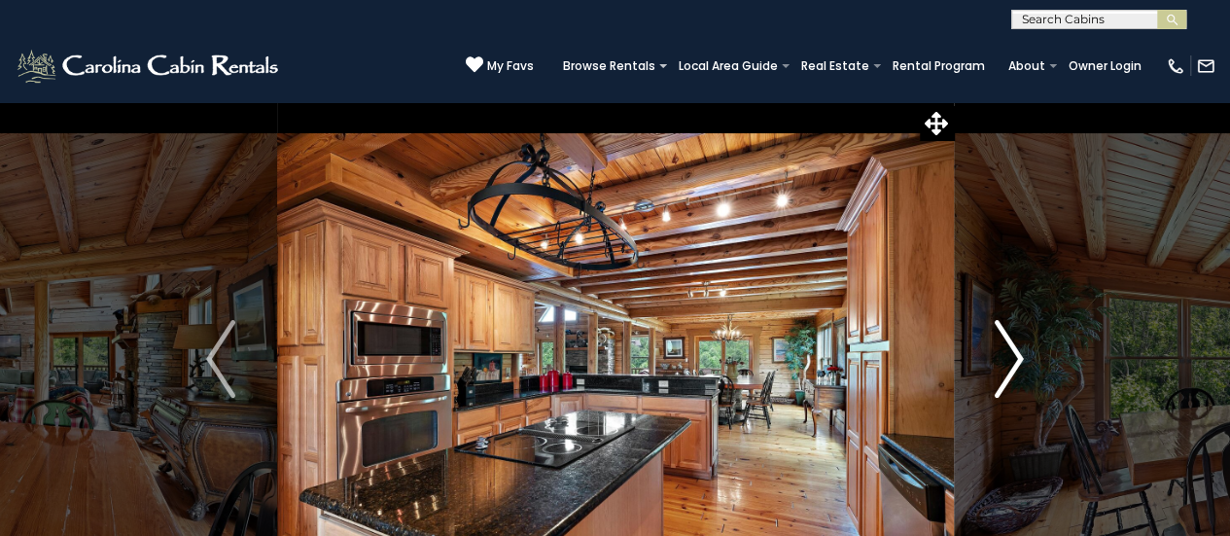
click at [1007, 370] on img "Next" at bounding box center [1009, 359] width 29 height 78
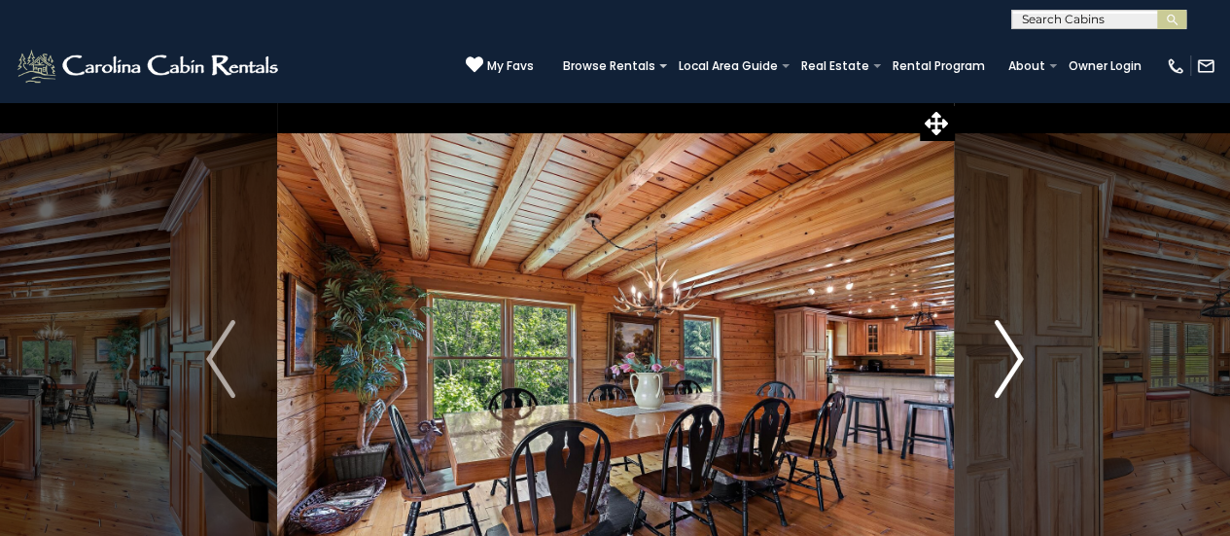
click at [1007, 370] on img "Next" at bounding box center [1009, 359] width 29 height 78
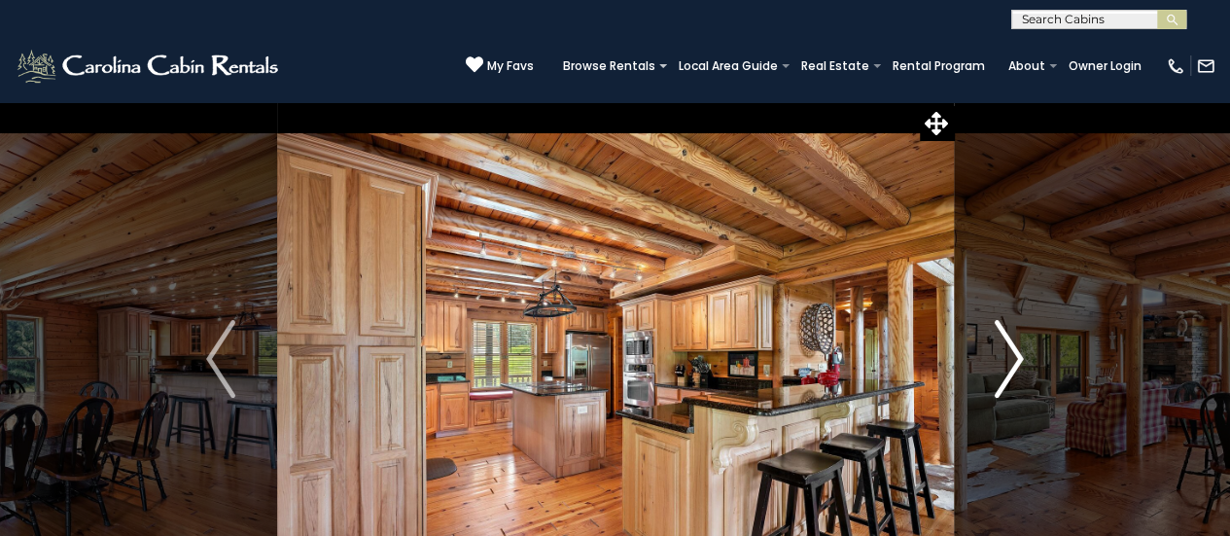
click at [1007, 370] on img "Next" at bounding box center [1009, 359] width 29 height 78
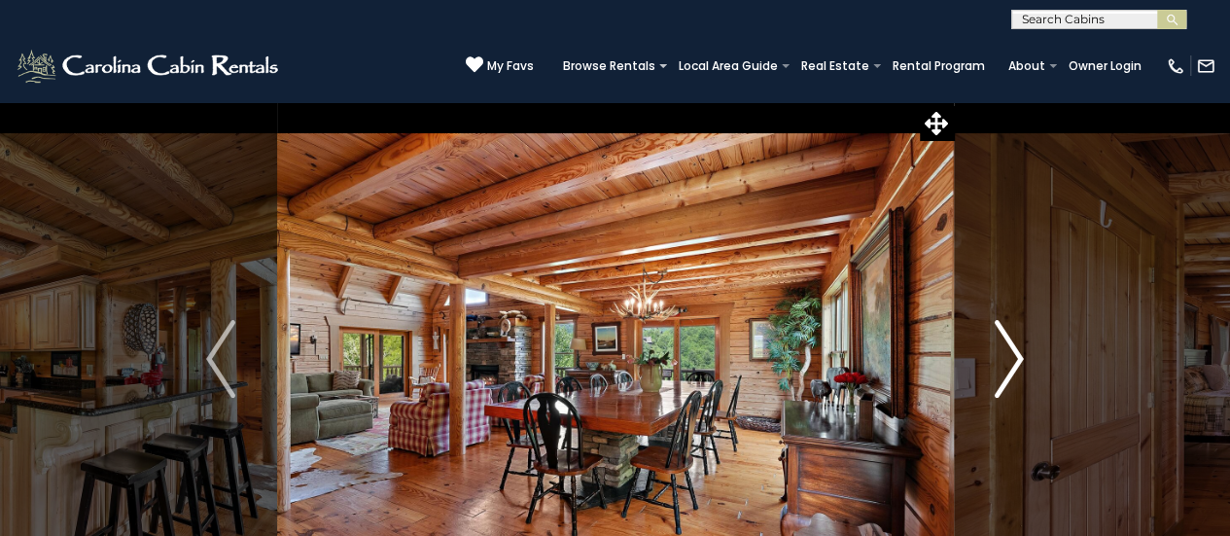
click at [1007, 370] on img "Next" at bounding box center [1009, 359] width 29 height 78
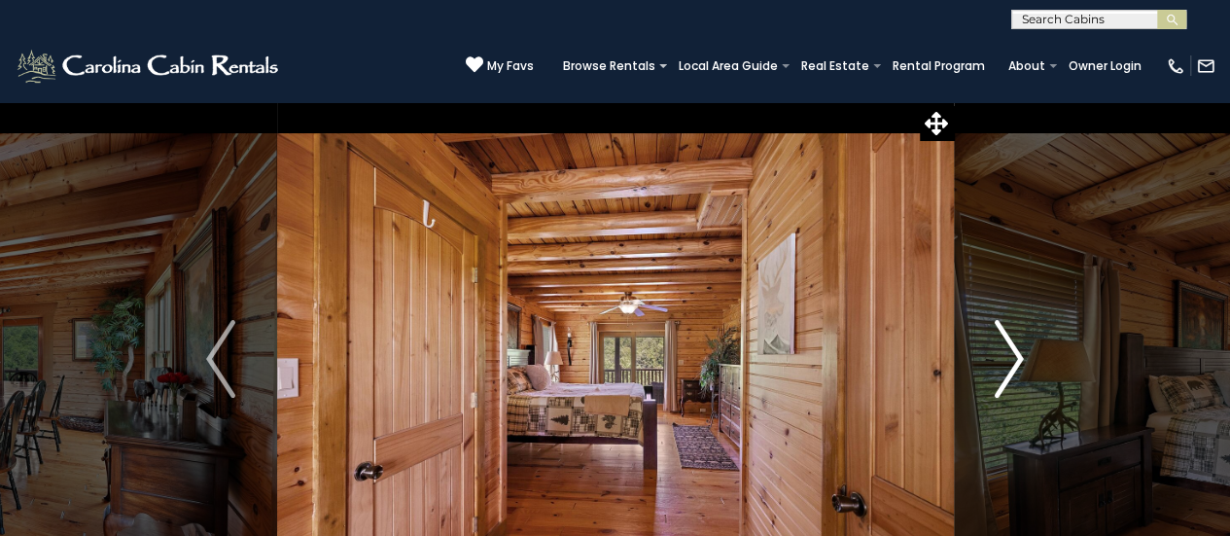
click at [1007, 370] on img "Next" at bounding box center [1009, 359] width 29 height 78
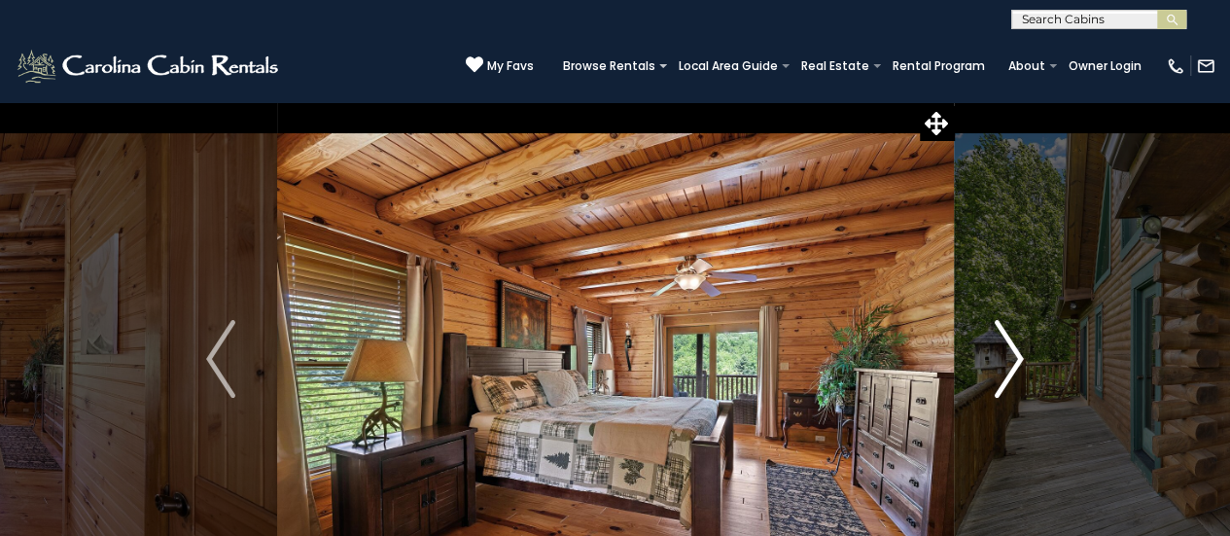
click at [1007, 371] on img "Next" at bounding box center [1009, 359] width 29 height 78
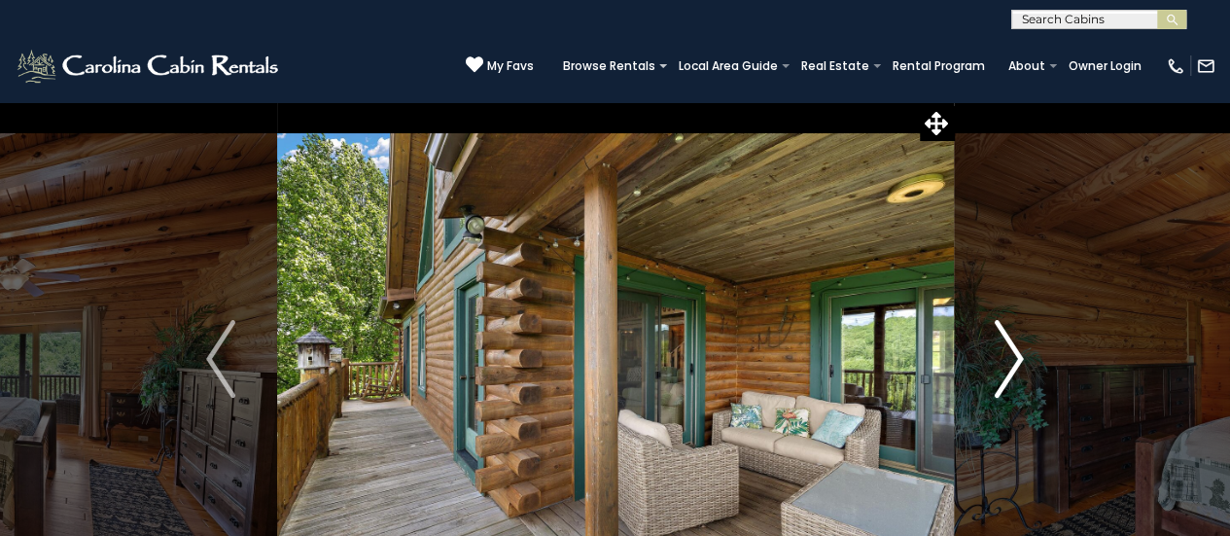
click at [1008, 373] on img "Next" at bounding box center [1009, 359] width 29 height 78
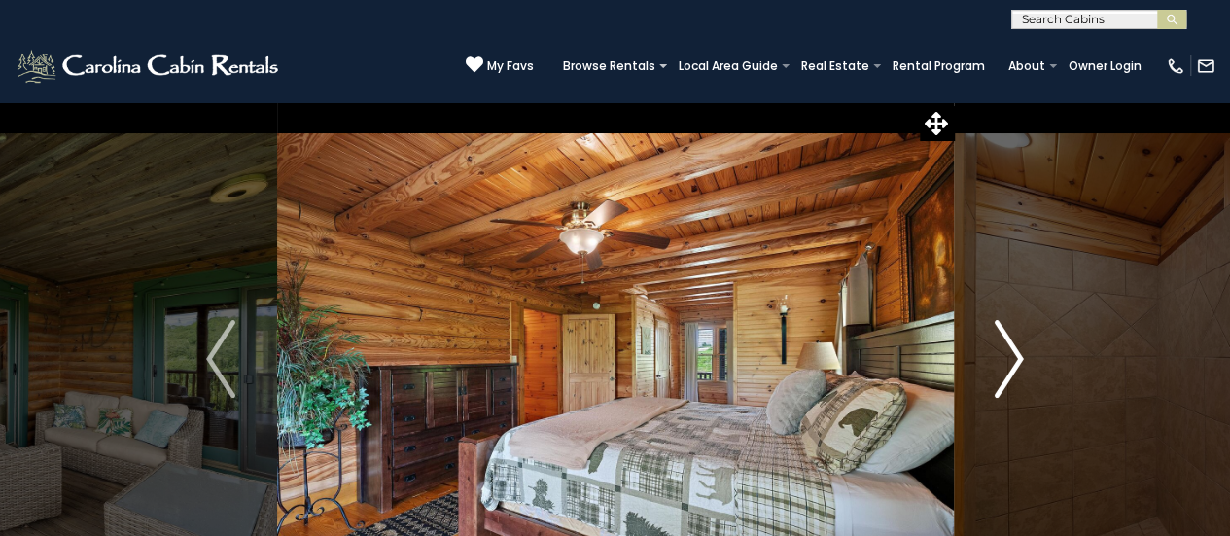
click at [1009, 373] on img "Next" at bounding box center [1009, 359] width 29 height 78
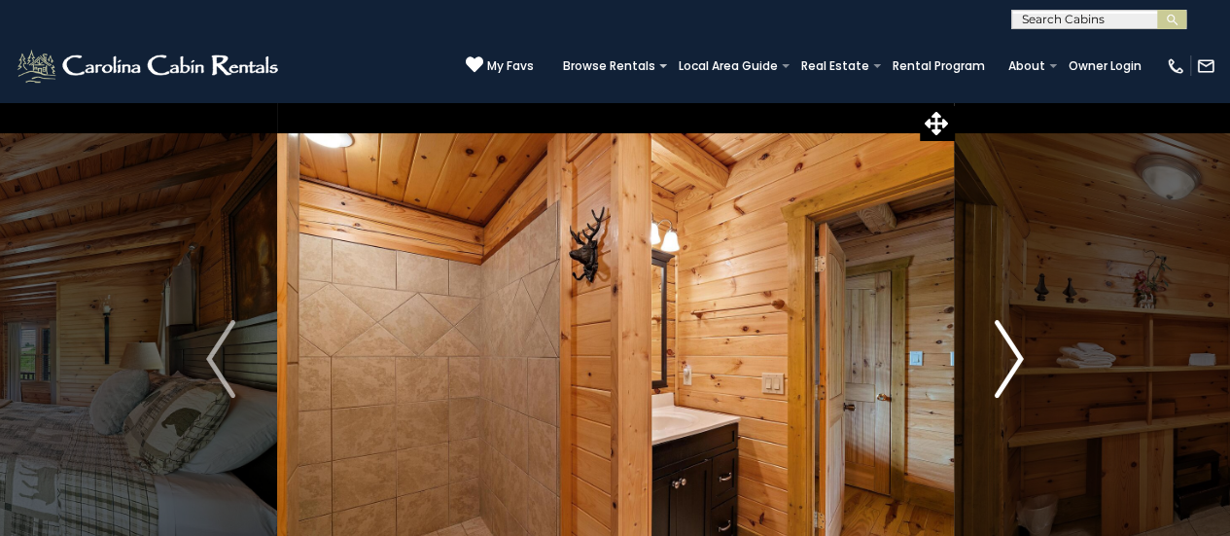
click at [1009, 373] on img "Next" at bounding box center [1009, 359] width 29 height 78
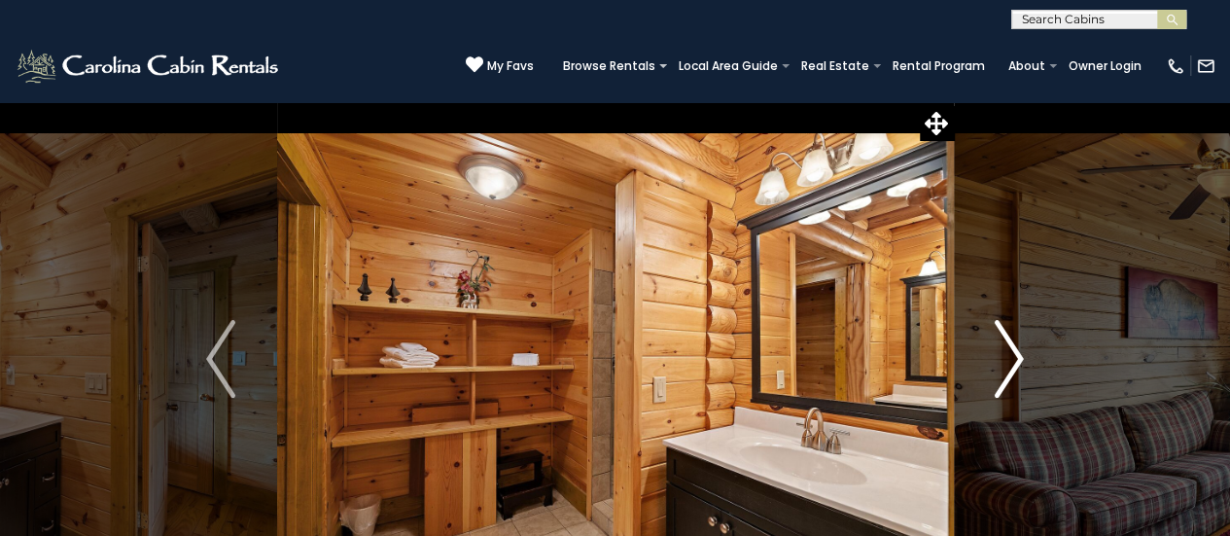
click at [1009, 373] on img "Next" at bounding box center [1009, 359] width 29 height 78
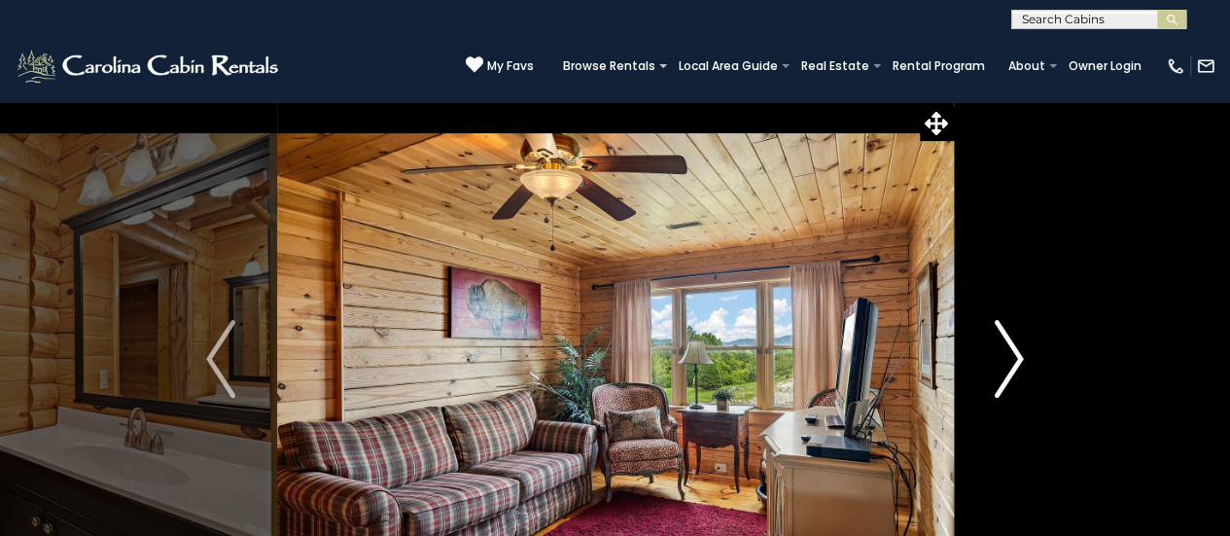
click at [1009, 373] on img "Next" at bounding box center [1009, 359] width 29 height 78
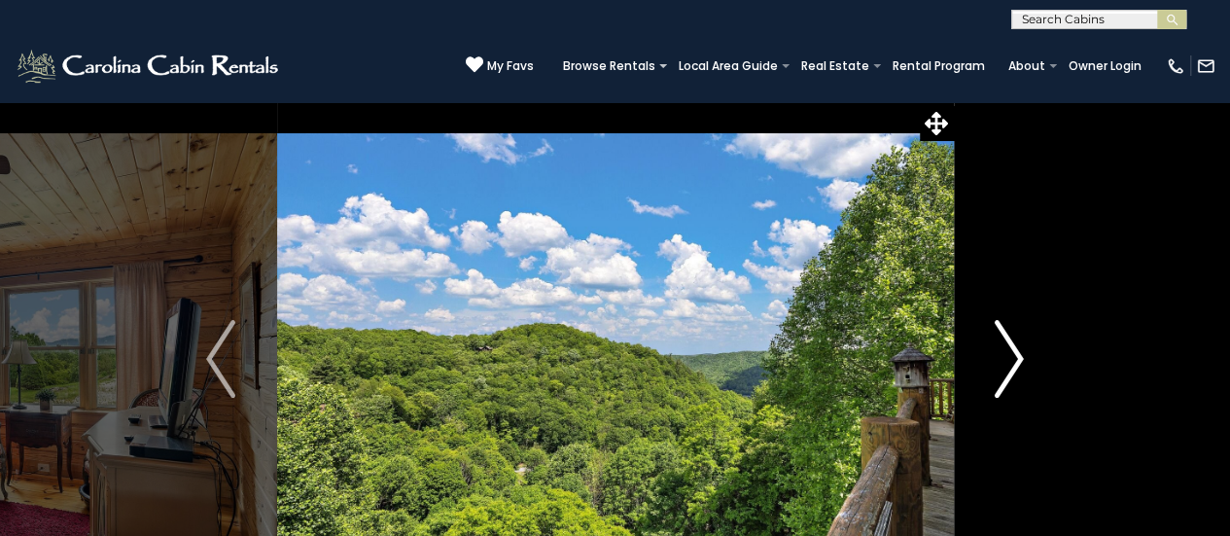
click at [1009, 373] on img "Next" at bounding box center [1009, 359] width 29 height 78
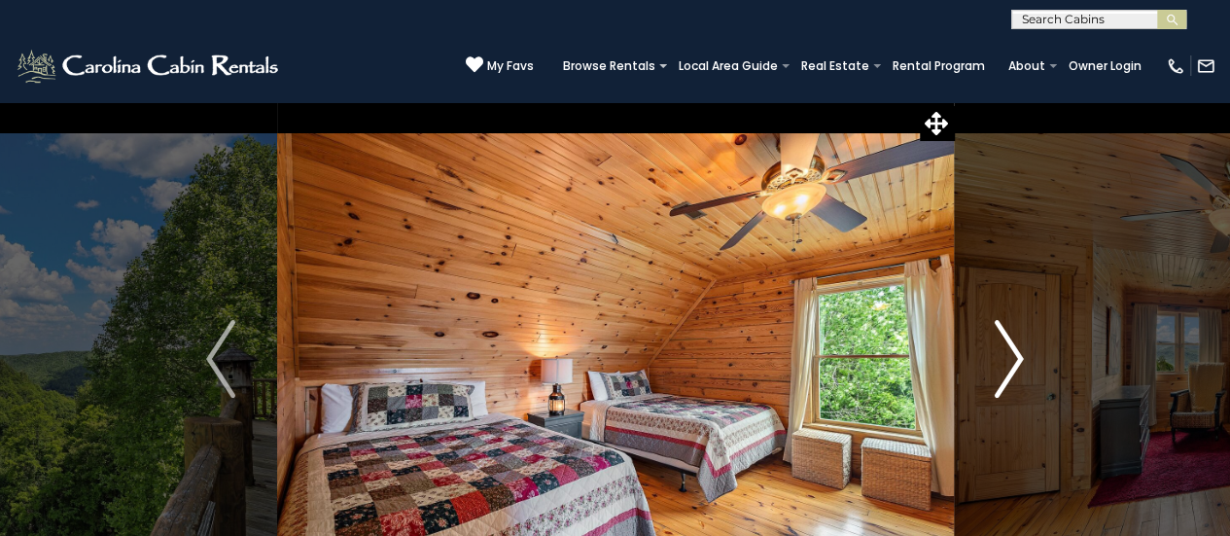
click at [1010, 373] on img "Next" at bounding box center [1009, 359] width 29 height 78
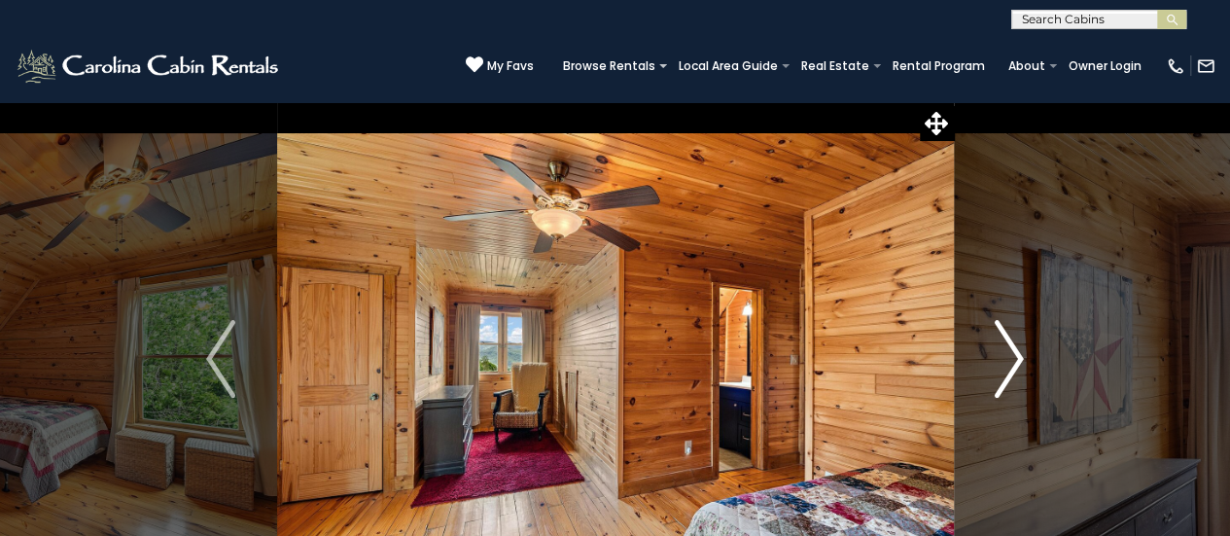
click at [1010, 373] on img "Next" at bounding box center [1009, 359] width 29 height 78
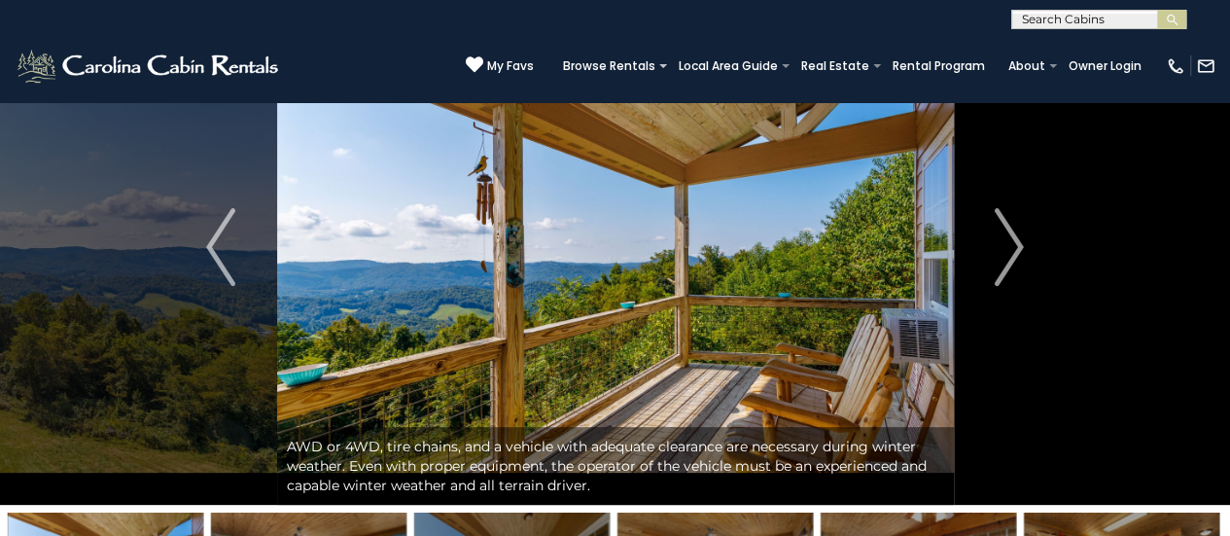
scroll to position [111, 0]
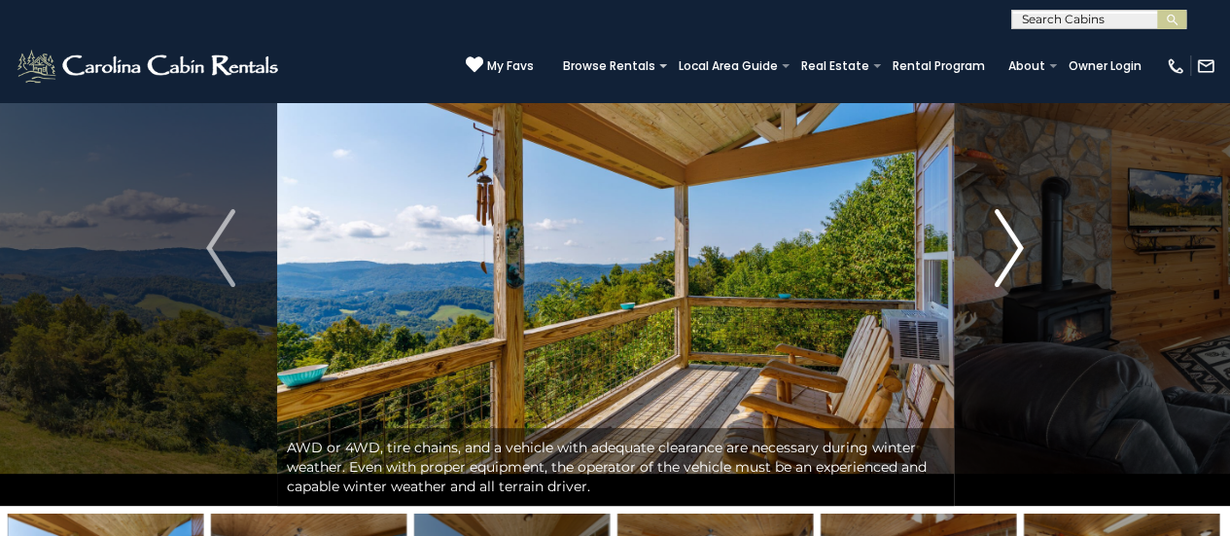
click at [1008, 258] on img "Next" at bounding box center [1009, 248] width 29 height 78
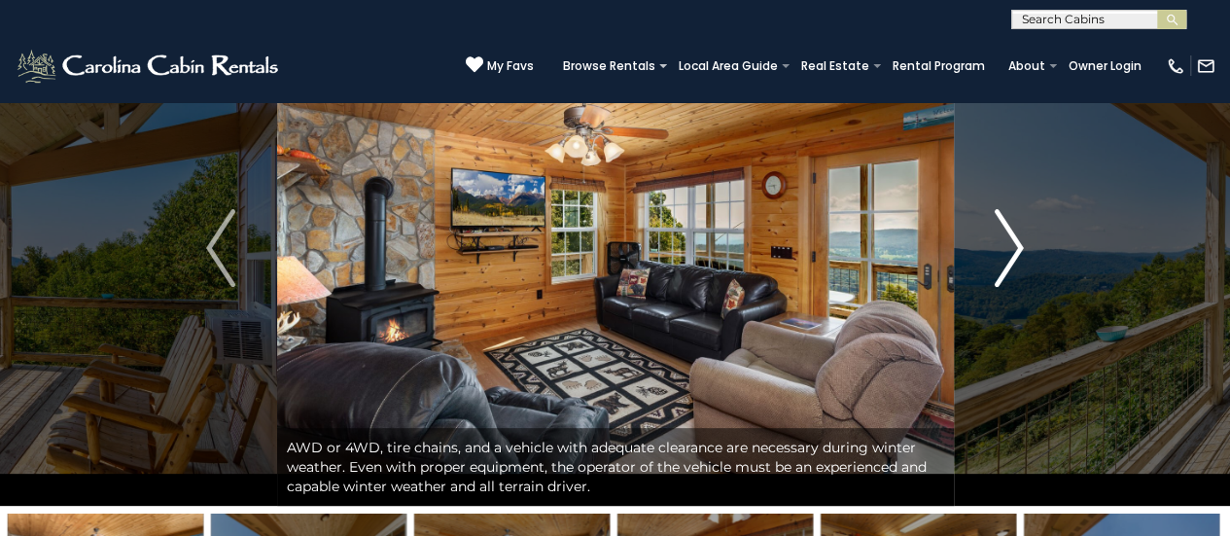
click at [1008, 258] on img "Next" at bounding box center [1009, 248] width 29 height 78
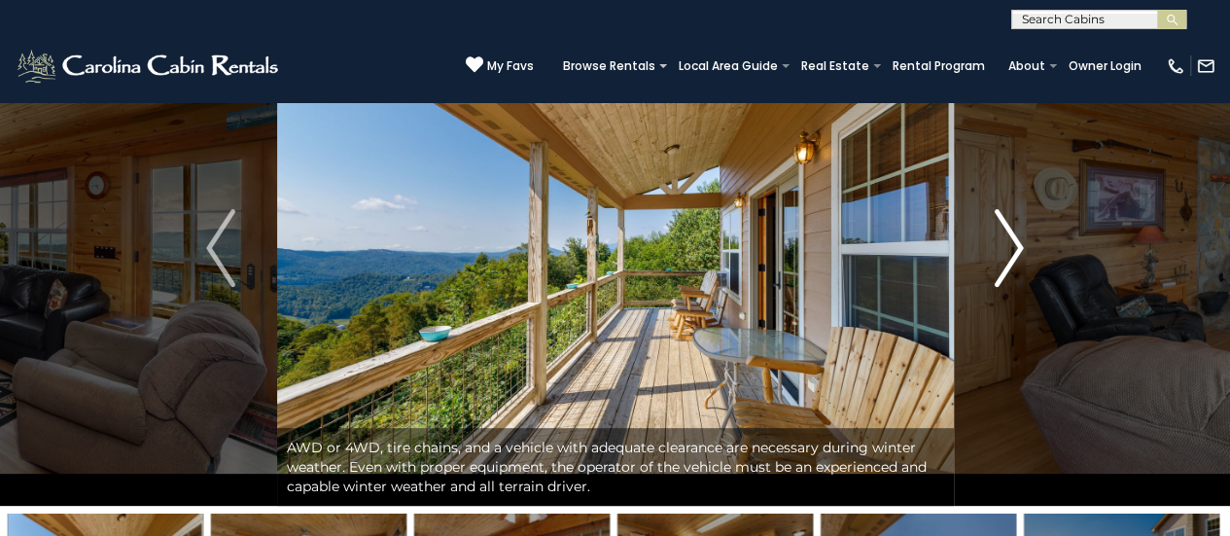
click at [1008, 258] on img "Next" at bounding box center [1009, 248] width 29 height 78
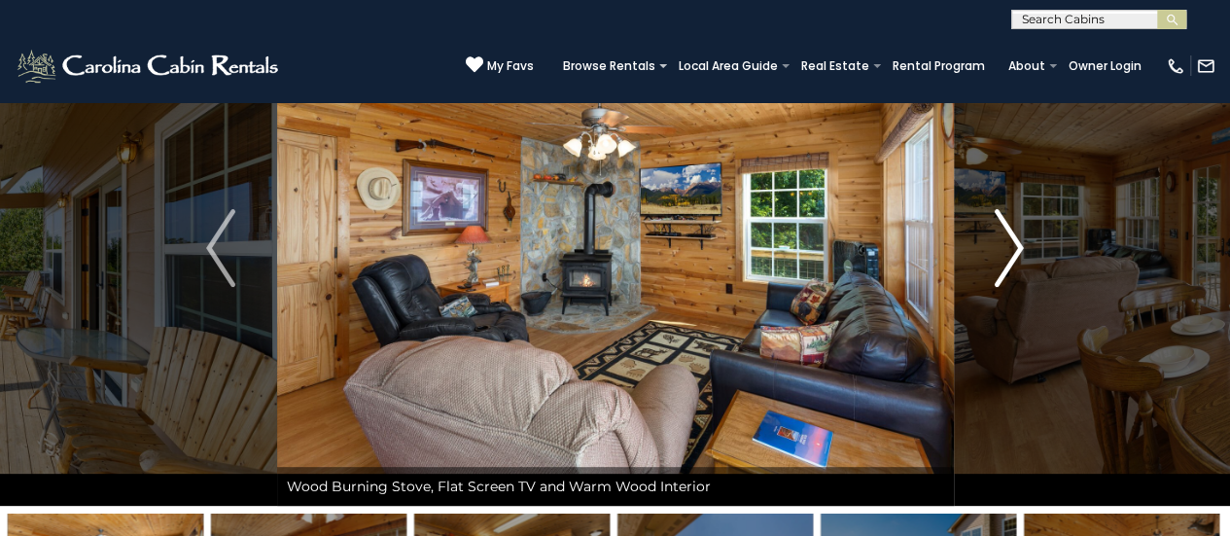
click at [1008, 258] on img "Next" at bounding box center [1009, 248] width 29 height 78
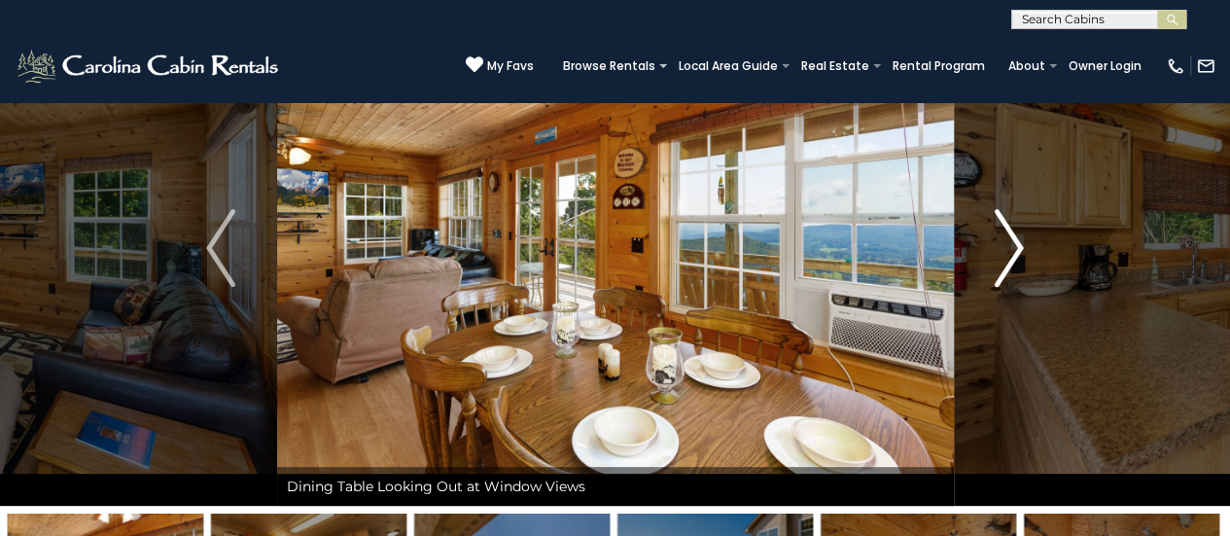
click at [1008, 258] on img "Next" at bounding box center [1009, 248] width 29 height 78
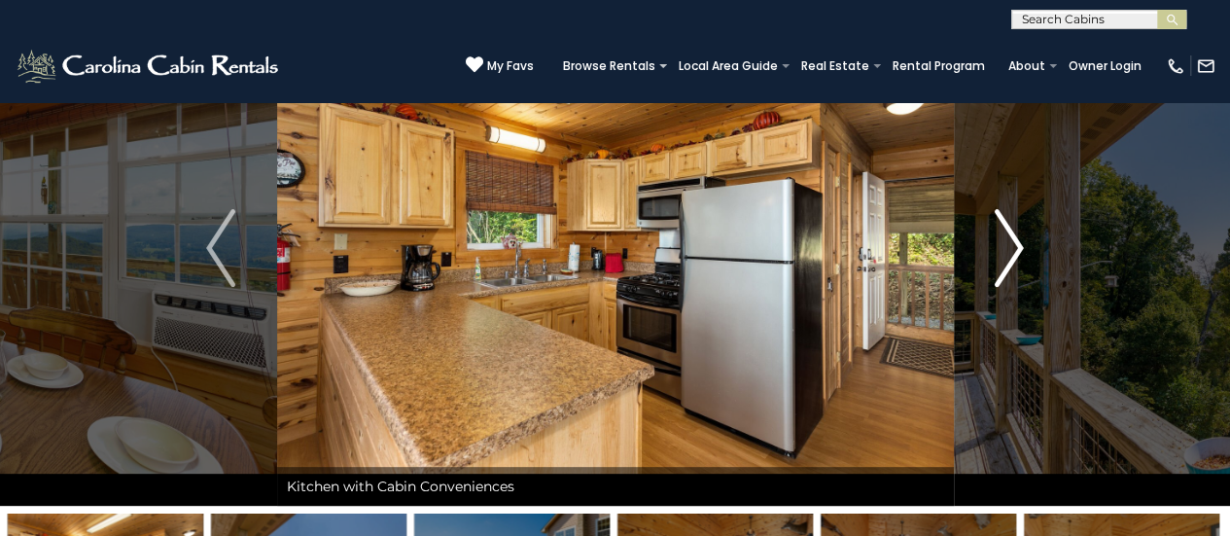
click at [1008, 258] on img "Next" at bounding box center [1009, 248] width 29 height 78
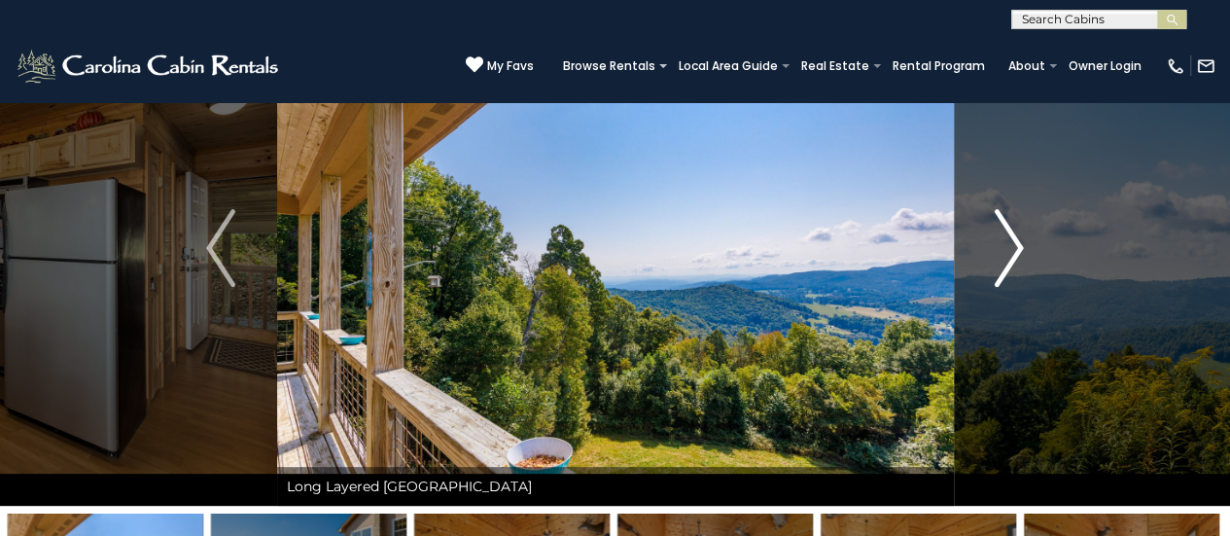
click at [1008, 258] on img "Next" at bounding box center [1009, 248] width 29 height 78
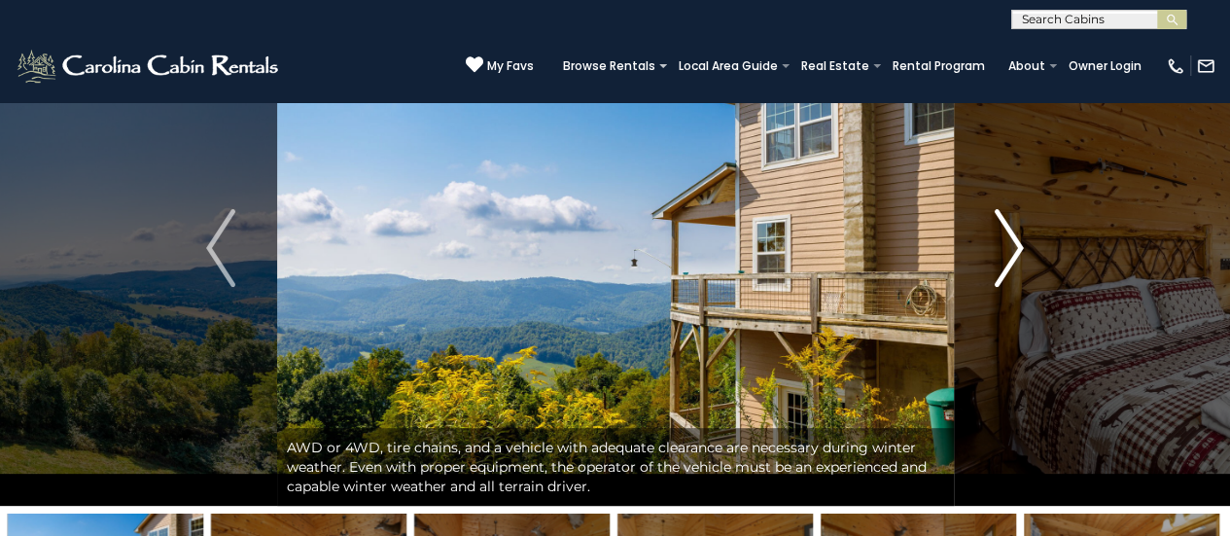
click at [1008, 258] on img "Next" at bounding box center [1009, 248] width 29 height 78
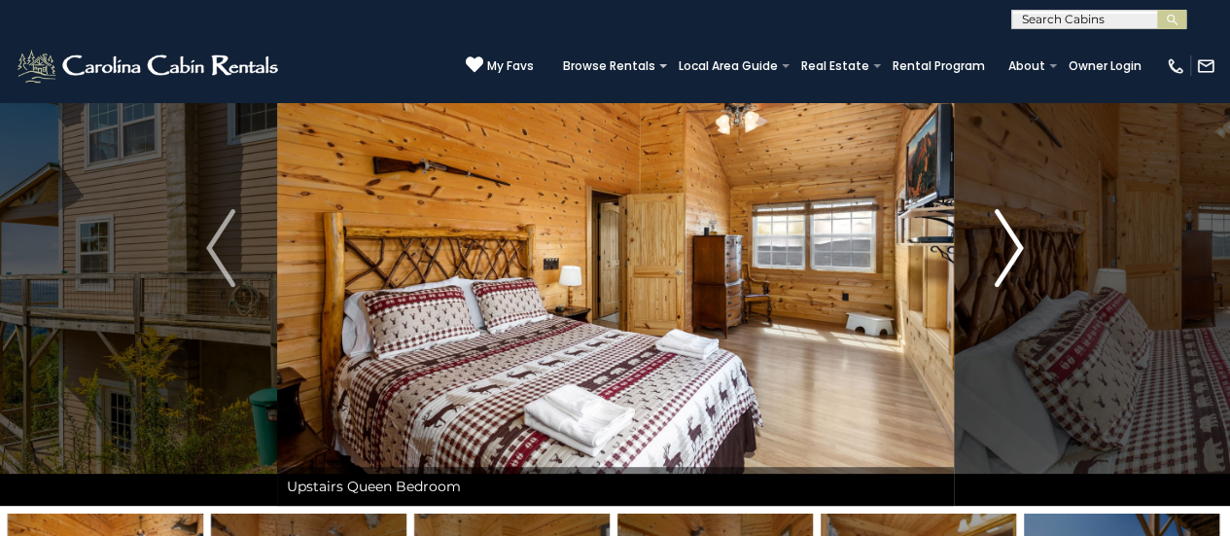
click at [1008, 258] on img "Next" at bounding box center [1009, 248] width 29 height 78
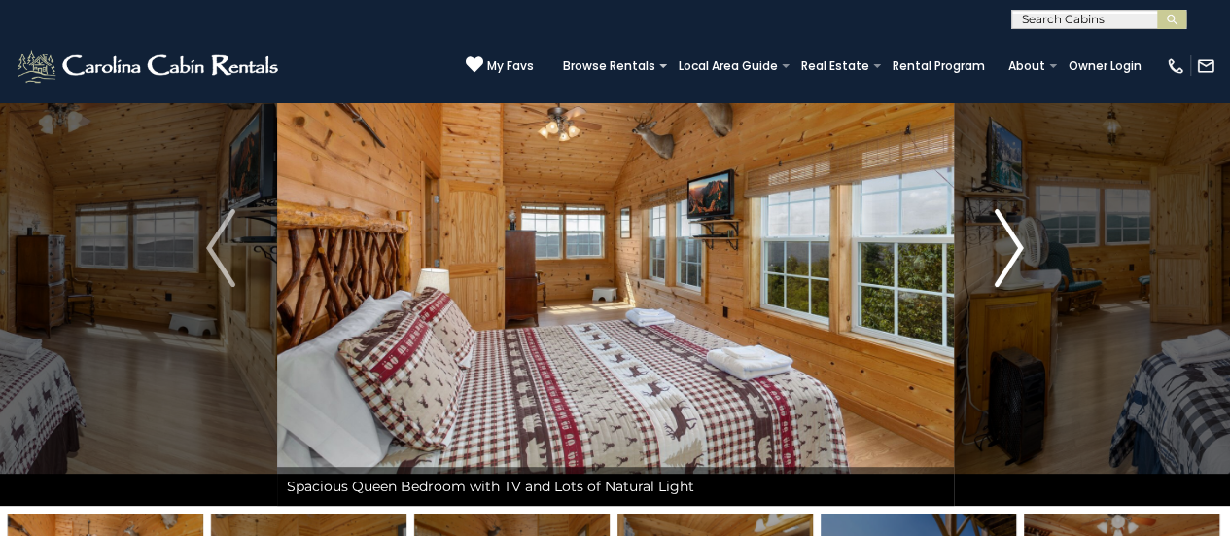
click at [1012, 264] on img "Next" at bounding box center [1009, 248] width 29 height 78
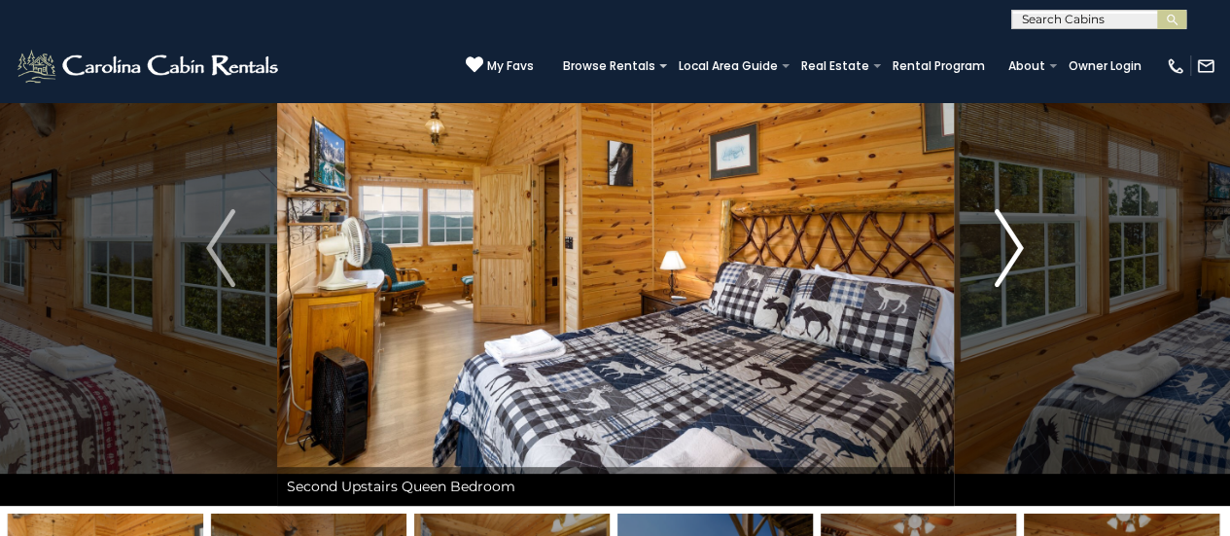
click at [1015, 267] on img "Next" at bounding box center [1009, 248] width 29 height 78
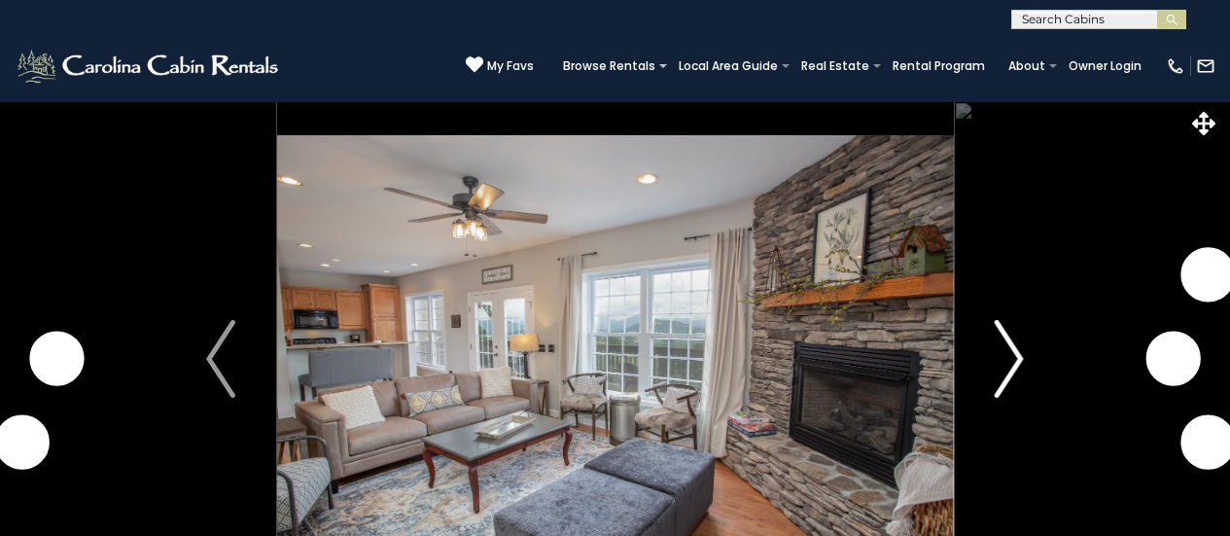
click at [1009, 359] on img "Next" at bounding box center [1009, 359] width 29 height 78
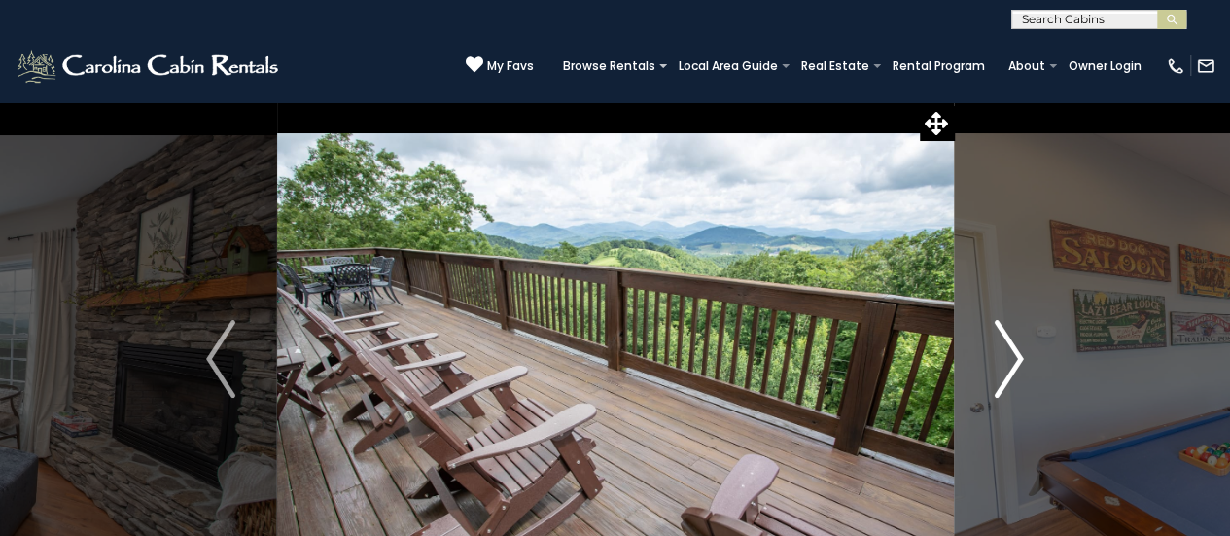
click at [1015, 362] on img "Next" at bounding box center [1009, 359] width 29 height 78
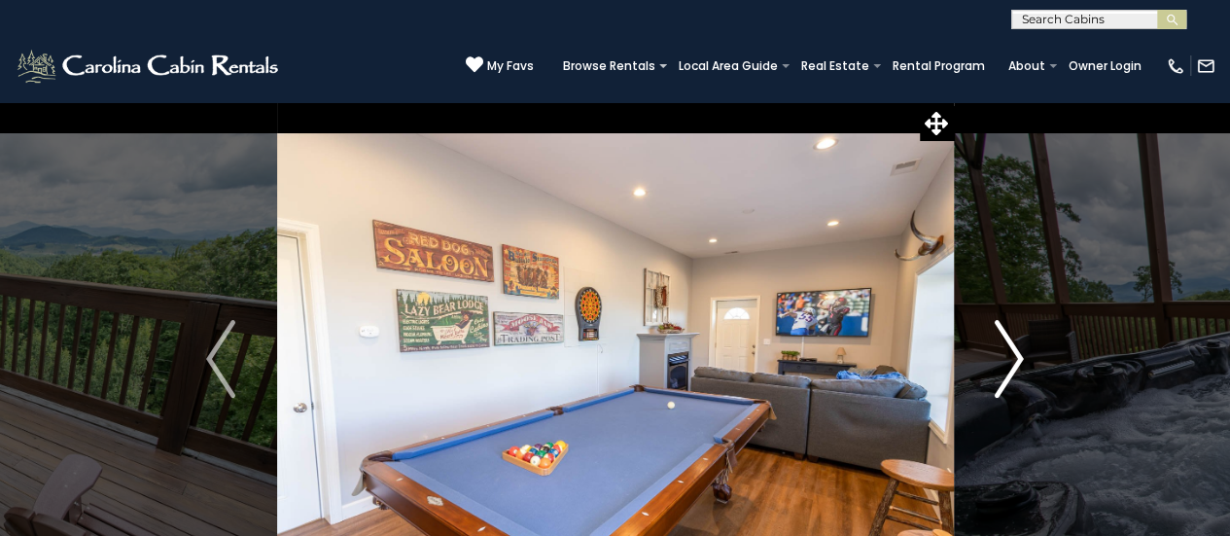
click at [1011, 358] on img "Next" at bounding box center [1009, 359] width 29 height 78
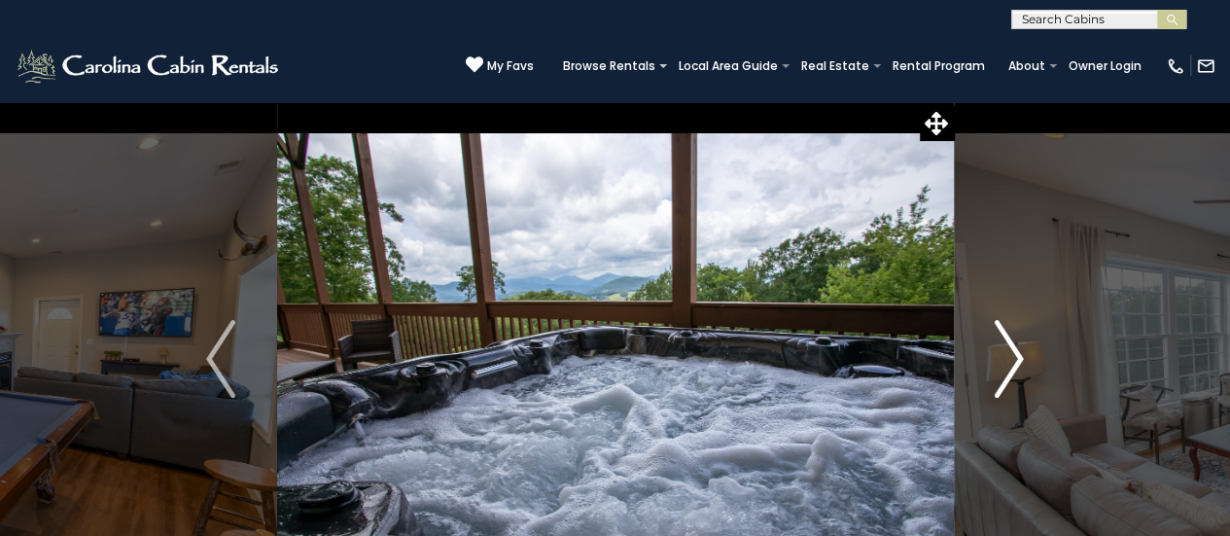
click at [1013, 360] on img "Next" at bounding box center [1009, 359] width 29 height 78
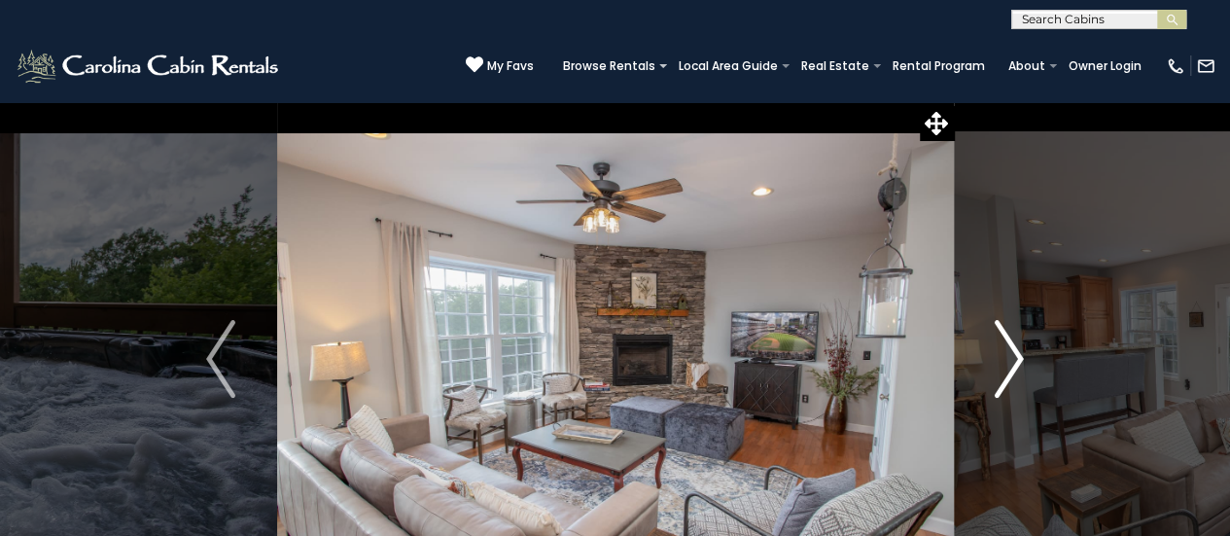
click at [1014, 361] on img "Next" at bounding box center [1009, 359] width 29 height 78
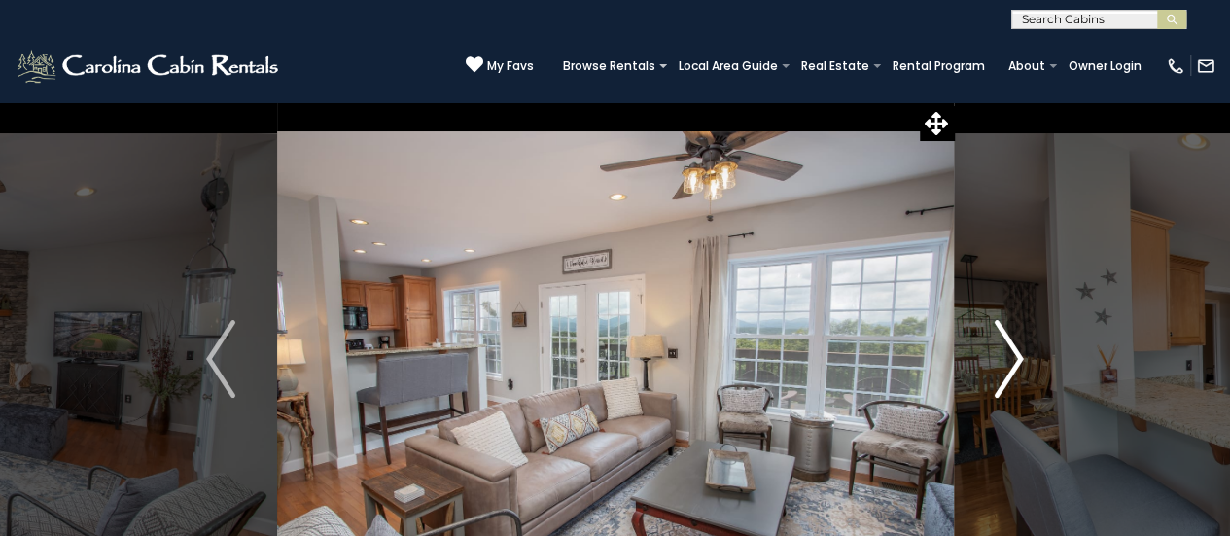
click at [1014, 361] on img "Next" at bounding box center [1009, 359] width 29 height 78
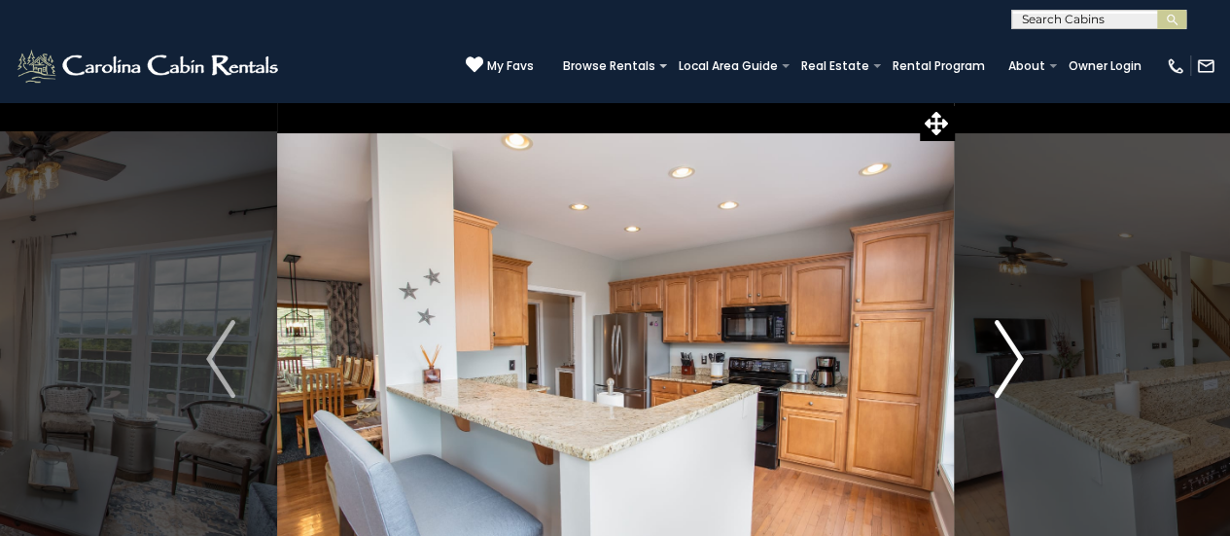
click at [1014, 361] on img "Next" at bounding box center [1009, 359] width 29 height 78
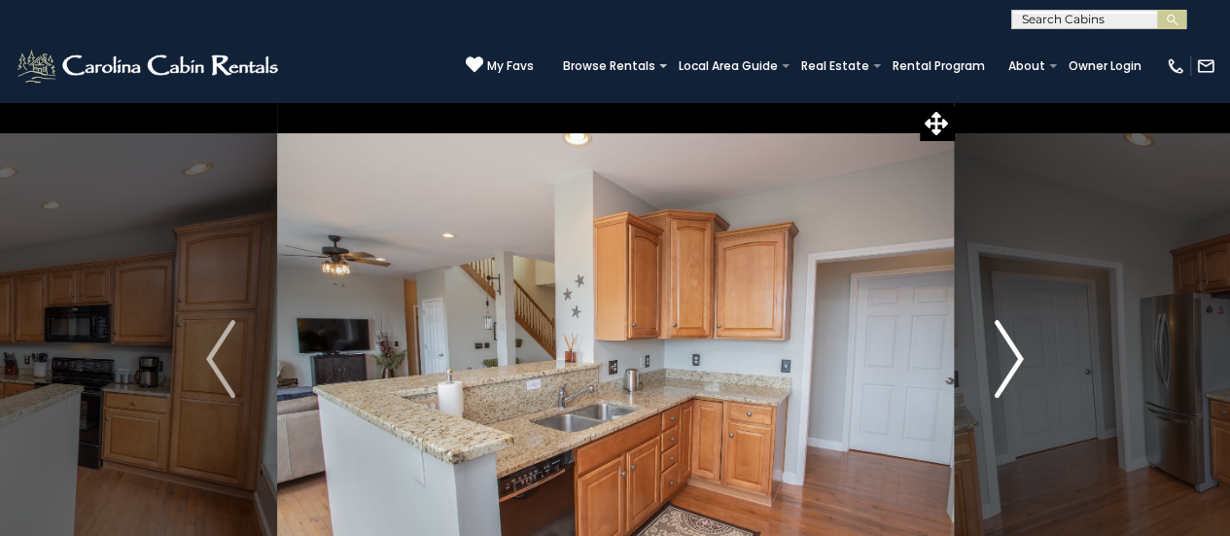
click at [1014, 361] on img "Next" at bounding box center [1009, 359] width 29 height 78
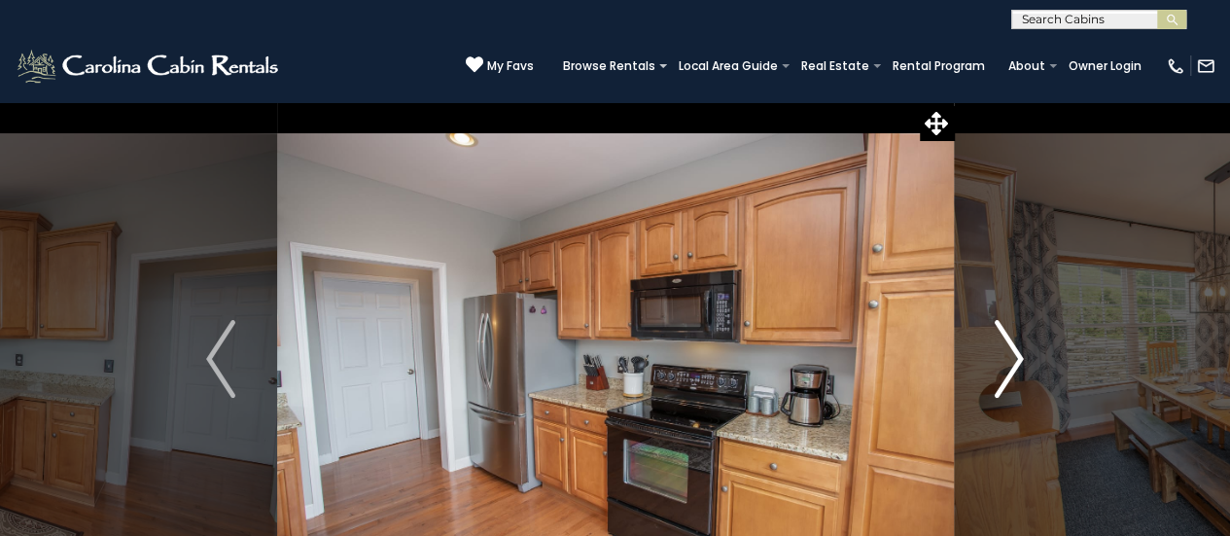
click at [1014, 361] on img "Next" at bounding box center [1009, 359] width 29 height 78
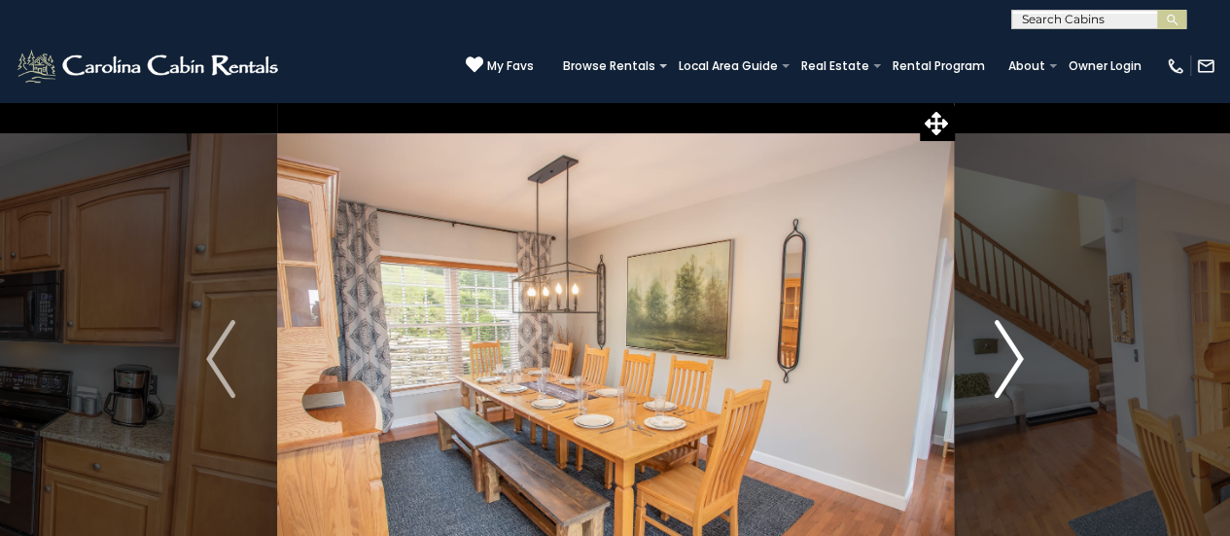
click at [1014, 361] on img "Next" at bounding box center [1009, 359] width 29 height 78
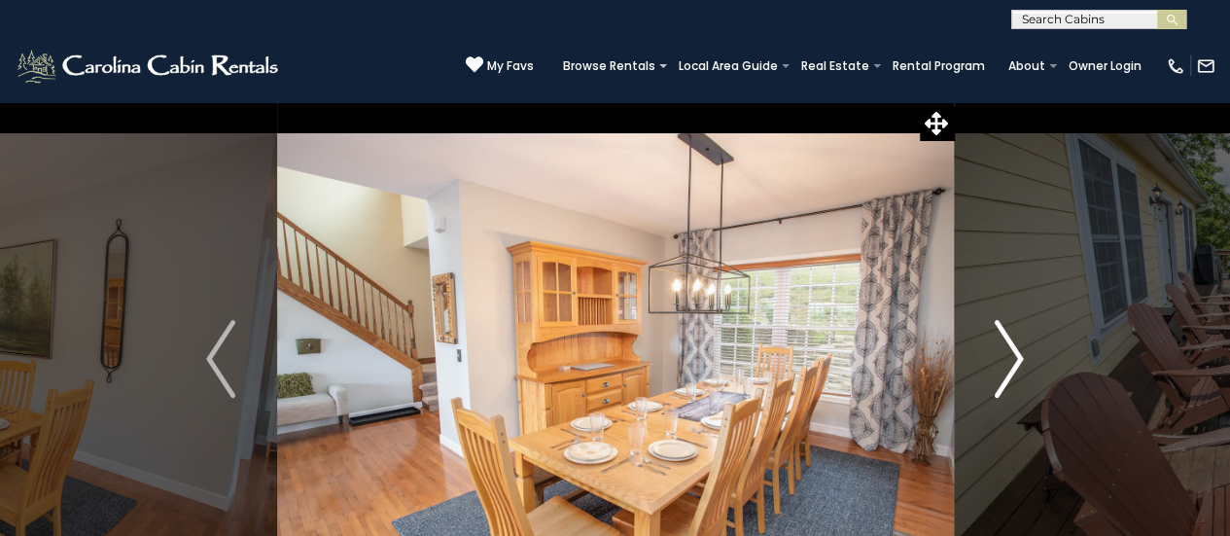
click at [1014, 361] on img "Next" at bounding box center [1009, 359] width 29 height 78
